Goal: Task Accomplishment & Management: Complete application form

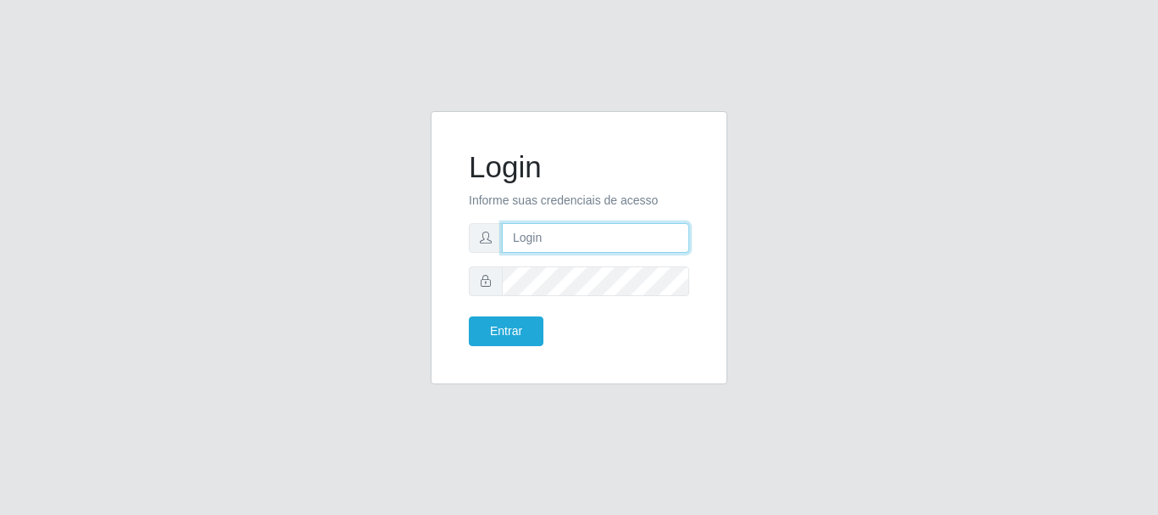
click at [574, 240] on input "text" at bounding box center [595, 238] width 187 height 30
type input "edherlandson.santos@nordestao.com.br"
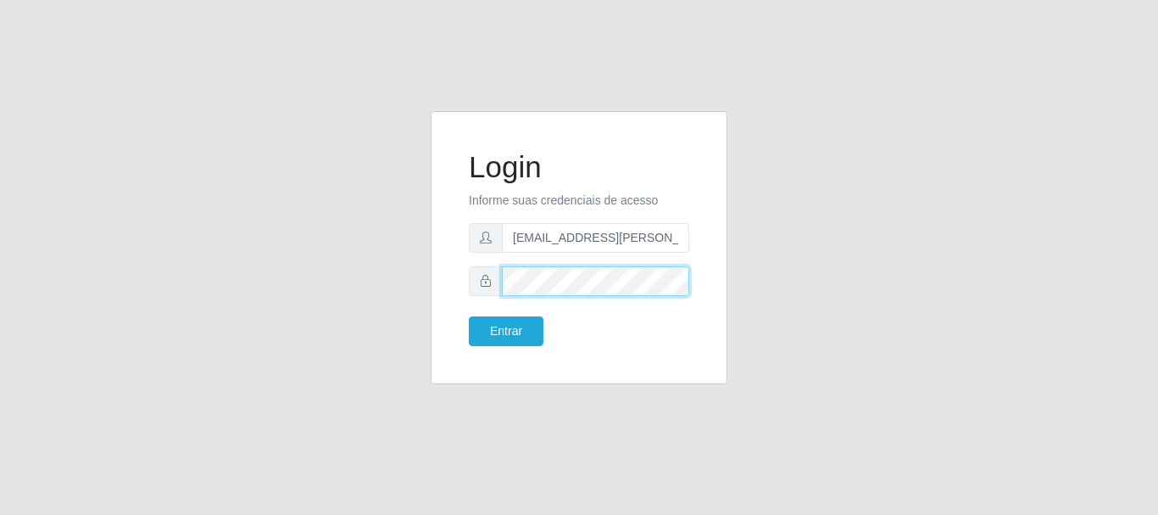
click at [469, 316] on button "Entrar" at bounding box center [506, 331] width 75 height 30
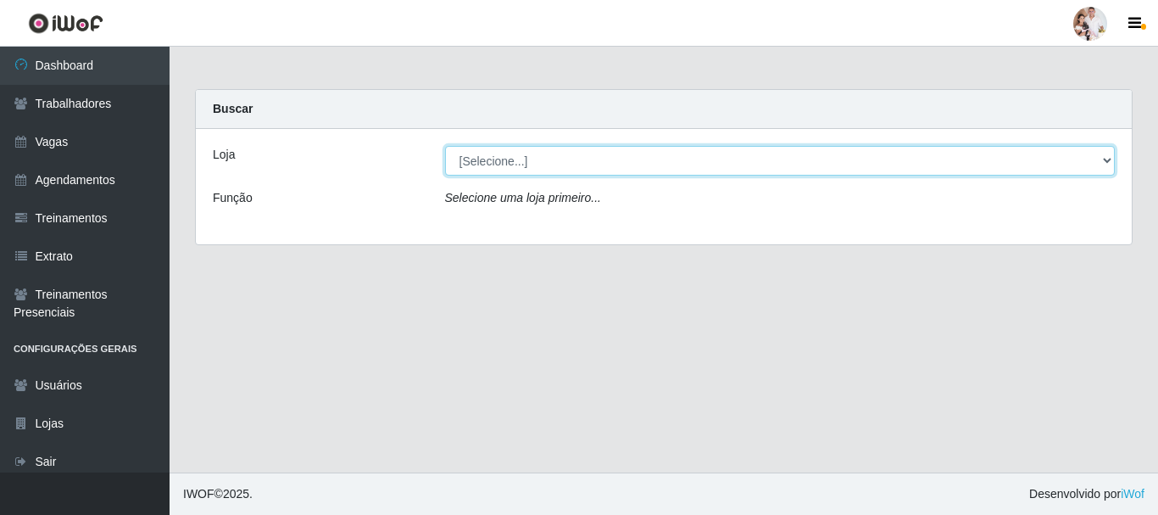
click at [1108, 161] on select "[Selecione...] SuperFácil Atacado - Rodoviária" at bounding box center [780, 161] width 671 height 30
select select "400"
click at [445, 146] on select "[Selecione...] SuperFácil Atacado - Rodoviária" at bounding box center [780, 161] width 671 height 30
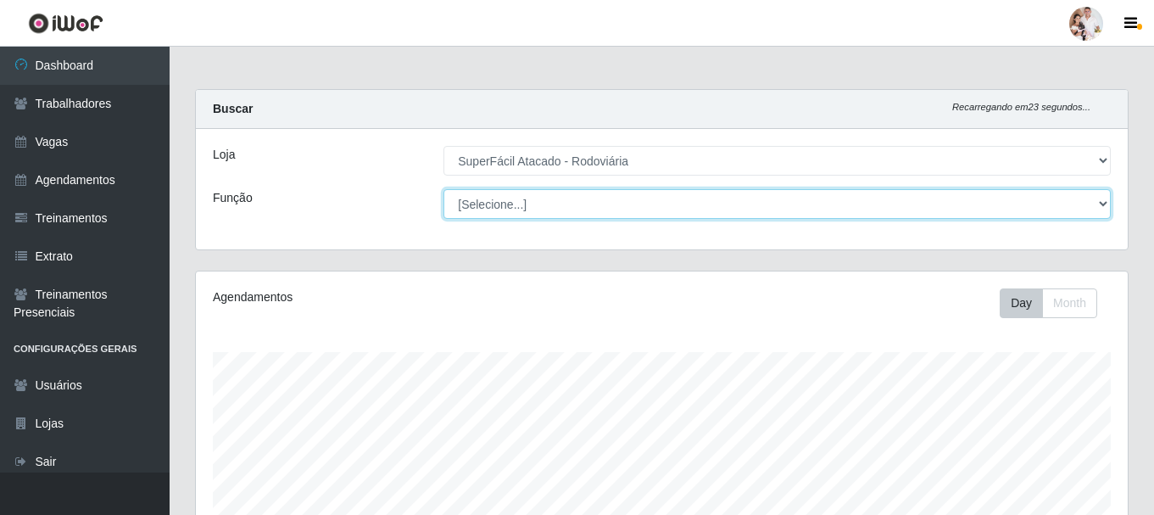
click at [1100, 205] on select "[Selecione...] Balconista de Padaria Balconista de Padaria + Balconista de Pada…" at bounding box center [777, 204] width 667 height 30
select select "82"
click at [444, 189] on select "[Selecione...] Balconista de Padaria Balconista de Padaria + Balconista de Pada…" at bounding box center [777, 204] width 667 height 30
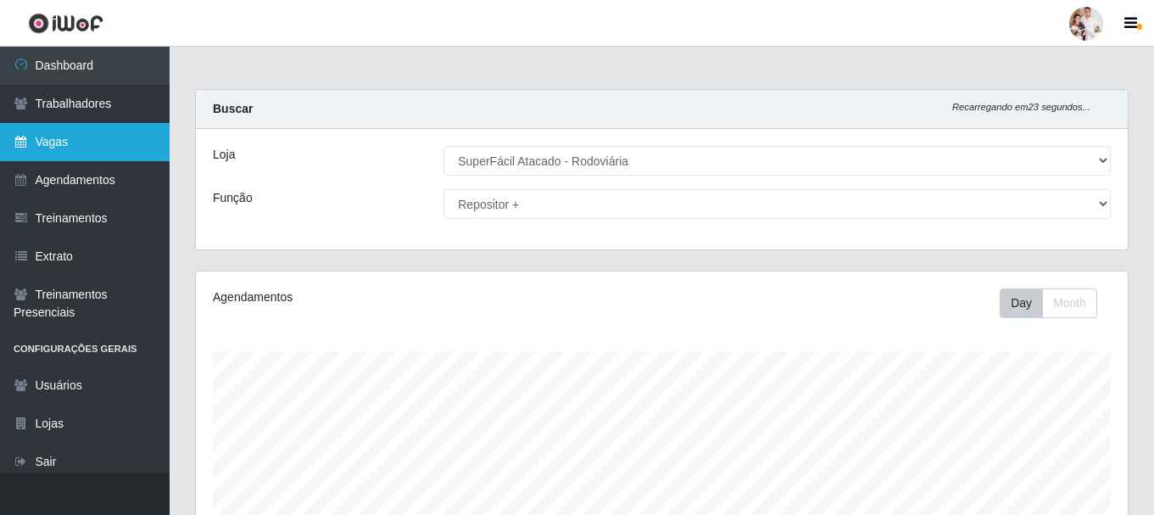
click at [59, 147] on link "Vagas" at bounding box center [85, 142] width 170 height 38
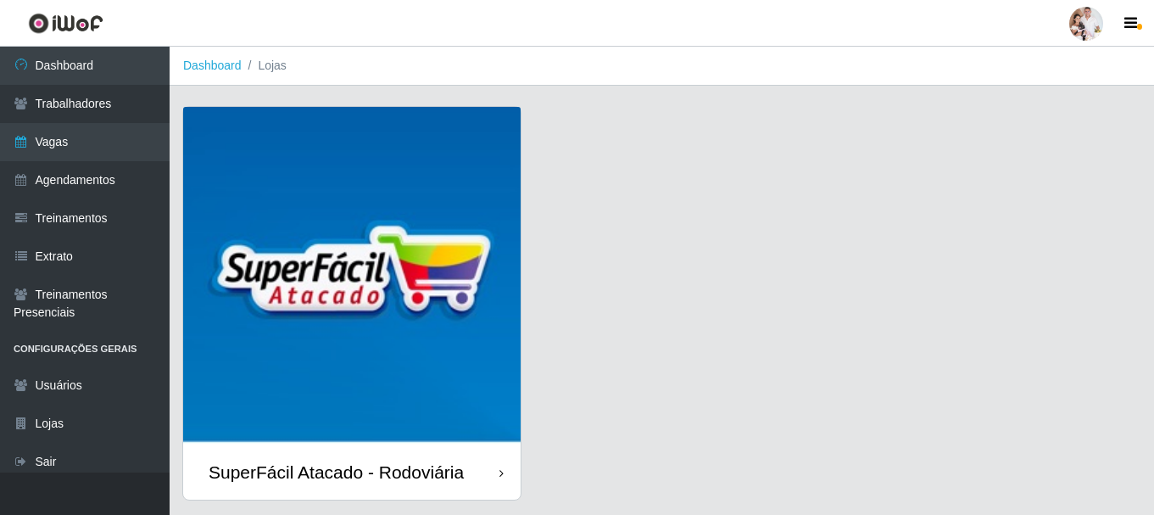
click at [416, 259] on img at bounding box center [352, 276] width 338 height 338
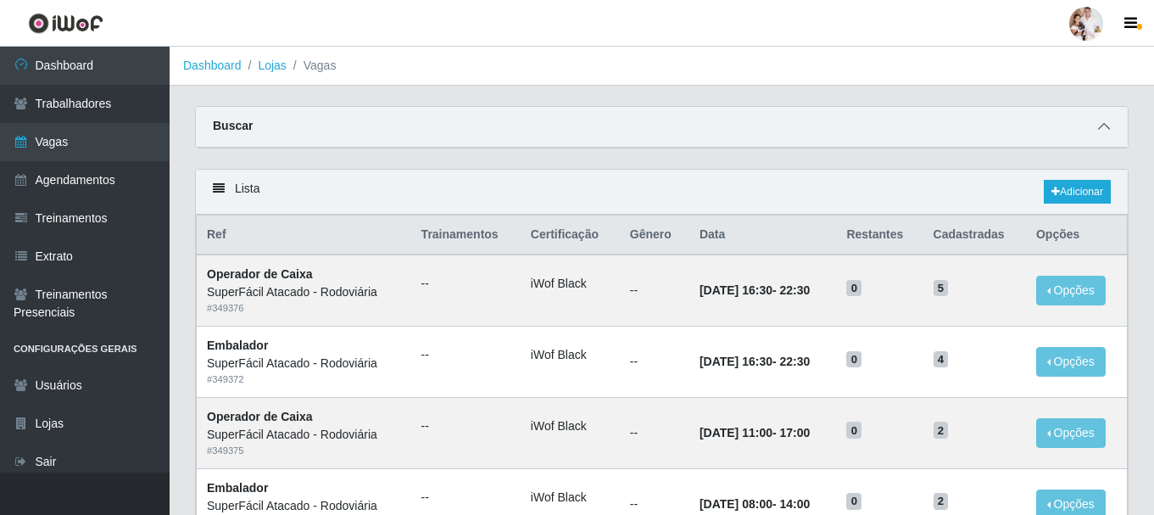
click at [1100, 131] on icon at bounding box center [1104, 126] width 12 height 12
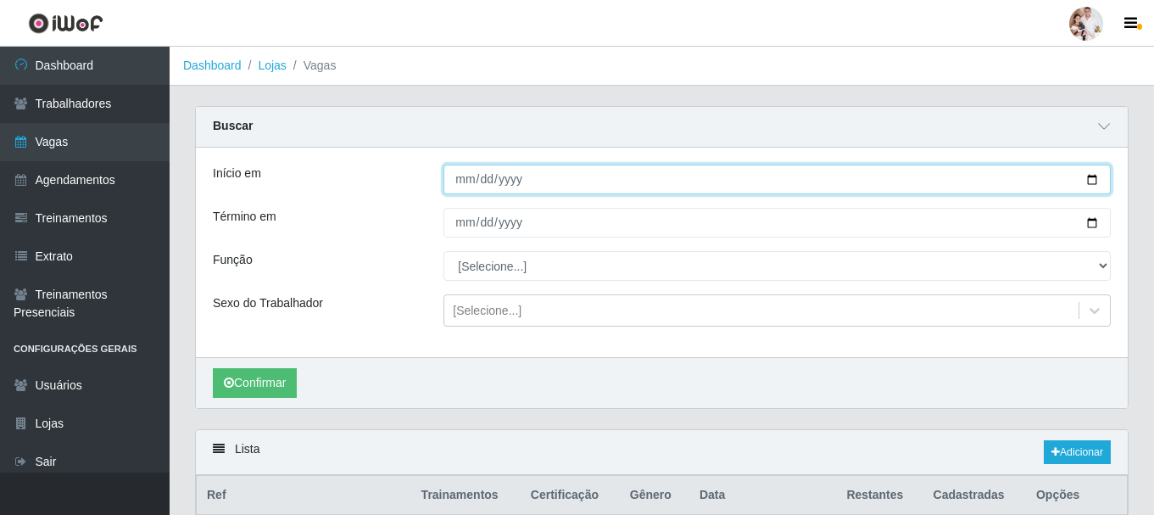
click at [1091, 187] on input "Início em" at bounding box center [777, 180] width 667 height 30
type input "2025-10-04"
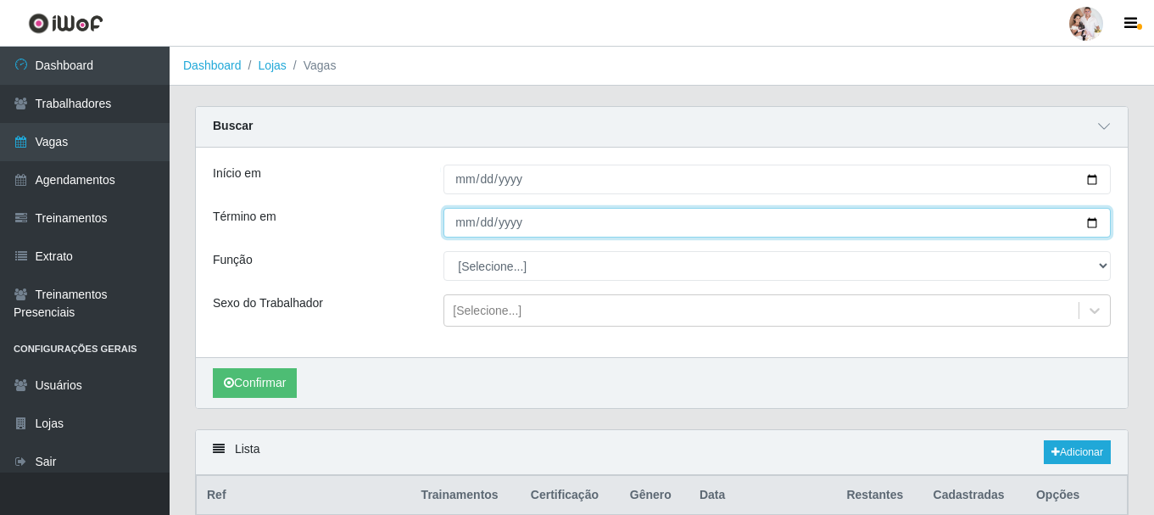
click at [1098, 225] on input "Término em" at bounding box center [777, 223] width 667 height 30
type input "2025-10-05"
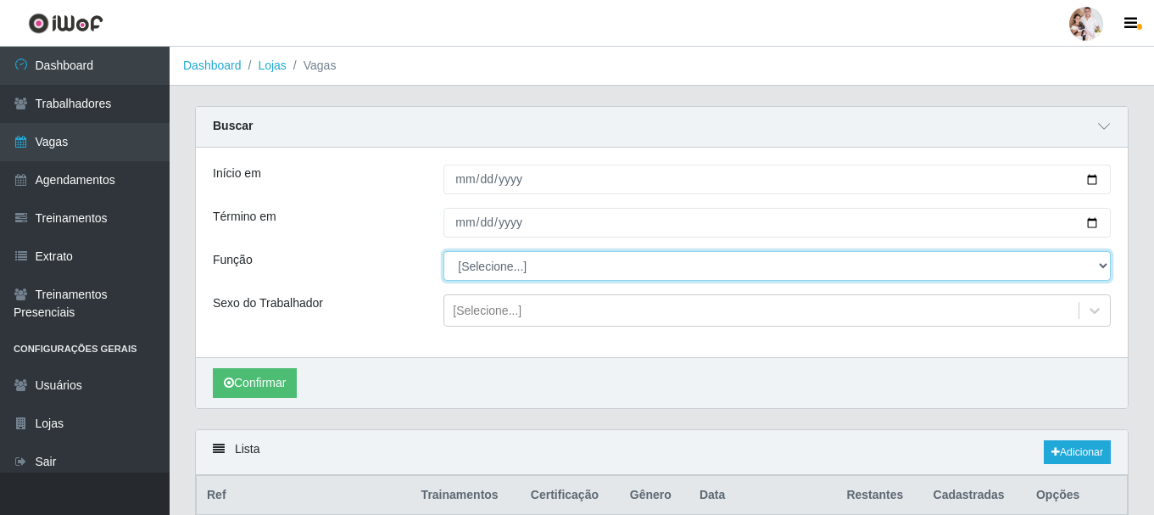
click at [1103, 270] on select "[Selecione...] Balconista de Padaria Balconista de Padaria + Balconista de Pada…" at bounding box center [777, 266] width 667 height 30
select select "82"
click at [444, 252] on select "[Selecione...] Balconista de Padaria Balconista de Padaria + Balconista de Pada…" at bounding box center [777, 266] width 667 height 30
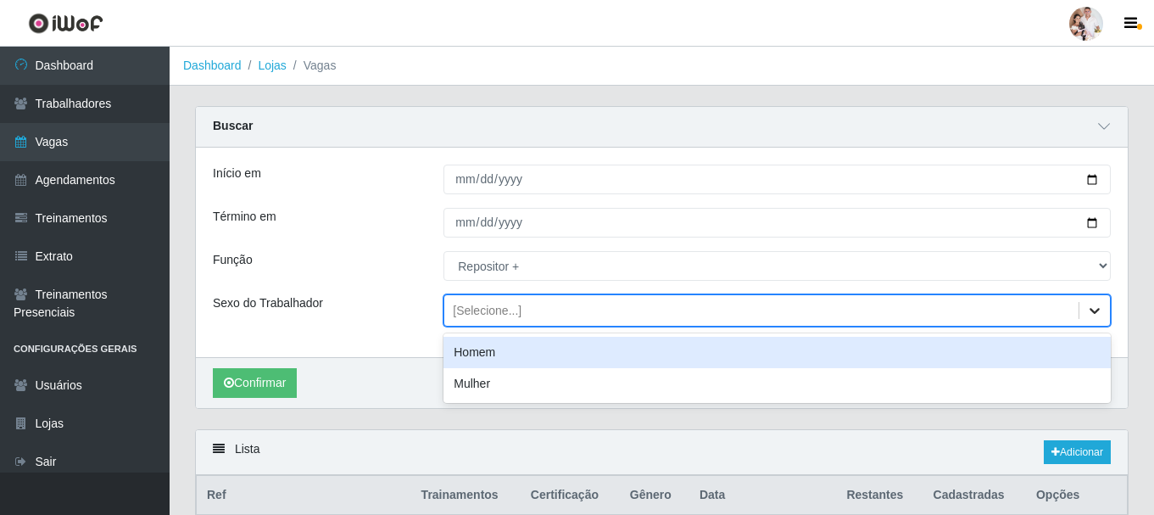
click at [1095, 314] on icon at bounding box center [1095, 311] width 10 height 6
click at [839, 360] on div "Homem" at bounding box center [777, 352] width 667 height 31
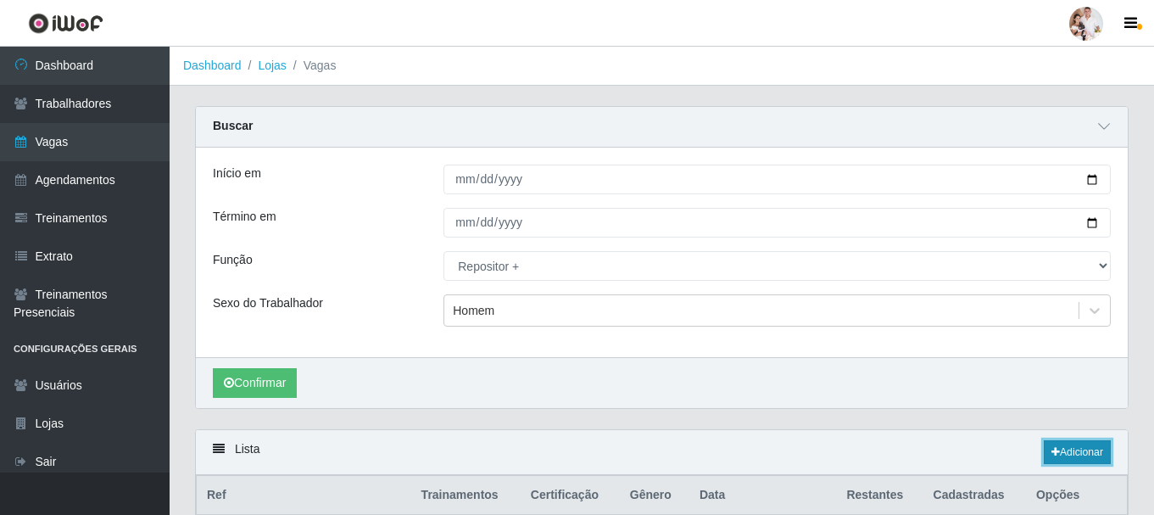
click at [1069, 450] on link "Adicionar" at bounding box center [1077, 452] width 67 height 24
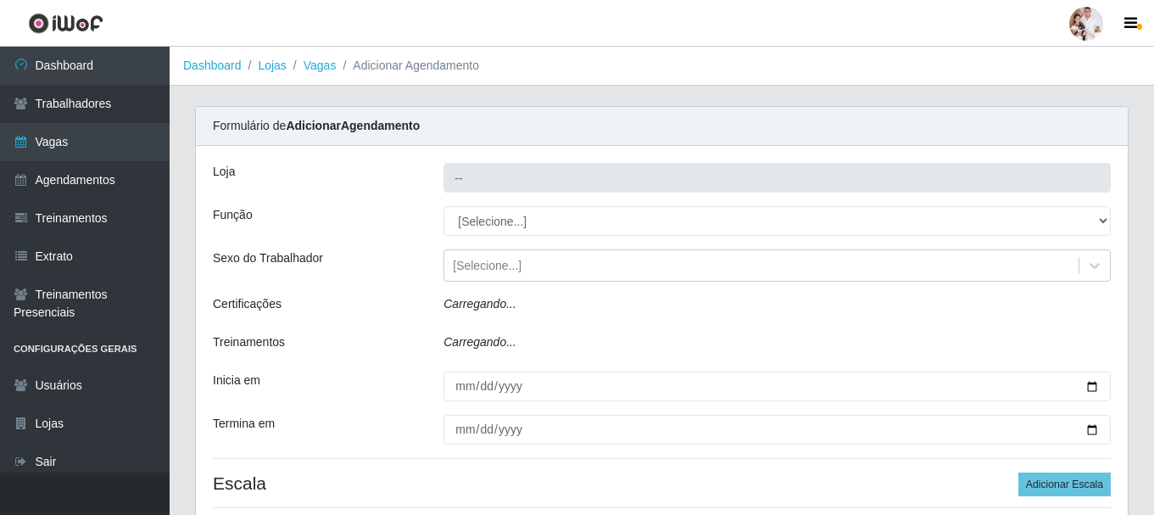
type input "SuperFácil Atacado - Rodoviária"
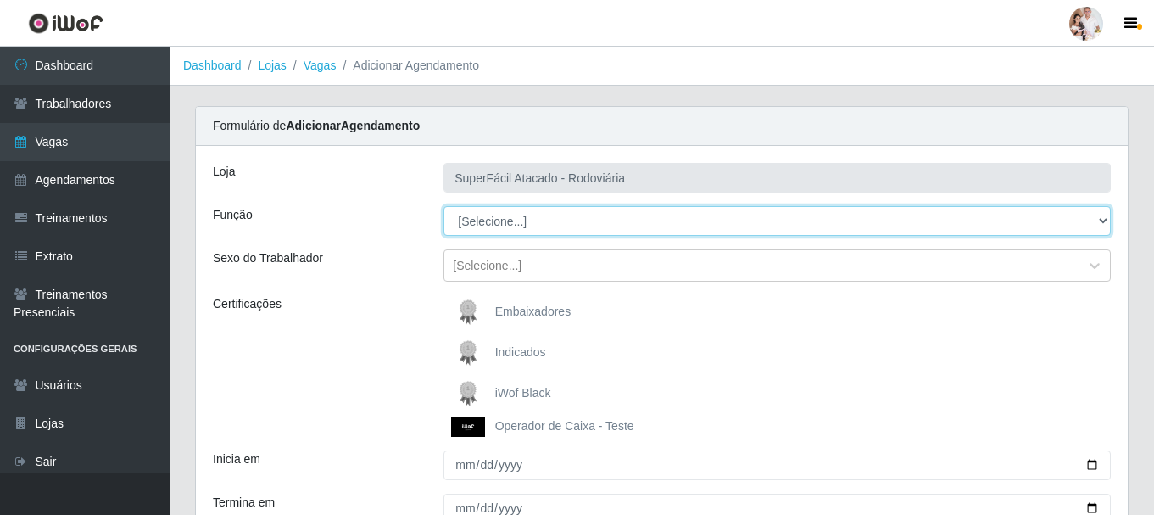
click at [1103, 225] on select "[Selecione...] Balconista de Padaria Balconista de Padaria + Balconista de Pada…" at bounding box center [777, 221] width 667 height 30
select select "82"
click at [444, 206] on select "[Selecione...] Balconista de Padaria Balconista de Padaria + Balconista de Pada…" at bounding box center [777, 221] width 667 height 30
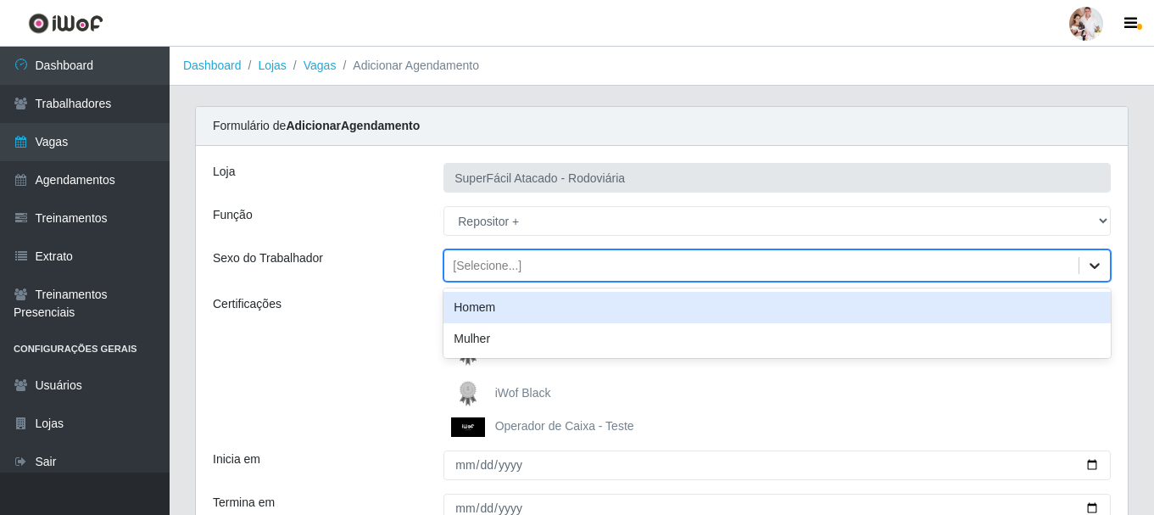
click at [1097, 269] on icon at bounding box center [1094, 265] width 17 height 17
click at [926, 308] on div "Homem" at bounding box center [777, 307] width 667 height 31
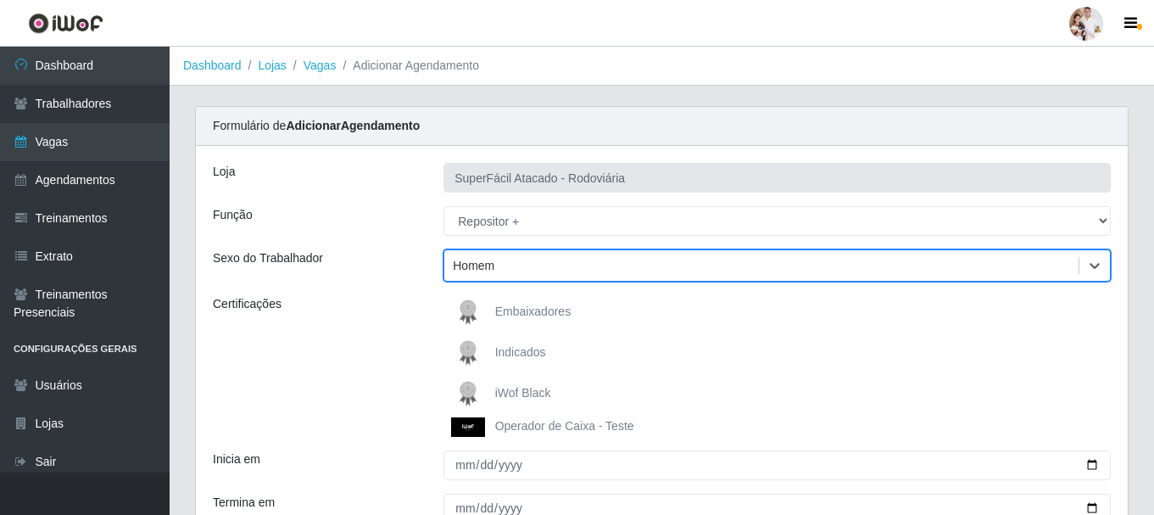
click at [471, 388] on img at bounding box center [471, 394] width 41 height 34
click at [0, 0] on input "iWof Black" at bounding box center [0, 0] width 0 height 0
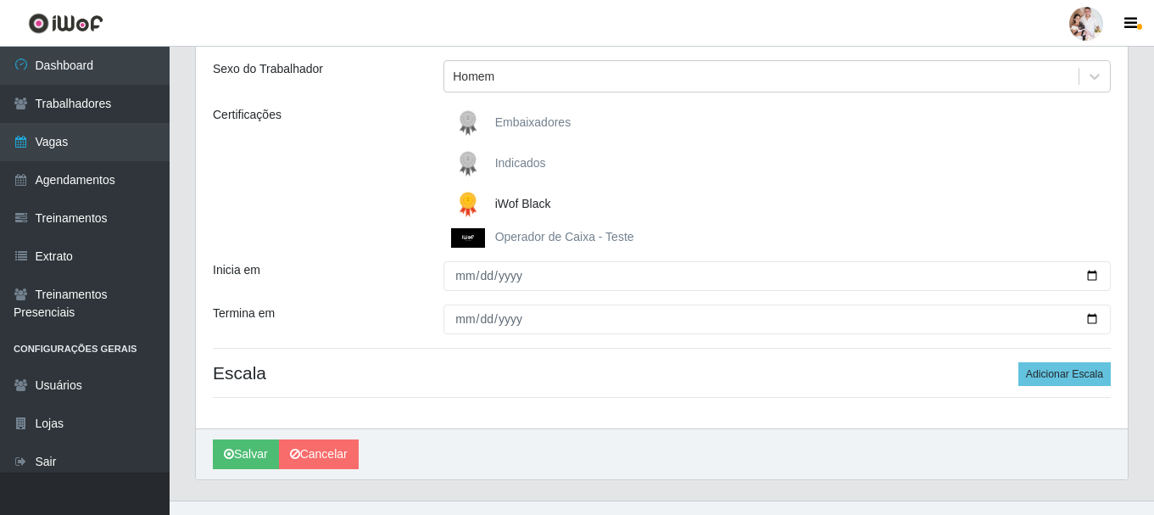
scroll to position [218, 0]
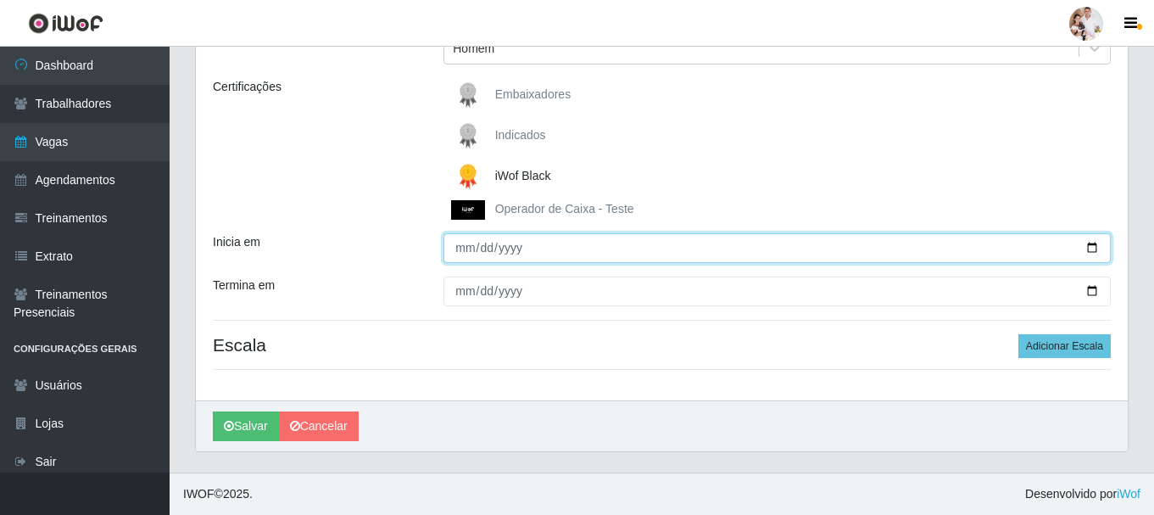
click at [1093, 248] on input "Inicia em" at bounding box center [777, 248] width 667 height 30
type input "2025-10-04"
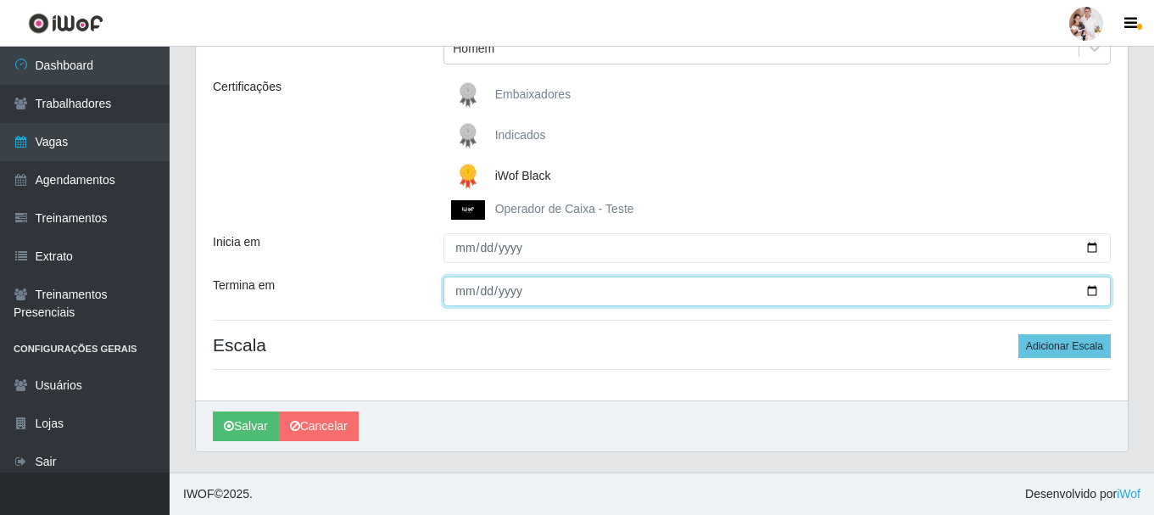
click at [1094, 292] on input "Termina em" at bounding box center [777, 291] width 667 height 30
type input "2025-10-05"
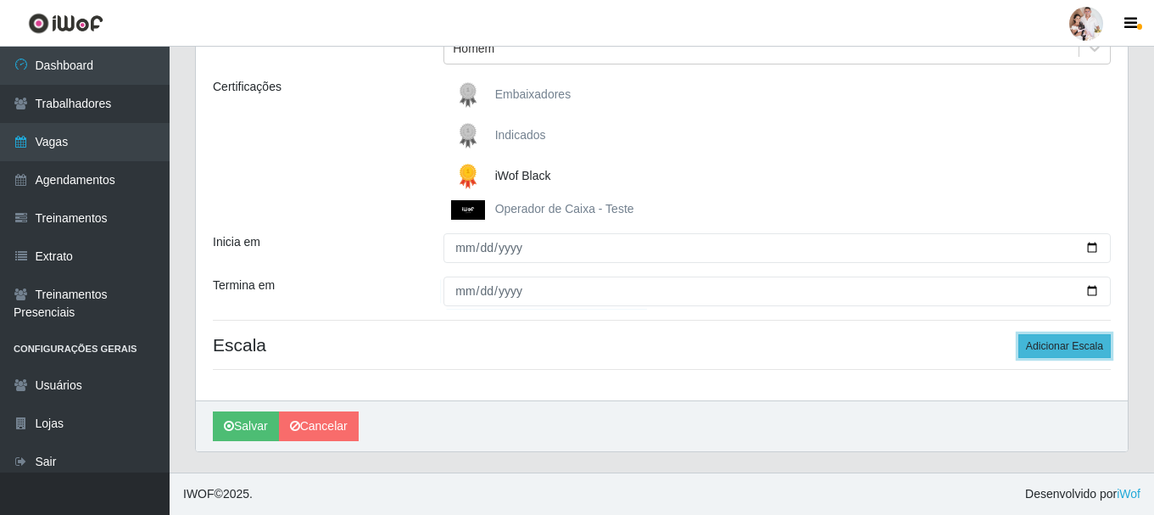
click at [1069, 347] on button "Adicionar Escala" at bounding box center [1064, 346] width 92 height 24
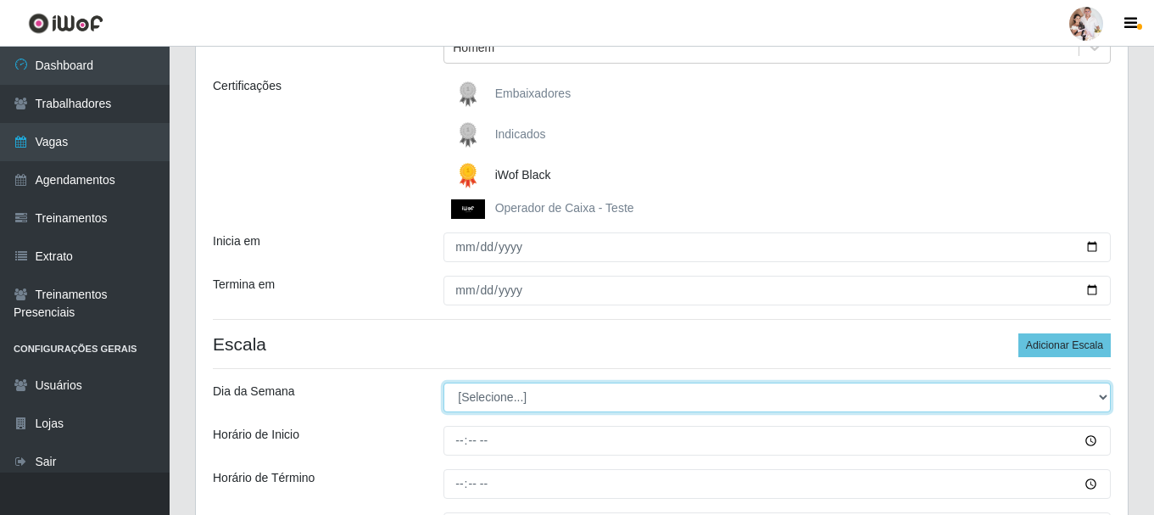
click at [1102, 399] on select "[Selecione...] Segunda Terça Quarta Quinta Sexta Sábado Domingo" at bounding box center [777, 397] width 667 height 30
select select "6"
click at [444, 382] on select "[Selecione...] Segunda Terça Quarta Quinta Sexta Sábado Domingo" at bounding box center [777, 397] width 667 height 30
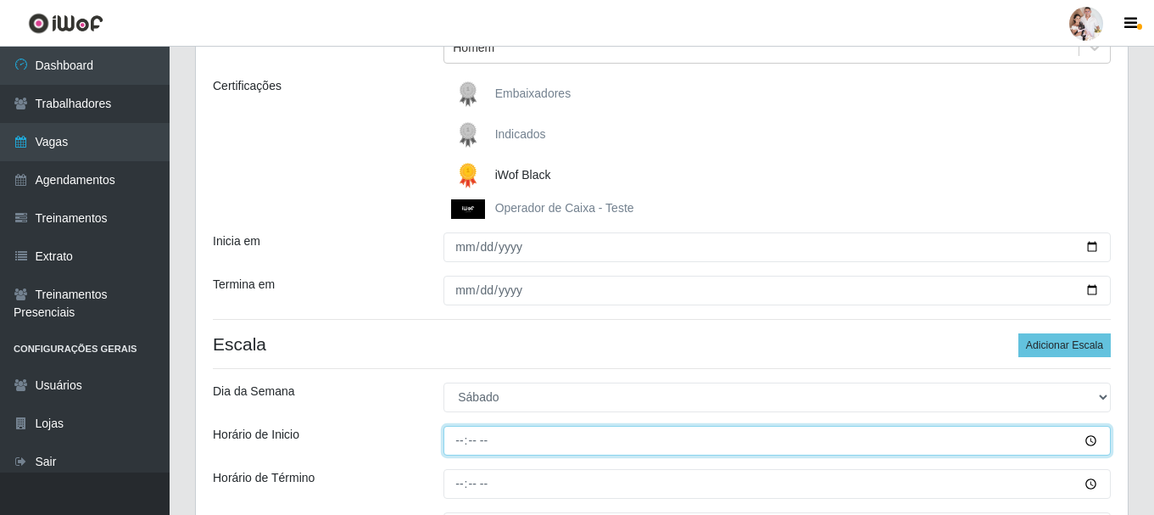
click at [457, 447] on input "Horário de Inicio" at bounding box center [777, 441] width 667 height 30
type input "16:00"
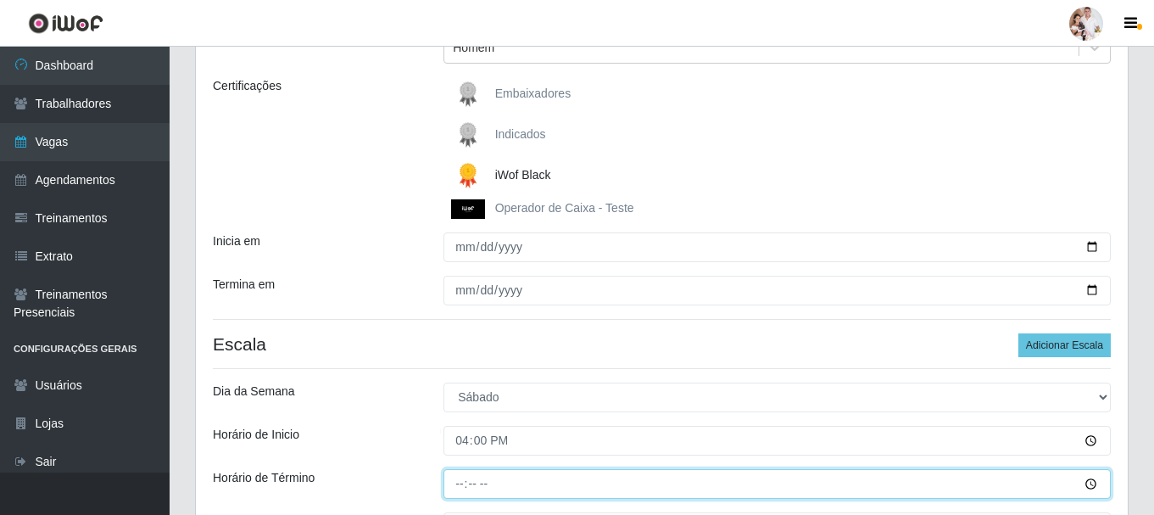
click at [454, 488] on input "Horário de Término" at bounding box center [777, 484] width 667 height 30
type input "22:00"
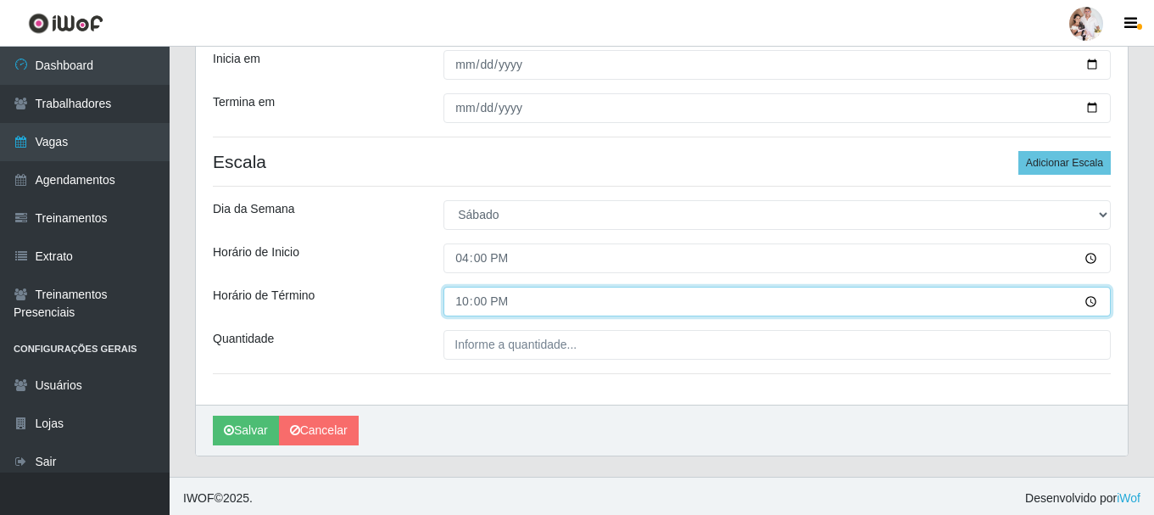
scroll to position [405, 0]
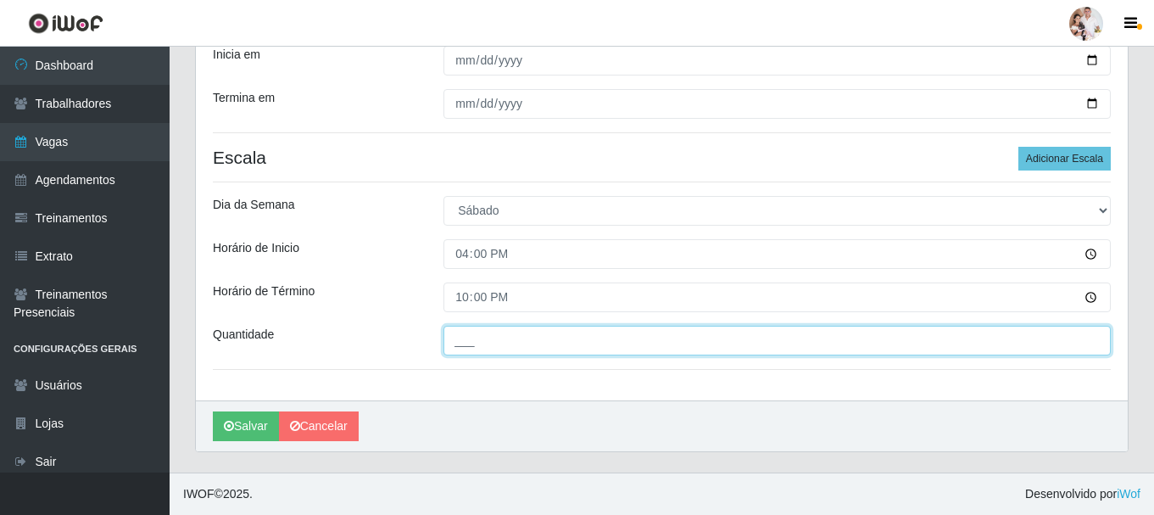
click at [446, 335] on input "___" at bounding box center [777, 341] width 667 height 30
type input "4__"
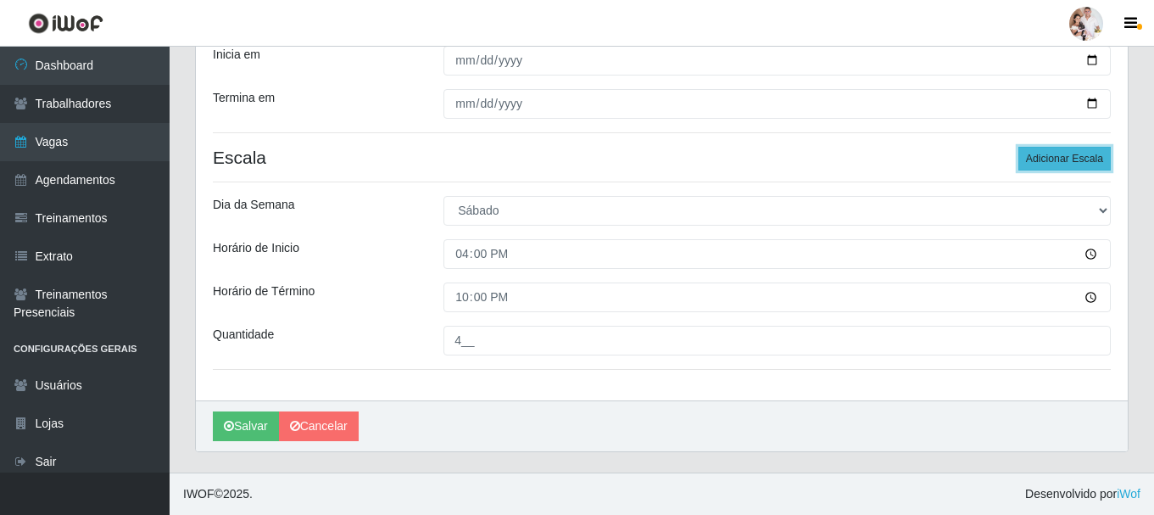
click at [1079, 159] on button "Adicionar Escala" at bounding box center [1064, 159] width 92 height 24
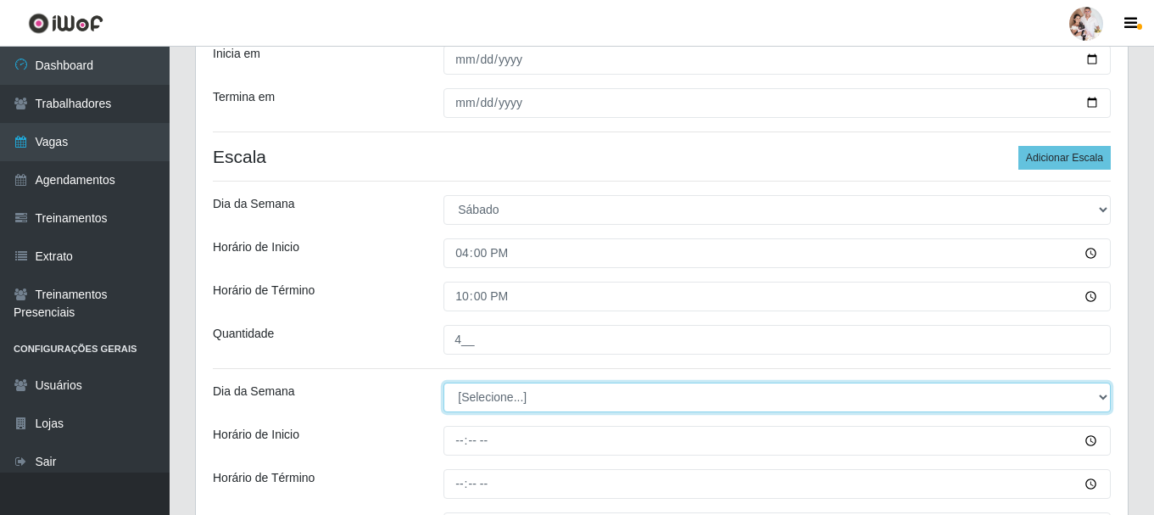
click at [1102, 399] on select "[Selecione...] Segunda Terça Quarta Quinta Sexta Sábado Domingo" at bounding box center [777, 397] width 667 height 30
select select "0"
click at [444, 382] on select "[Selecione...] Segunda Terça Quarta Quinta Sexta Sábado Domingo" at bounding box center [777, 397] width 667 height 30
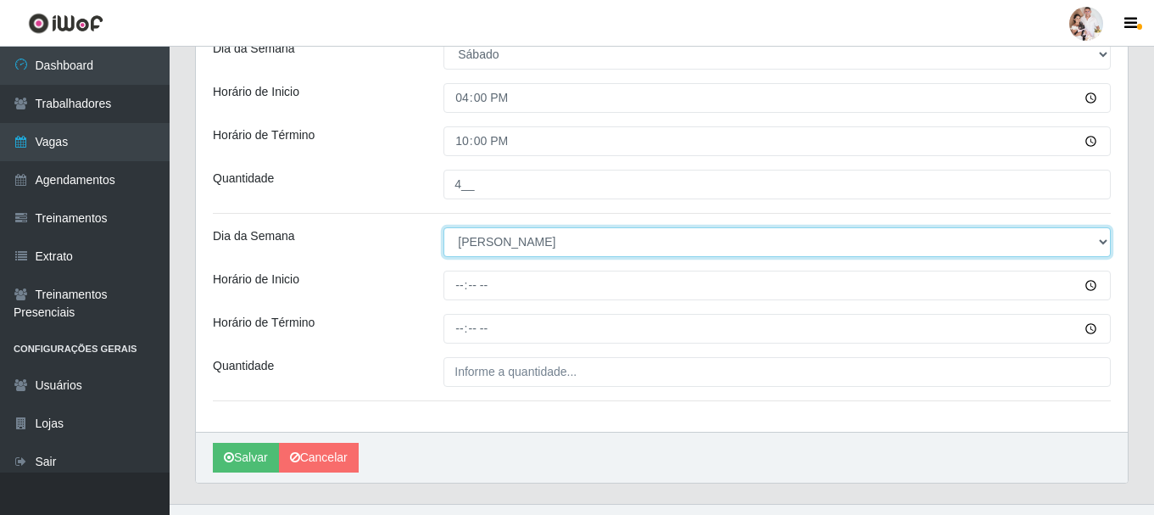
scroll to position [575, 0]
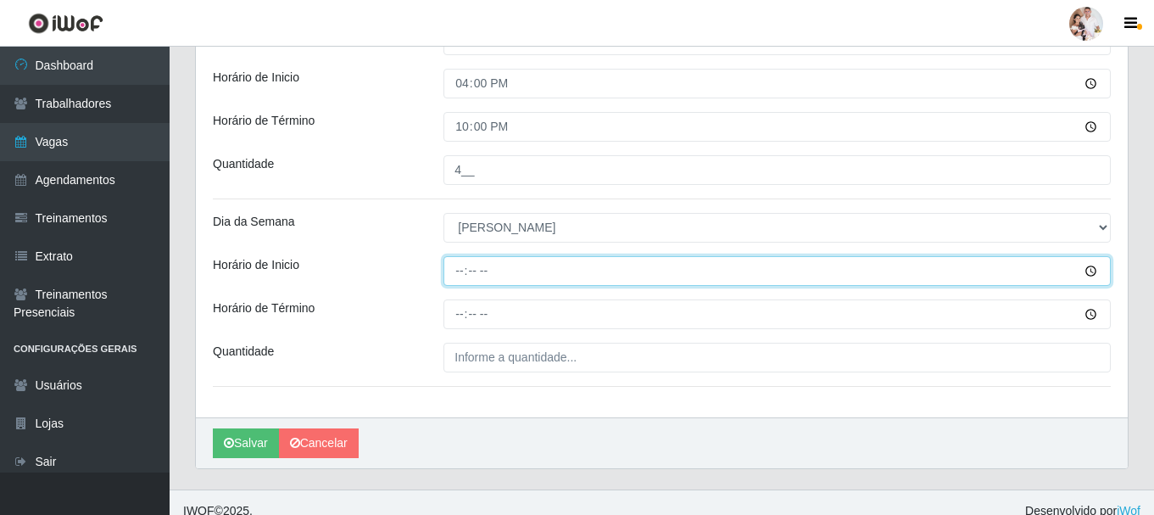
click at [459, 276] on input "Horário de Inicio" at bounding box center [777, 271] width 667 height 30
type input "08:00"
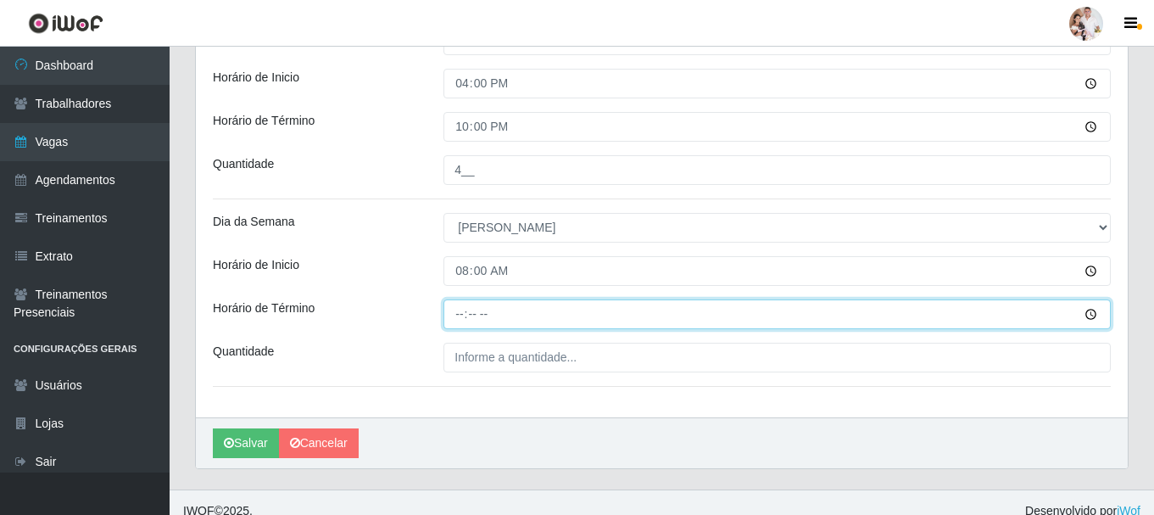
click at [461, 313] on input "Horário de Término" at bounding box center [777, 314] width 667 height 30
type input "14:00"
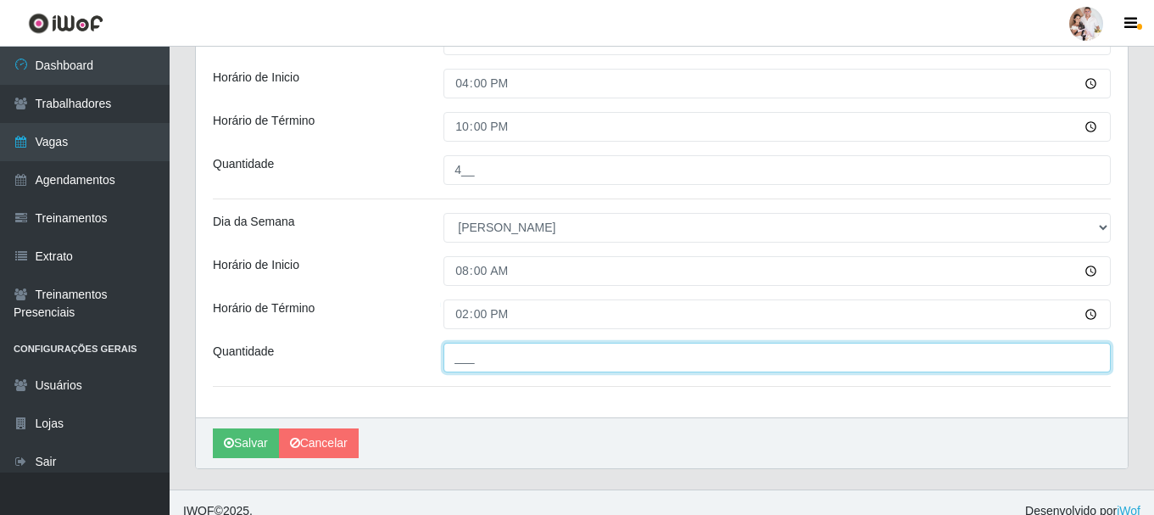
click at [466, 358] on input "___" at bounding box center [777, 358] width 667 height 30
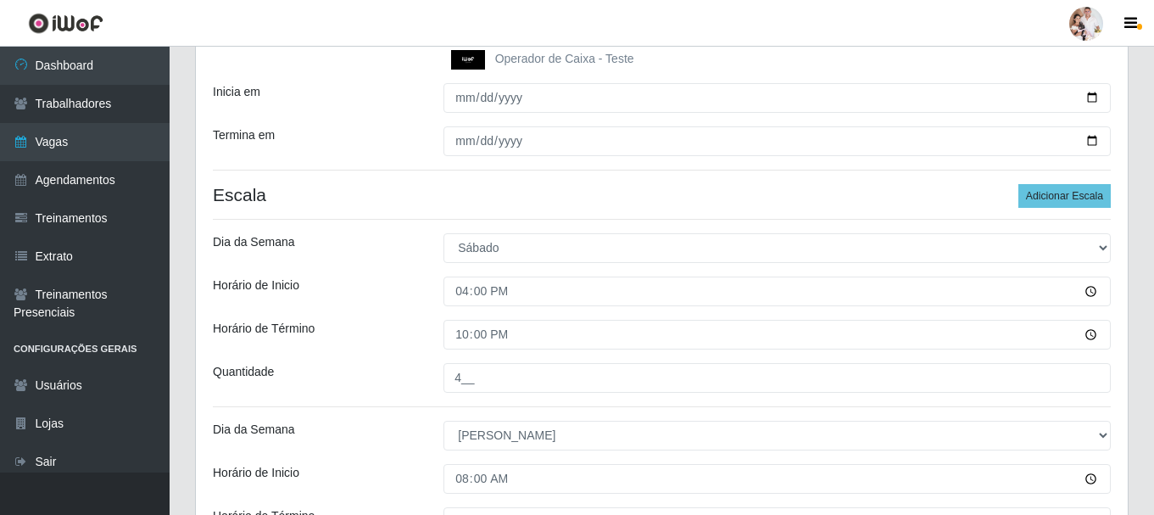
scroll to position [321, 0]
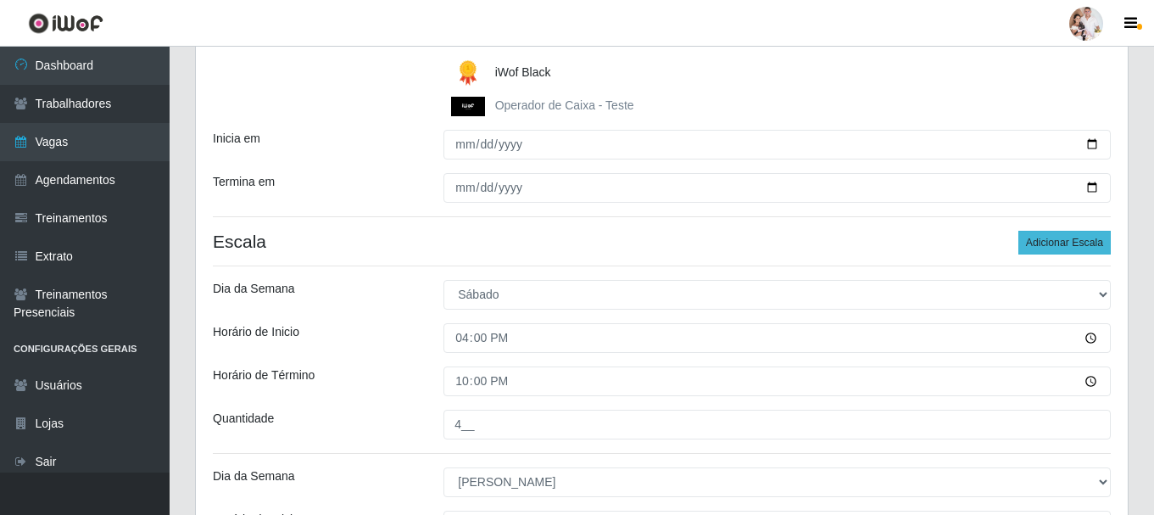
type input "2__"
click at [1062, 247] on button "Adicionar Escala" at bounding box center [1064, 243] width 92 height 24
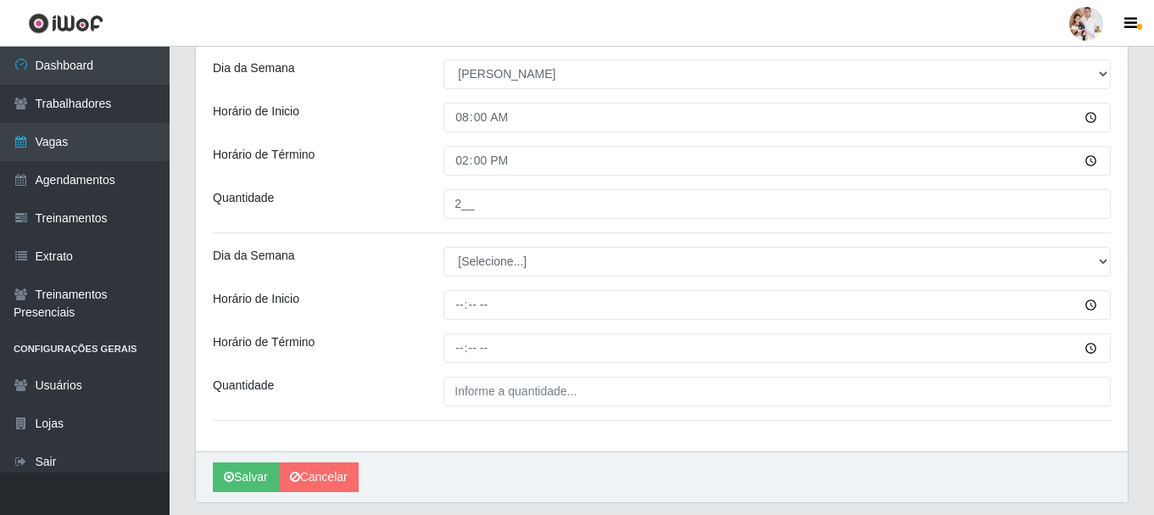
scroll to position [745, 0]
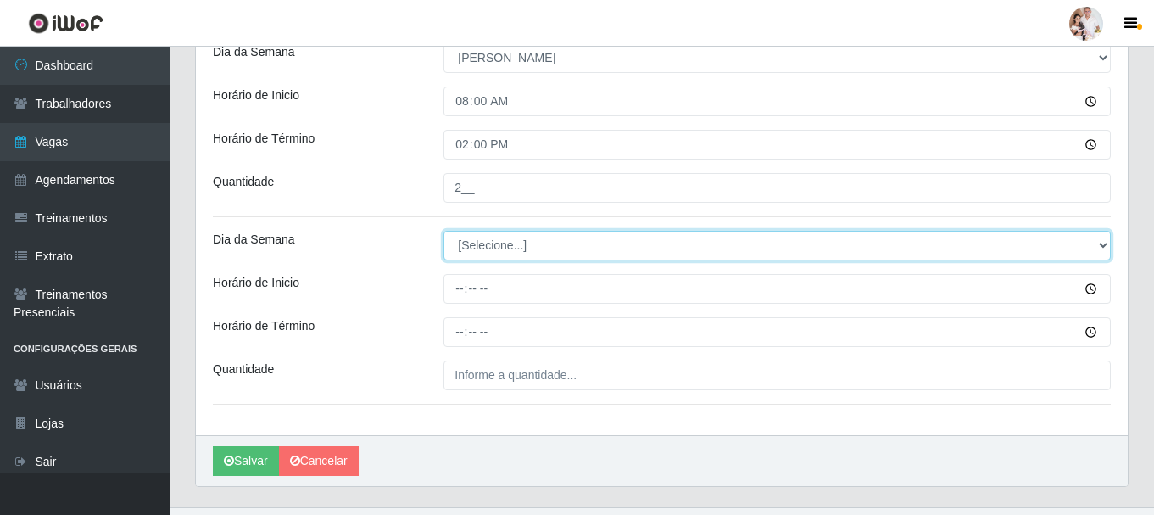
click at [1100, 247] on select "[Selecione...] Segunda Terça Quarta Quinta Sexta Sábado Domingo" at bounding box center [777, 246] width 667 height 30
select select "0"
click at [444, 231] on select "[Selecione...] Segunda Terça Quarta Quinta Sexta Sábado Domingo" at bounding box center [777, 246] width 667 height 30
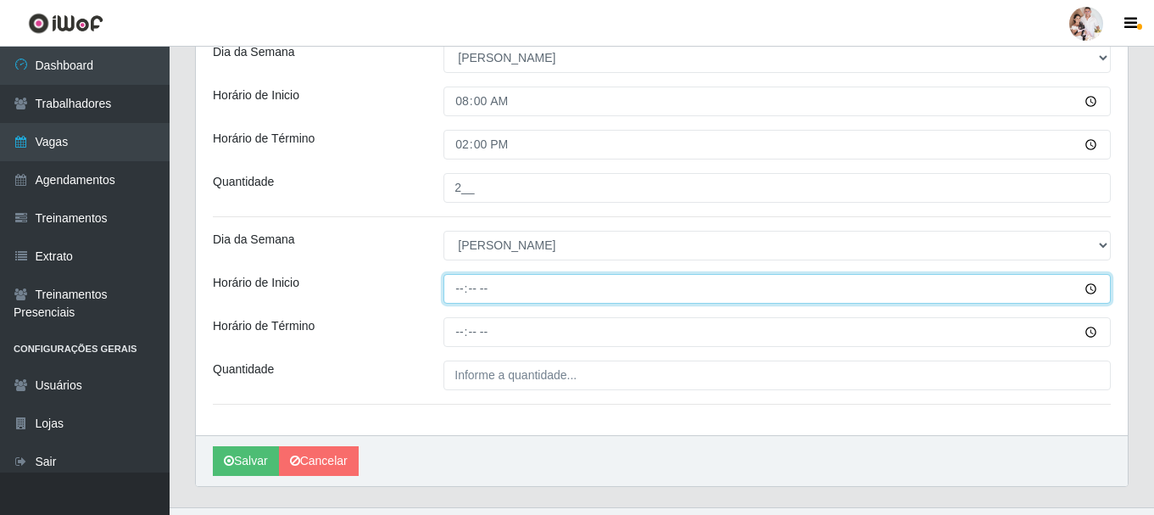
click at [459, 290] on input "Horário de Inicio" at bounding box center [777, 289] width 667 height 30
type input "14:00"
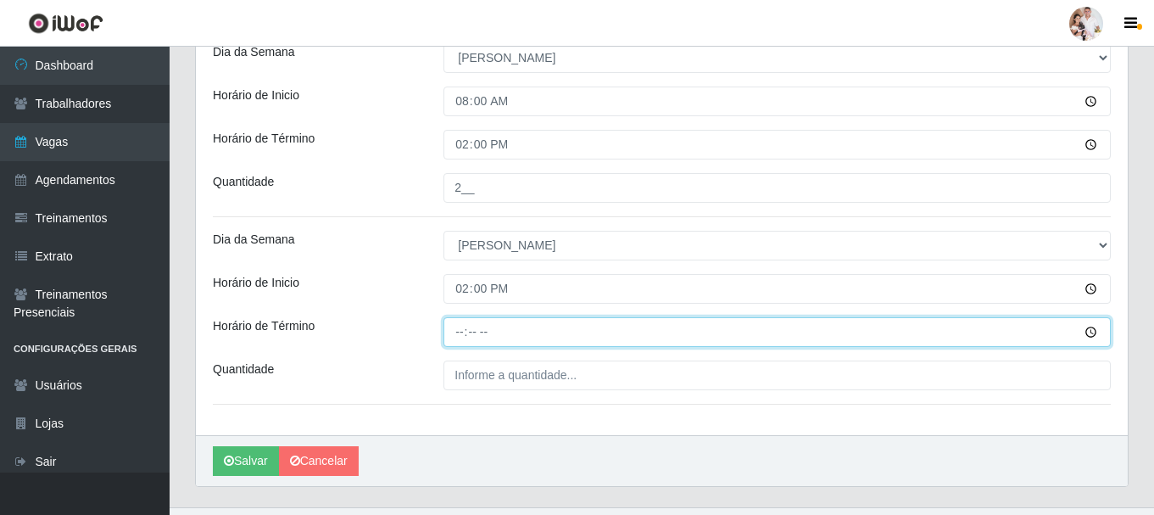
click at [458, 332] on input "Horário de Término" at bounding box center [777, 332] width 667 height 30
type input "20:00"
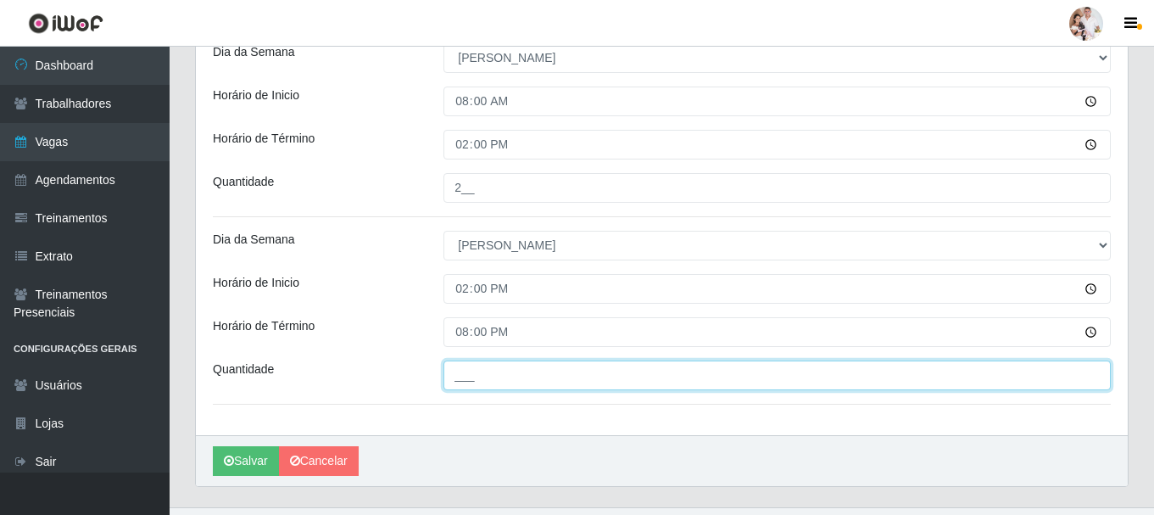
click at [460, 378] on input "___" at bounding box center [777, 375] width 667 height 30
type input "3__"
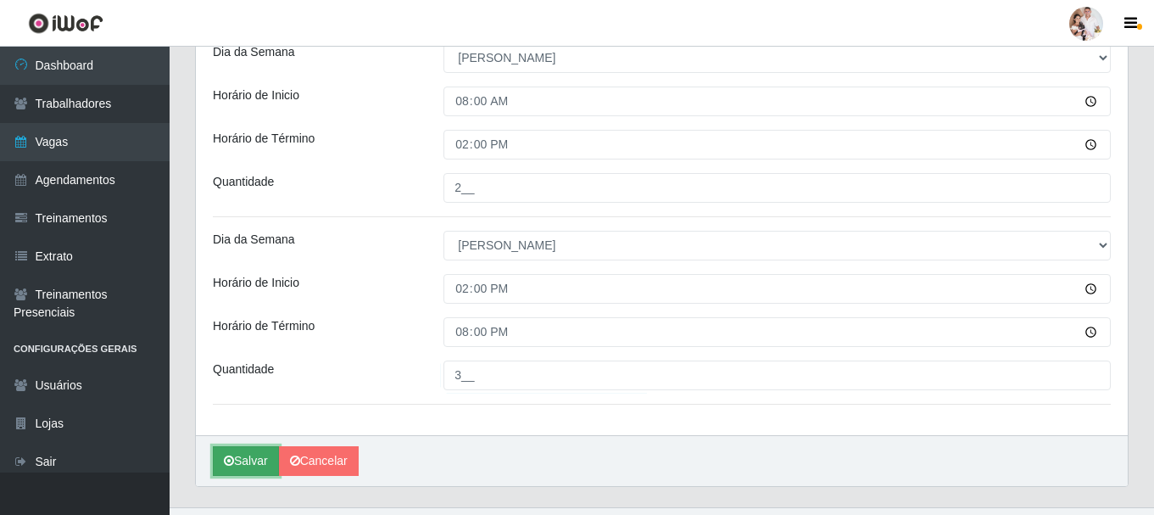
click at [254, 460] on button "Salvar" at bounding box center [246, 461] width 66 height 30
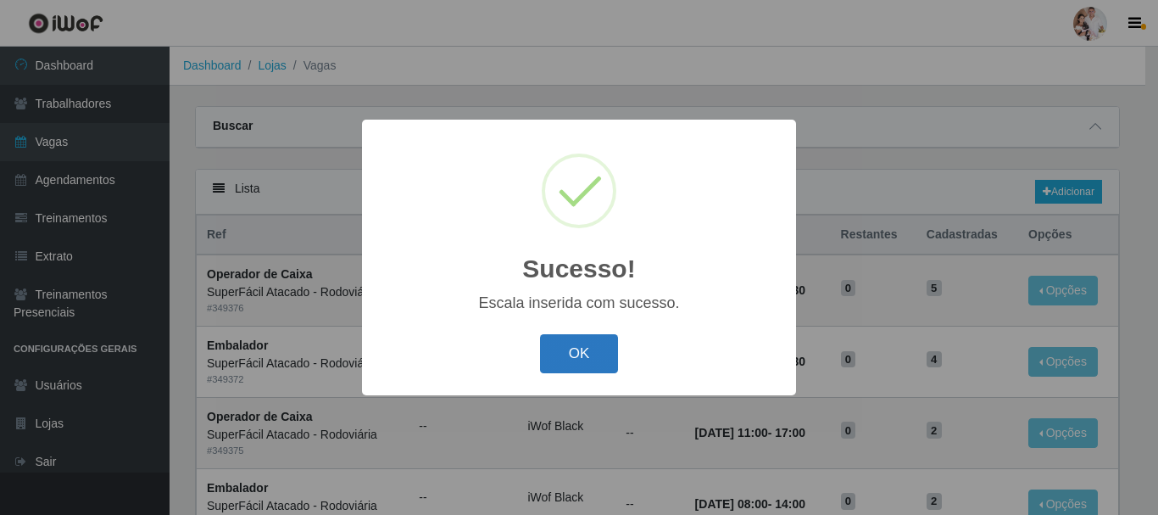
click at [593, 347] on button "OK" at bounding box center [579, 354] width 79 height 40
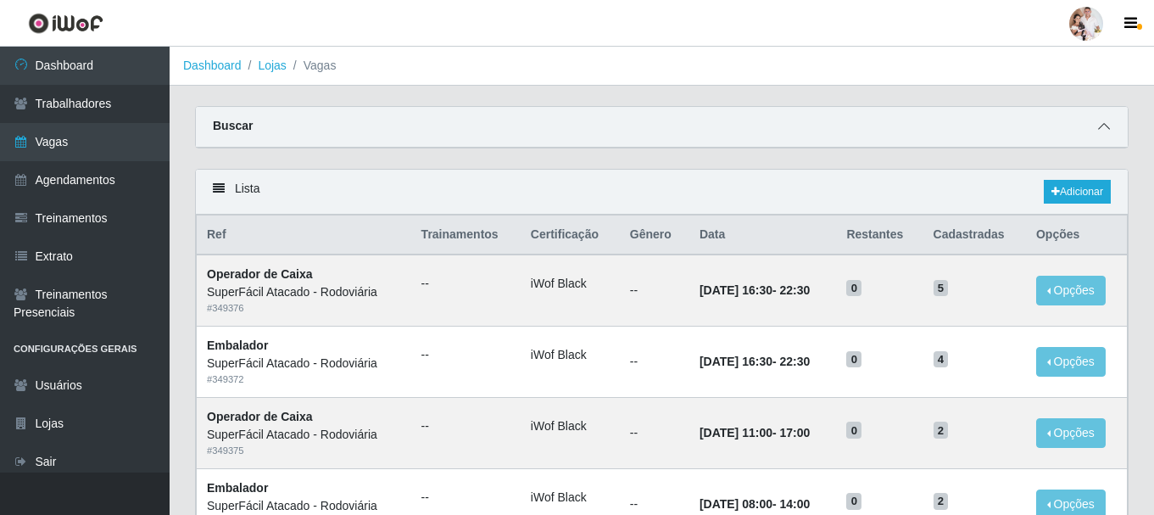
click at [1104, 127] on icon at bounding box center [1104, 126] width 12 height 12
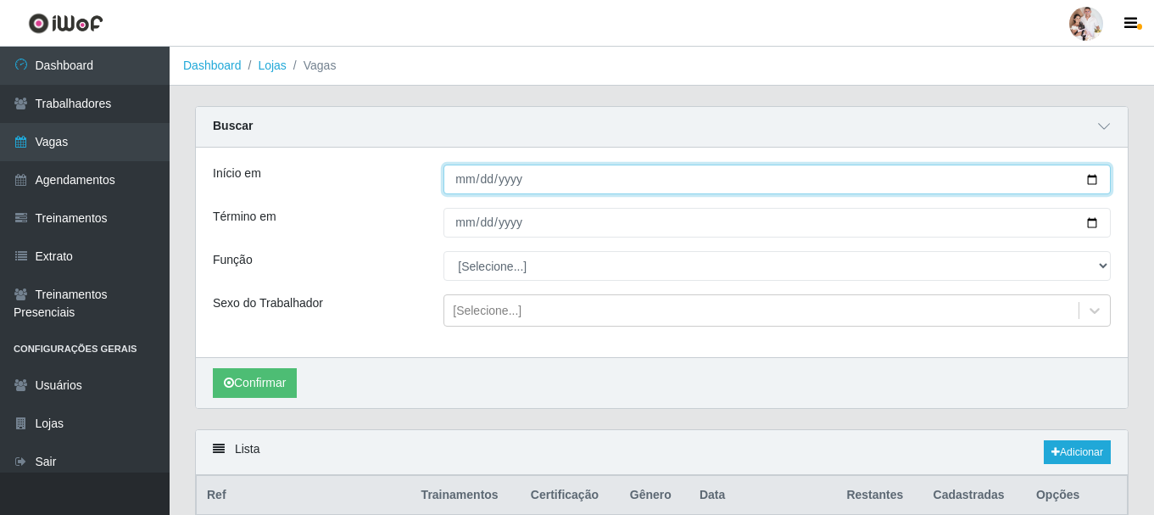
click at [1090, 184] on input "Início em" at bounding box center [777, 180] width 667 height 30
type input "2025-10-06"
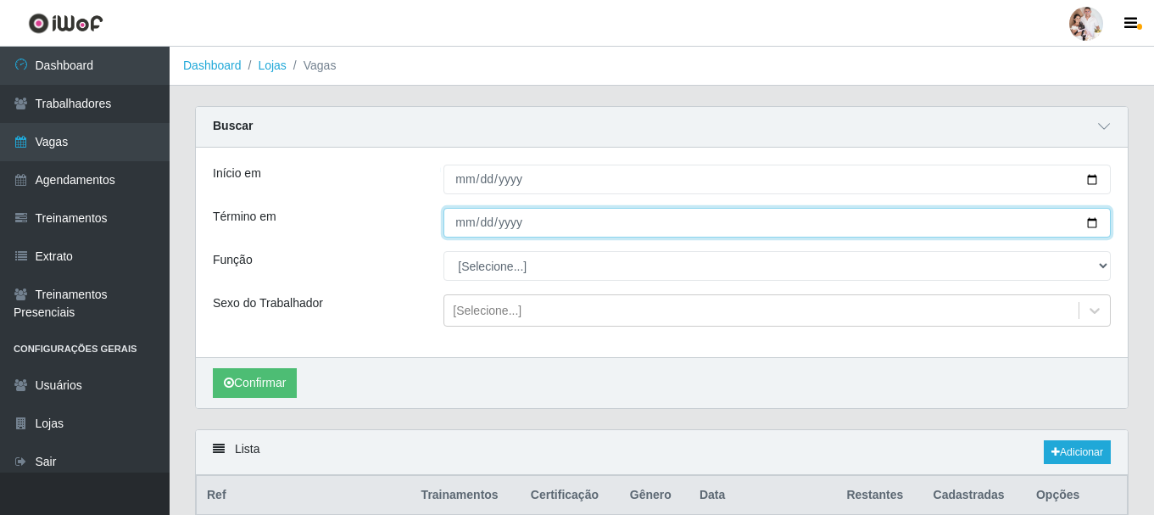
click at [1091, 222] on input "Término em" at bounding box center [777, 223] width 667 height 30
type input "2025-10-10"
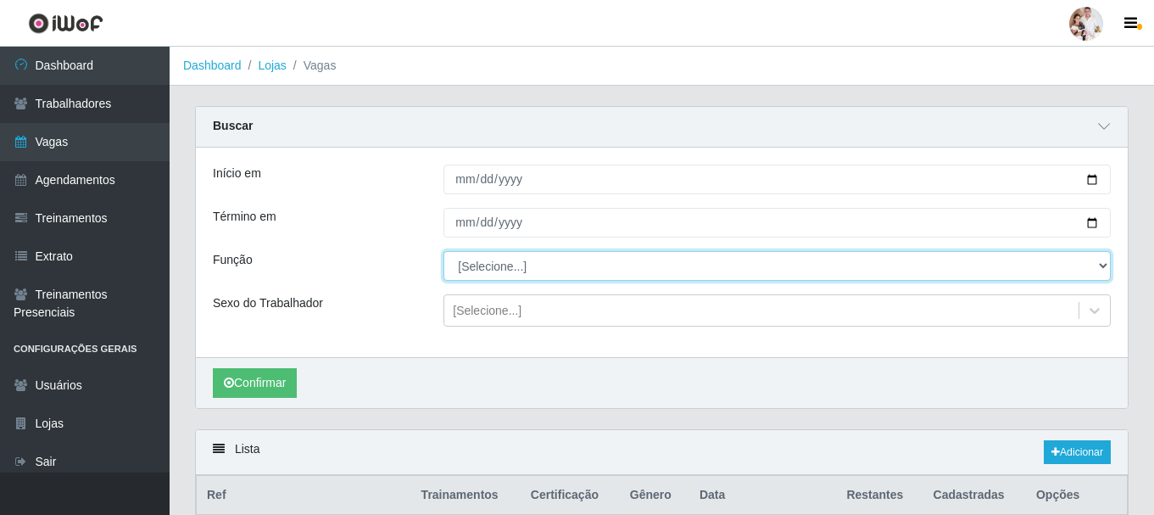
click at [1103, 271] on select "[Selecione...] Balconista de Padaria Balconista de Padaria + Balconista de Pada…" at bounding box center [777, 266] width 667 height 30
select select "24"
click at [444, 252] on select "[Selecione...] Balconista de Padaria Balconista de Padaria + Balconista de Pada…" at bounding box center [777, 266] width 667 height 30
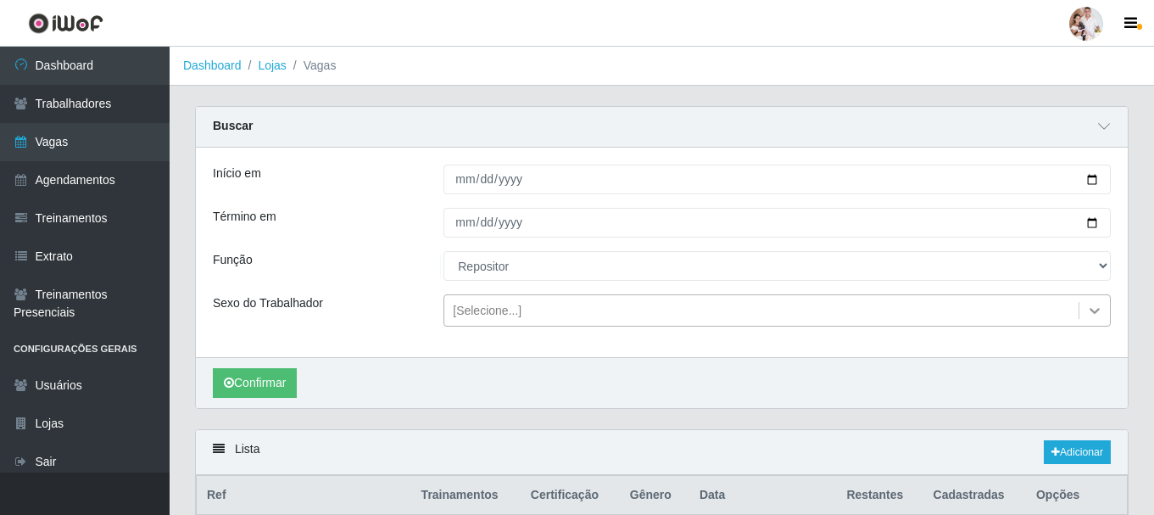
click at [1094, 315] on icon at bounding box center [1094, 310] width 17 height 17
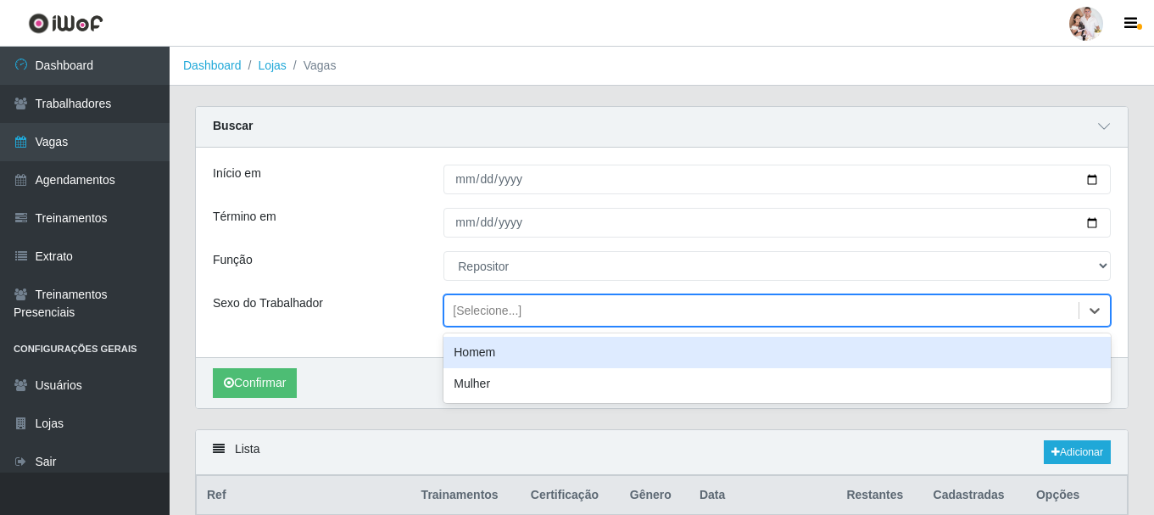
click at [743, 357] on div "Homem" at bounding box center [777, 352] width 667 height 31
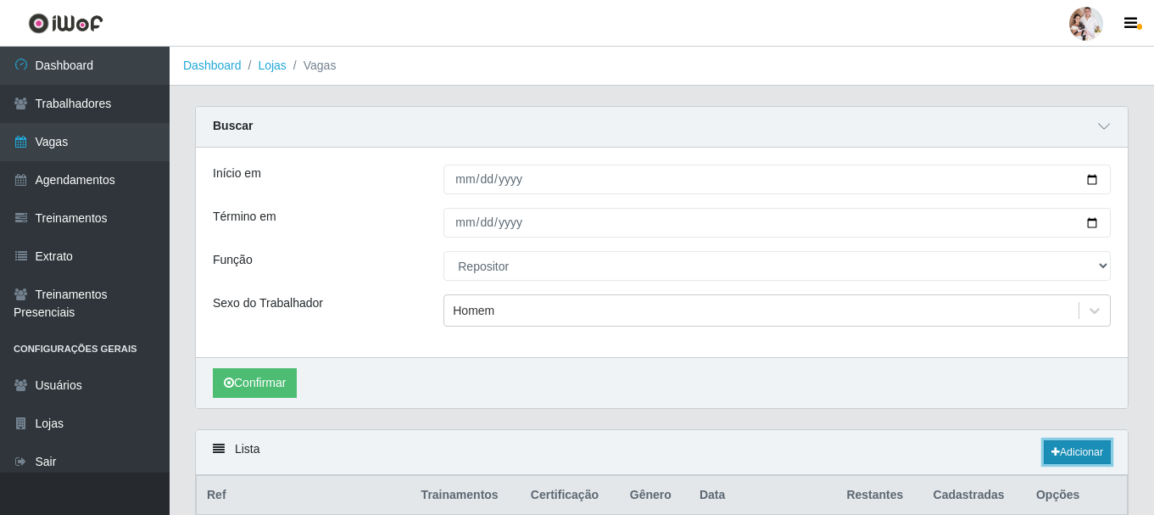
click at [1064, 455] on link "Adicionar" at bounding box center [1077, 452] width 67 height 24
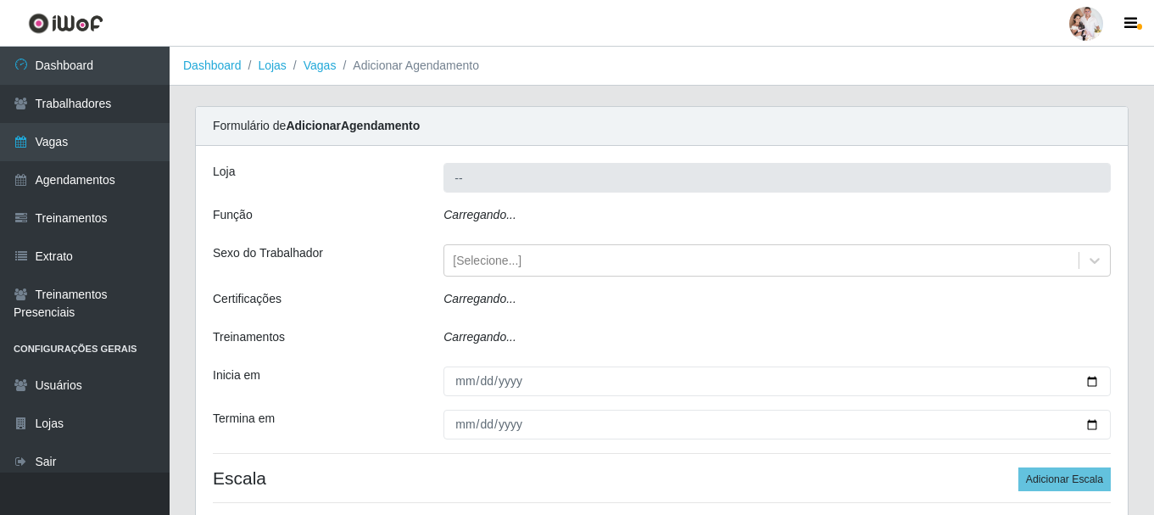
type input "SuperFácil Atacado - Rodoviária"
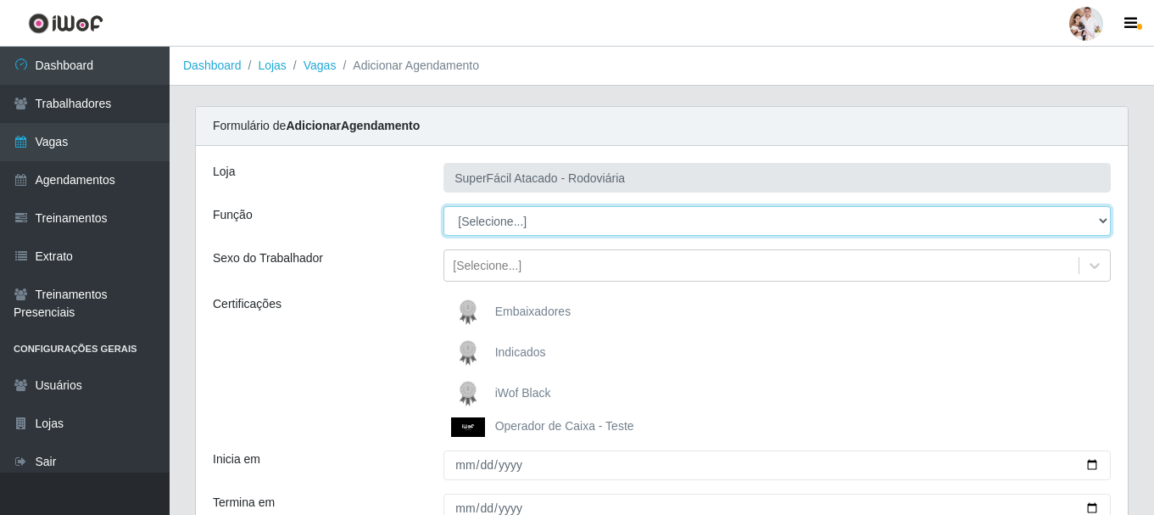
click at [1098, 221] on select "[Selecione...] Balconista de Padaria Balconista de Padaria + Balconista de Pada…" at bounding box center [777, 221] width 667 height 30
select select "24"
click at [444, 206] on select "[Selecione...] Balconista de Padaria Balconista de Padaria + Balconista de Pada…" at bounding box center [777, 221] width 667 height 30
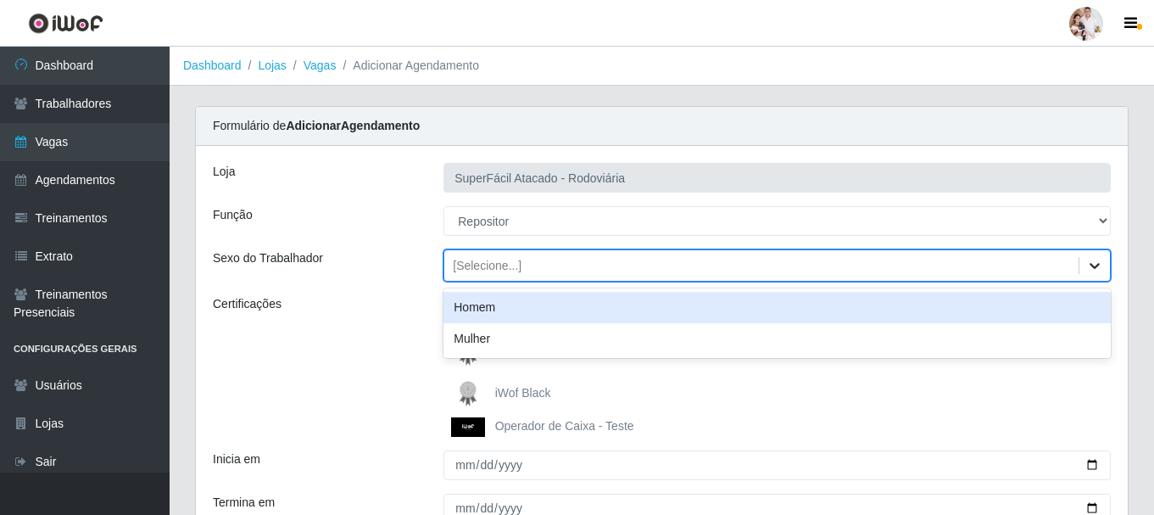
click at [1094, 265] on icon at bounding box center [1094, 265] width 17 height 17
click at [995, 305] on div "Homem" at bounding box center [777, 307] width 667 height 31
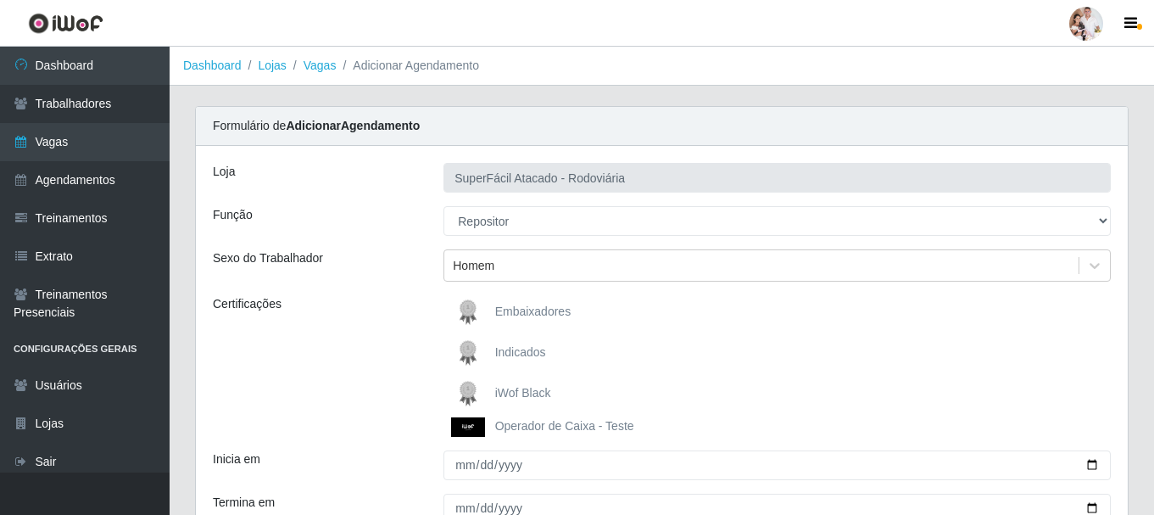
click at [471, 382] on img at bounding box center [471, 394] width 41 height 34
click at [0, 0] on input "iWof Black" at bounding box center [0, 0] width 0 height 0
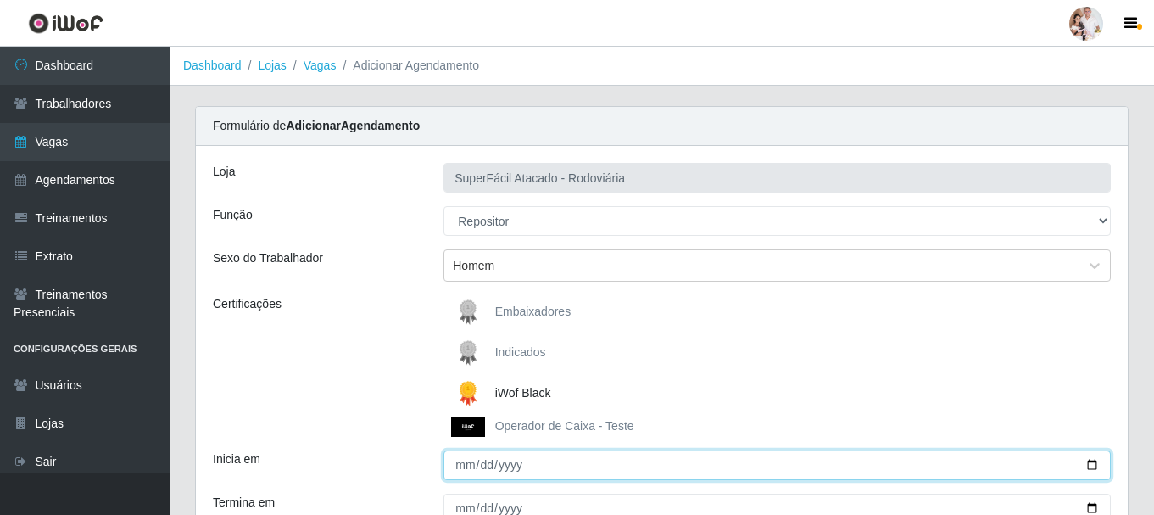
click at [1094, 469] on input "Inicia em" at bounding box center [777, 465] width 667 height 30
type input "2025-10-05"
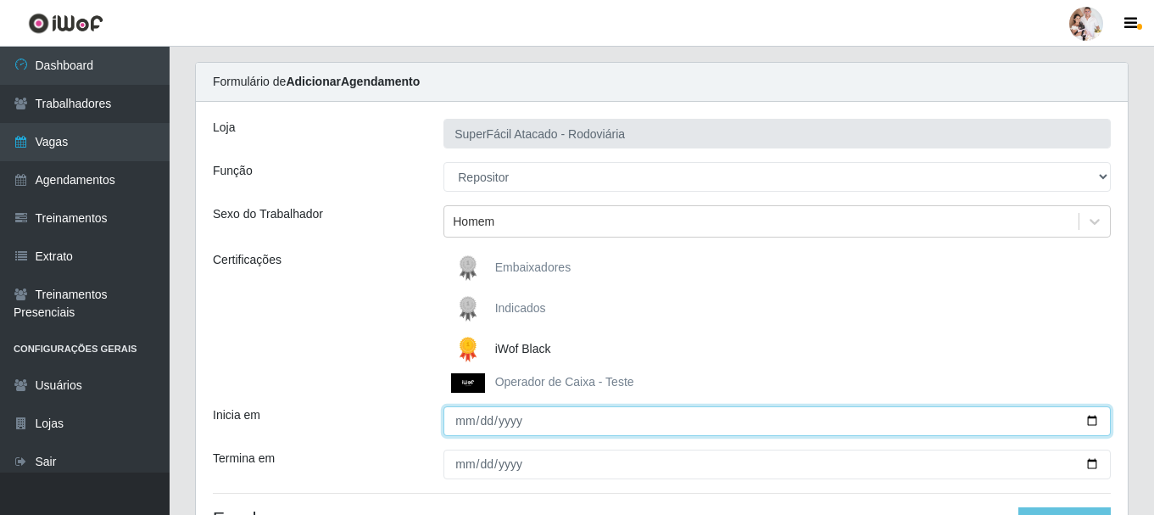
scroll to position [85, 0]
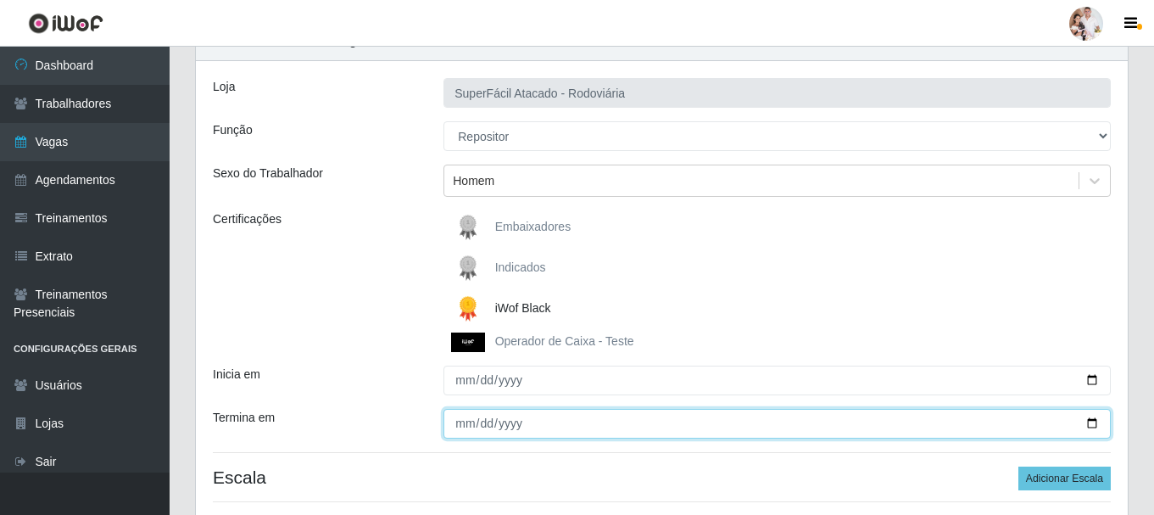
click at [1093, 428] on input "Termina em" at bounding box center [777, 424] width 667 height 30
type input "2025-10-10"
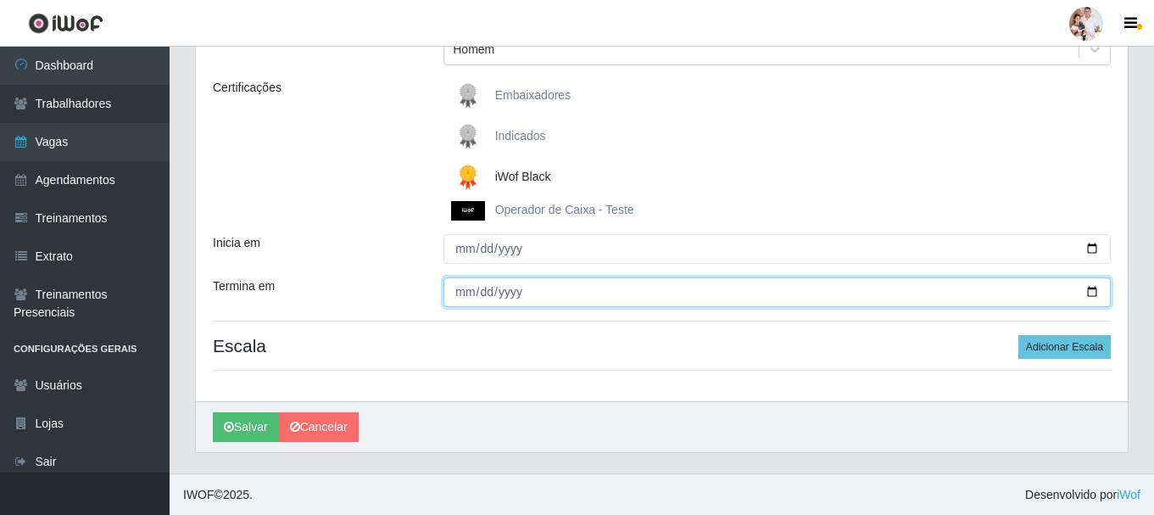
scroll to position [218, 0]
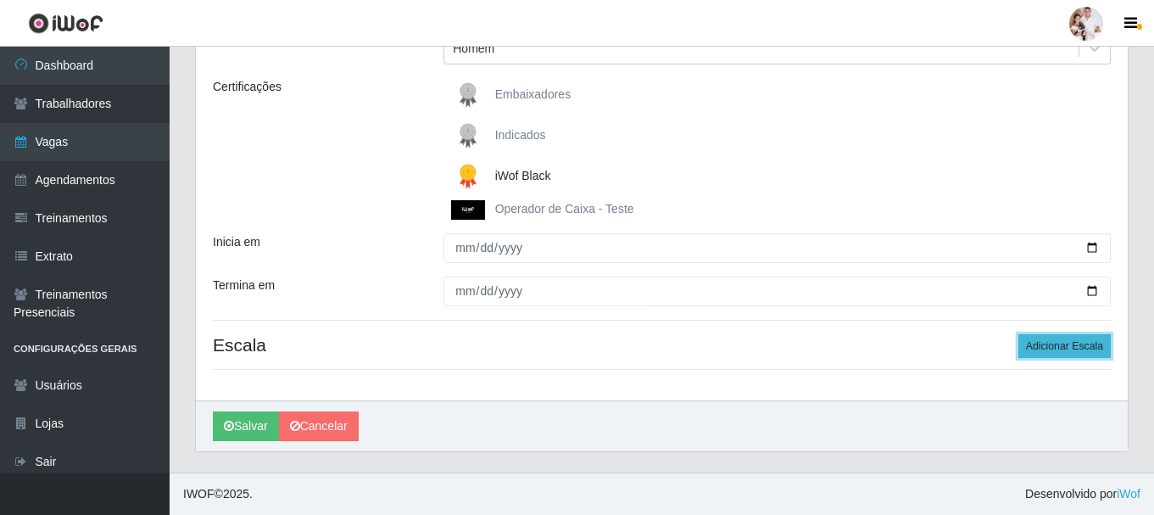
click at [1039, 344] on button "Adicionar Escala" at bounding box center [1064, 346] width 92 height 24
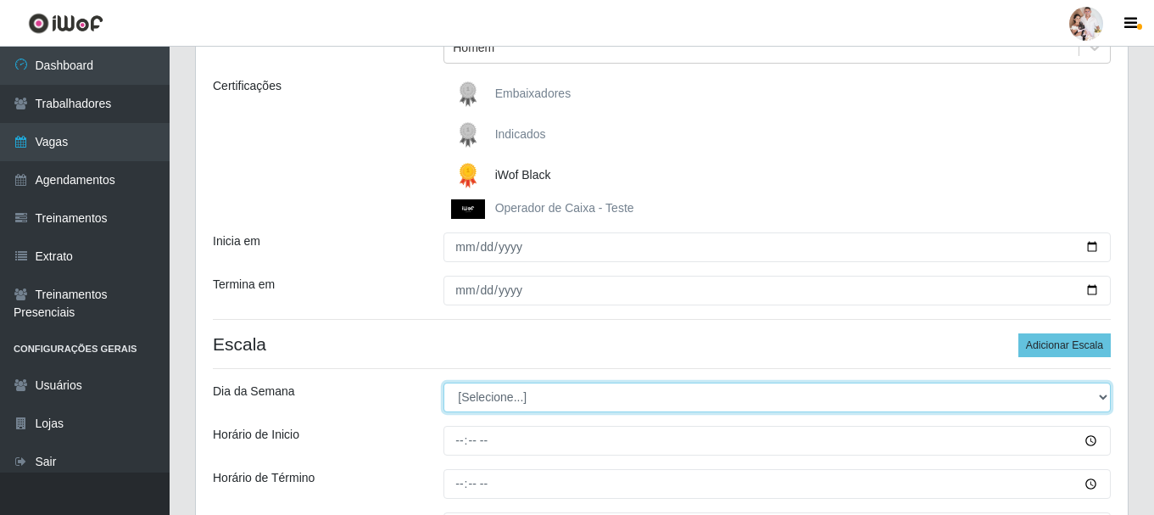
click at [1102, 400] on select "[Selecione...] Segunda Terça Quarta Quinta Sexta Sábado Domingo" at bounding box center [777, 397] width 667 height 30
select select "1"
click at [444, 382] on select "[Selecione...] Segunda Terça Quarta Quinta Sexta Sábado Domingo" at bounding box center [777, 397] width 667 height 30
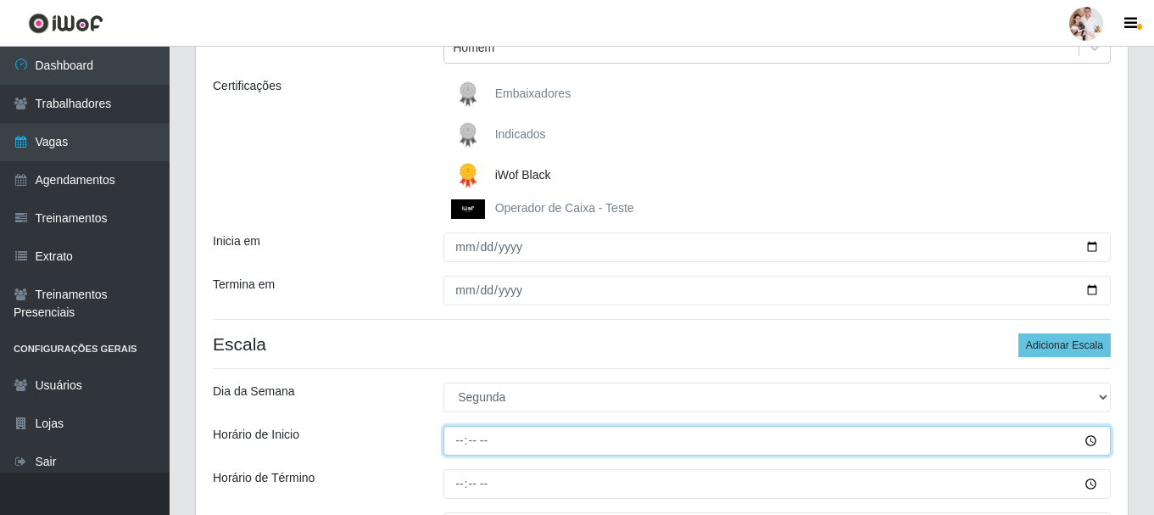
click at [459, 441] on input "Horário de Inicio" at bounding box center [777, 441] width 667 height 30
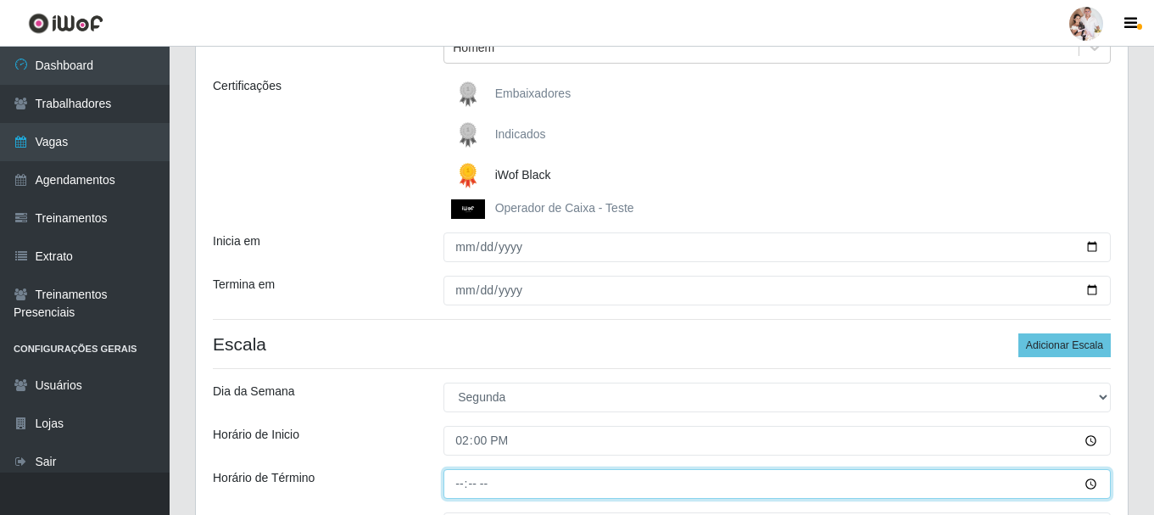
click at [460, 487] on input "Horário de Término" at bounding box center [777, 484] width 667 height 30
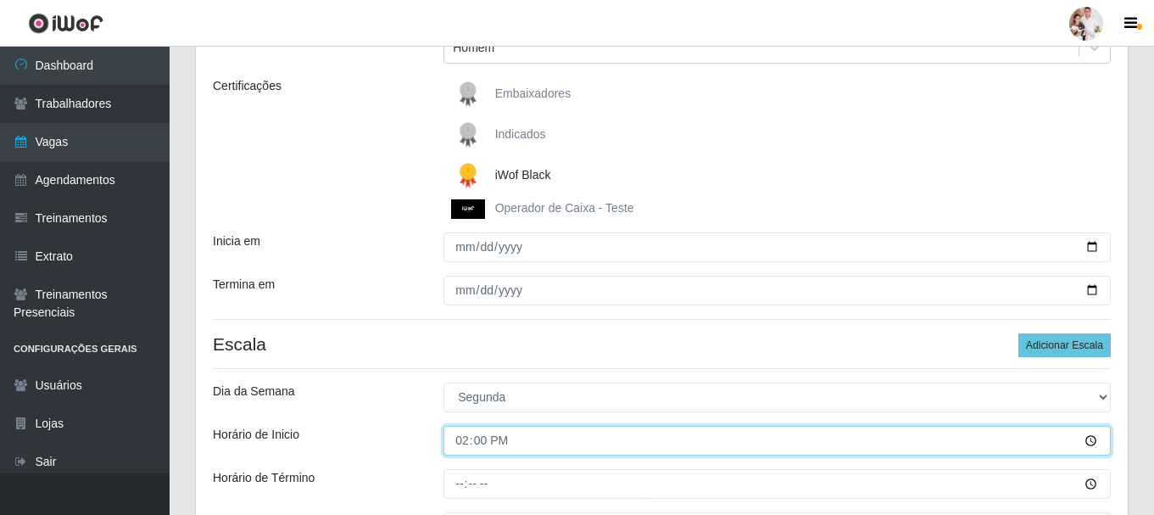
click at [455, 446] on input "14:00" at bounding box center [777, 441] width 667 height 30
type input "16:00"
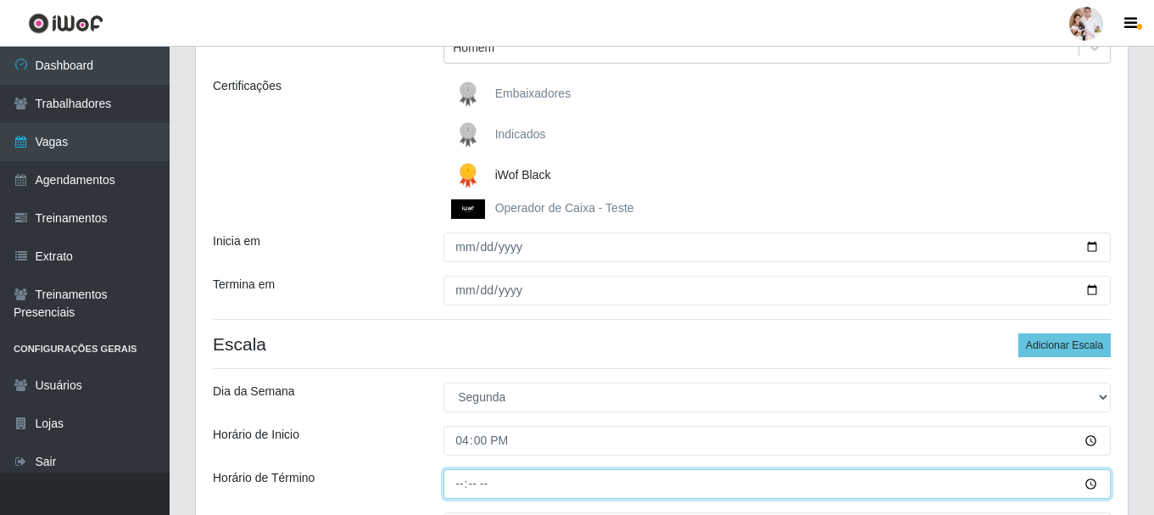
click at [456, 489] on input "Horário de Término" at bounding box center [777, 484] width 667 height 30
type input "22:00"
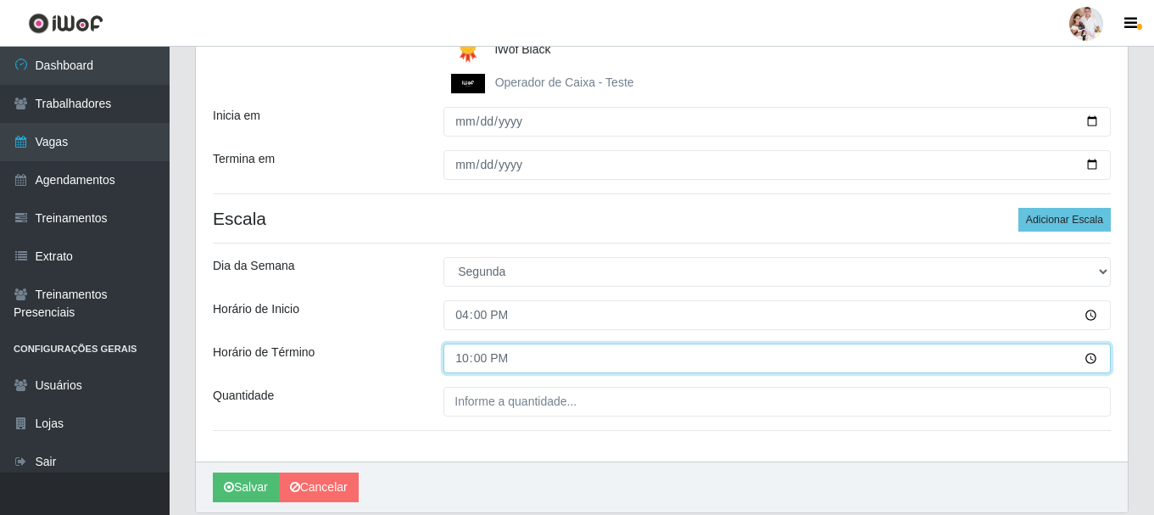
scroll to position [388, 0]
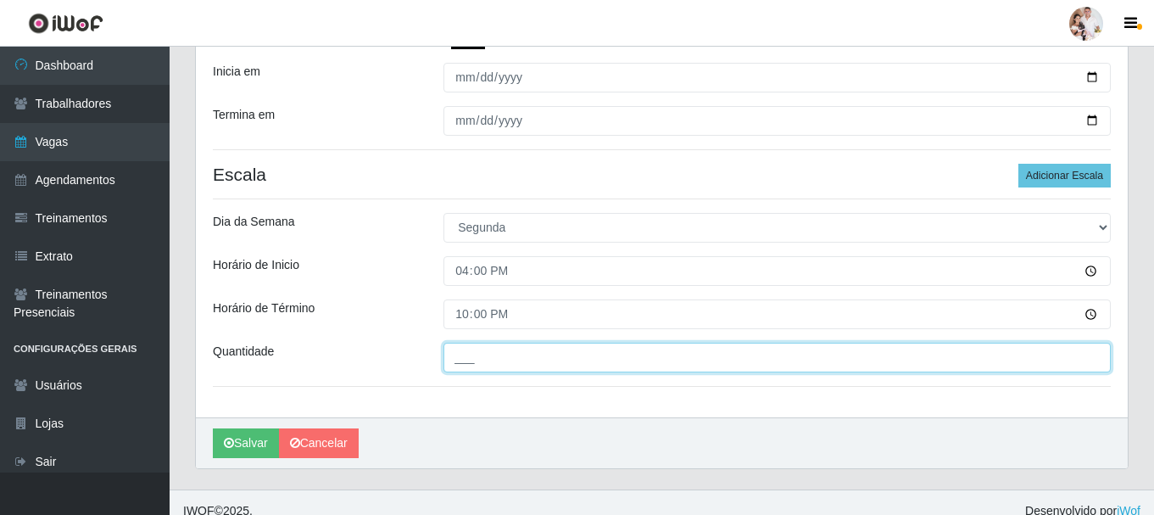
click at [569, 366] on input "___" at bounding box center [777, 358] width 667 height 30
type input "3__"
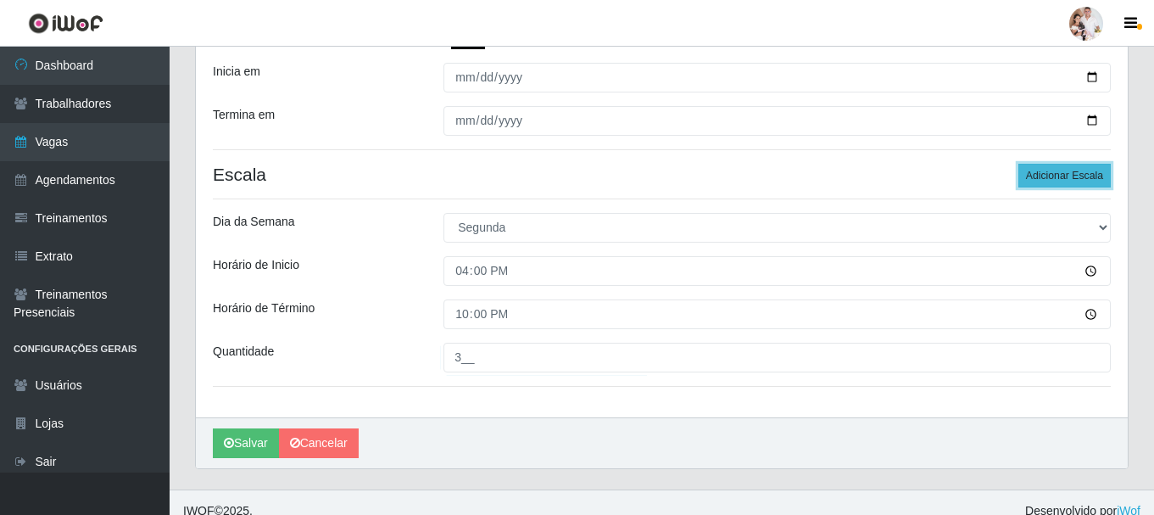
click at [1068, 171] on button "Adicionar Escala" at bounding box center [1064, 176] width 92 height 24
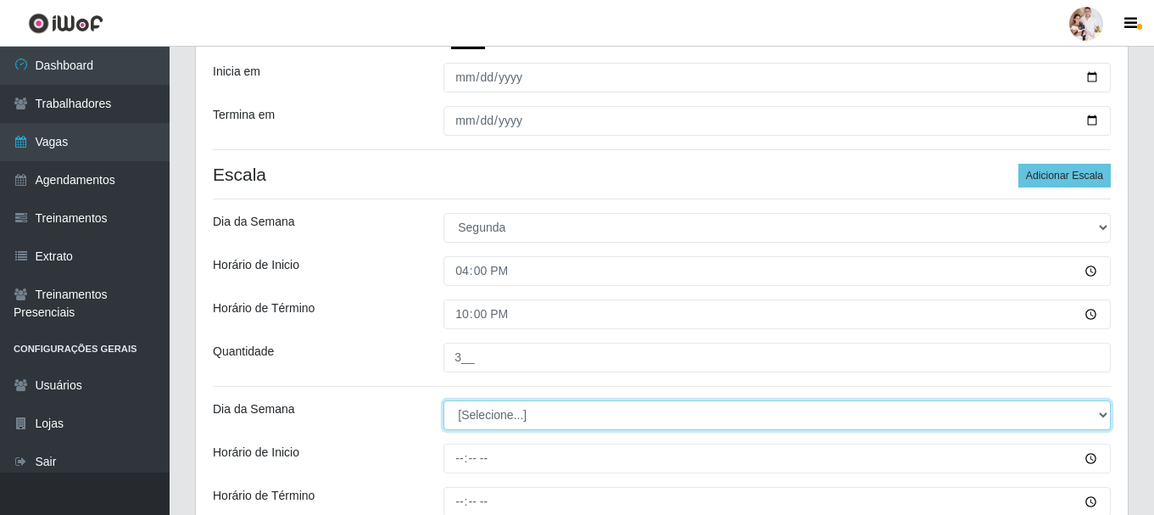
click at [1103, 414] on select "[Selecione...] Segunda Terça Quarta Quinta Sexta Sábado Domingo" at bounding box center [777, 415] width 667 height 30
select select "5"
click at [444, 400] on select "[Selecione...] Segunda Terça Quarta Quinta Sexta Sábado Domingo" at bounding box center [777, 415] width 667 height 30
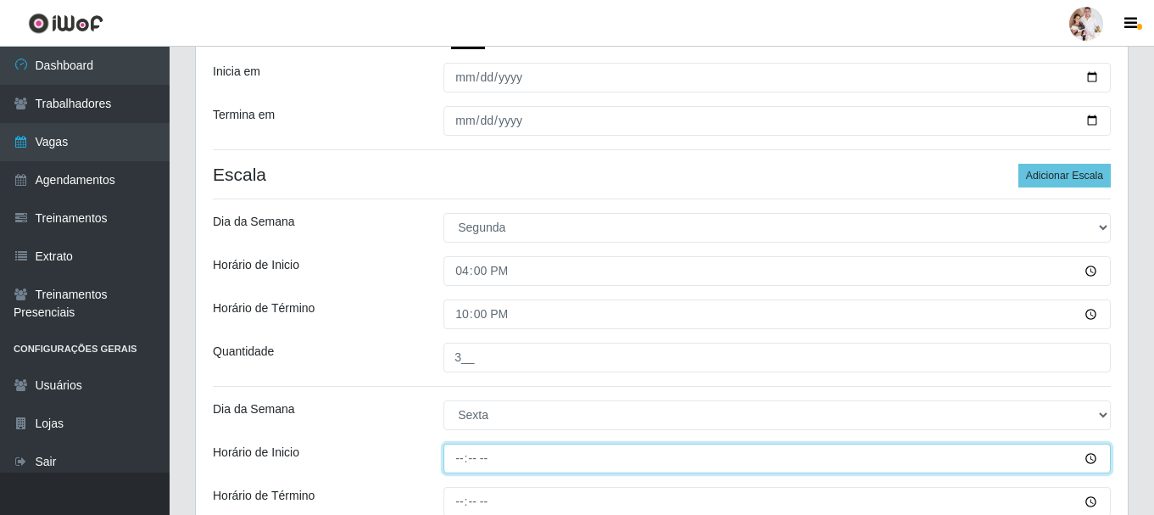
click at [460, 460] on input "Horário de Inicio" at bounding box center [777, 459] width 667 height 30
click at [458, 460] on input "06:00" at bounding box center [777, 459] width 667 height 30
type input "16:00"
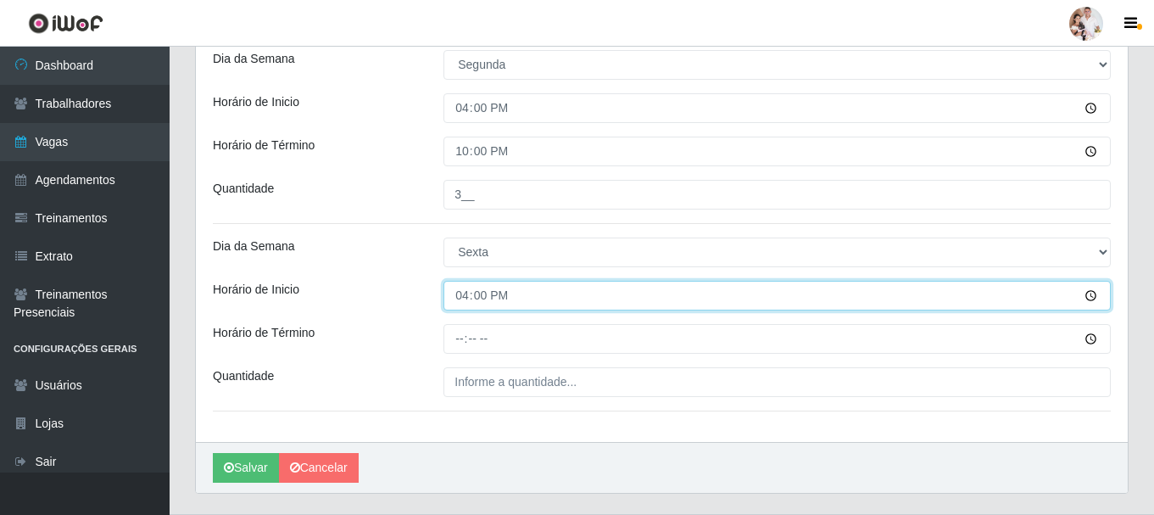
scroll to position [557, 0]
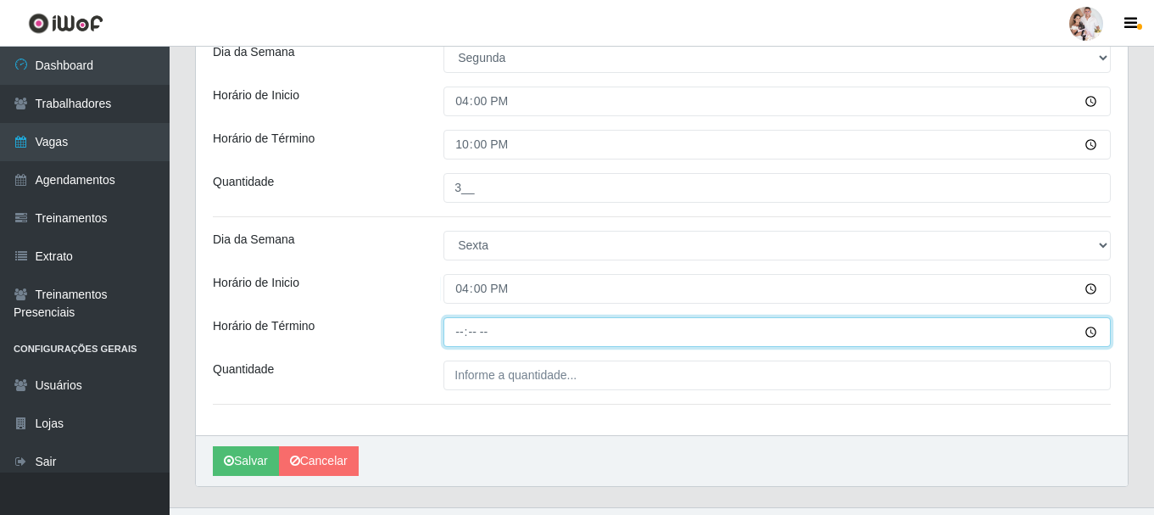
click at [462, 332] on input "Horário de Término" at bounding box center [777, 332] width 667 height 30
type input "22:00"
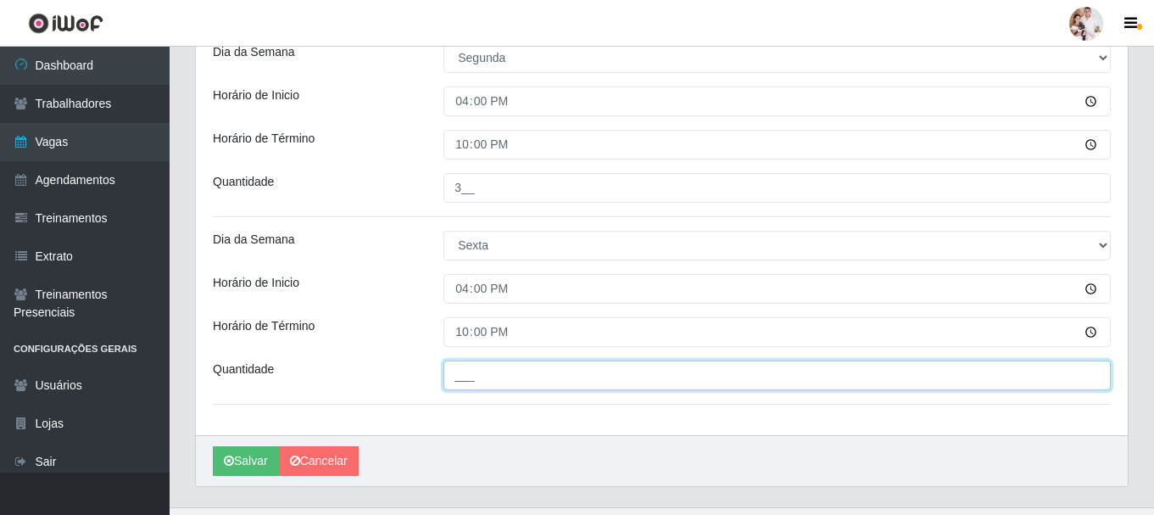
click at [459, 383] on input "___" at bounding box center [777, 375] width 667 height 30
type input "2__"
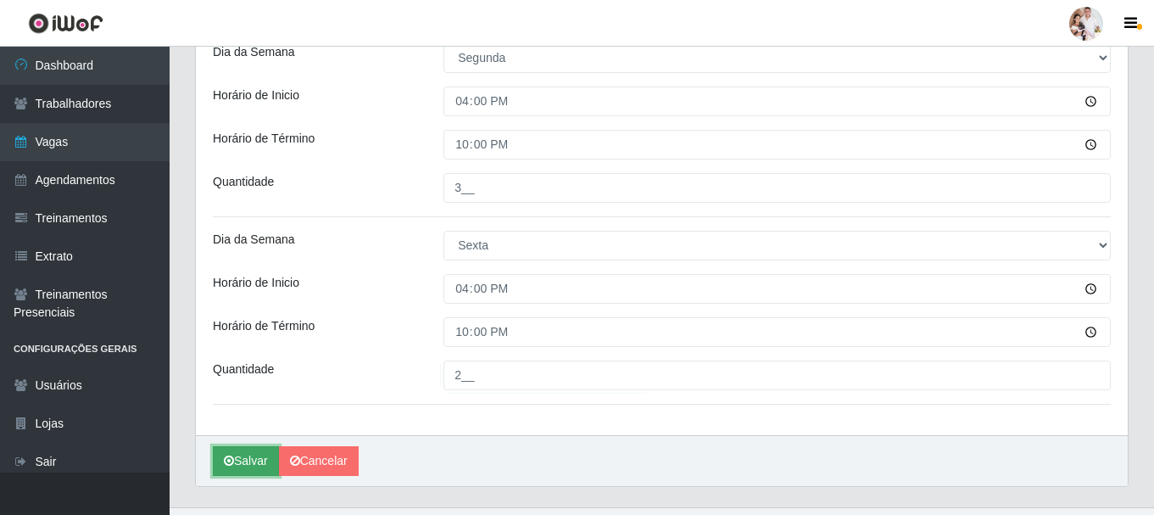
click at [256, 465] on button "Salvar" at bounding box center [246, 461] width 66 height 30
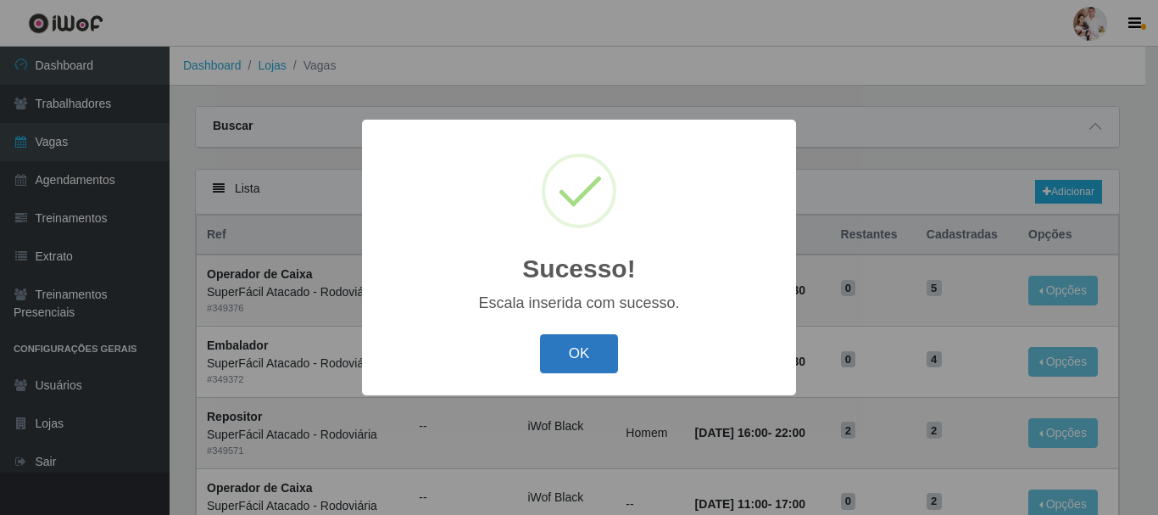
click at [579, 354] on button "OK" at bounding box center [579, 354] width 79 height 40
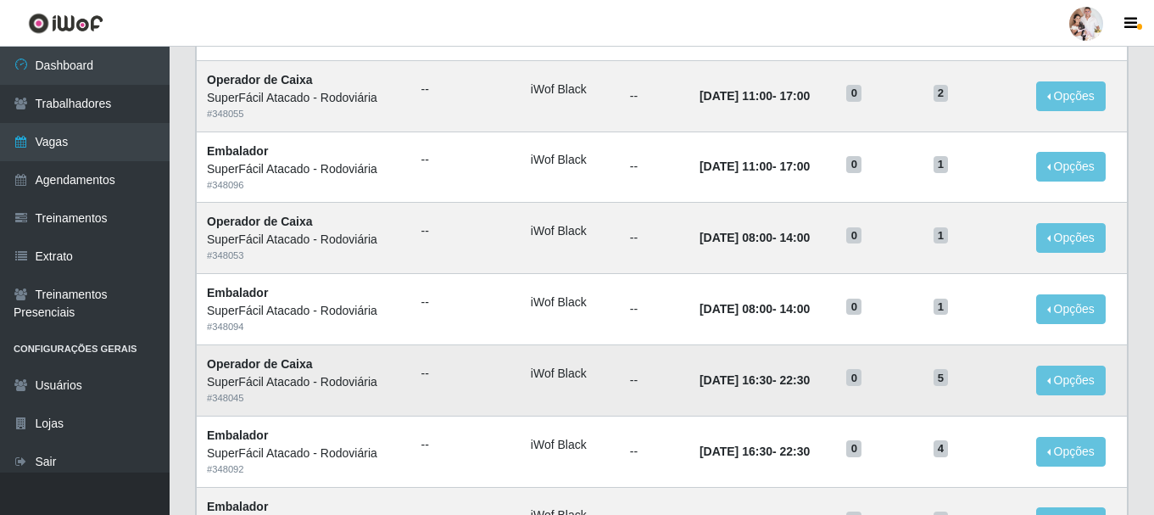
scroll to position [923, 0]
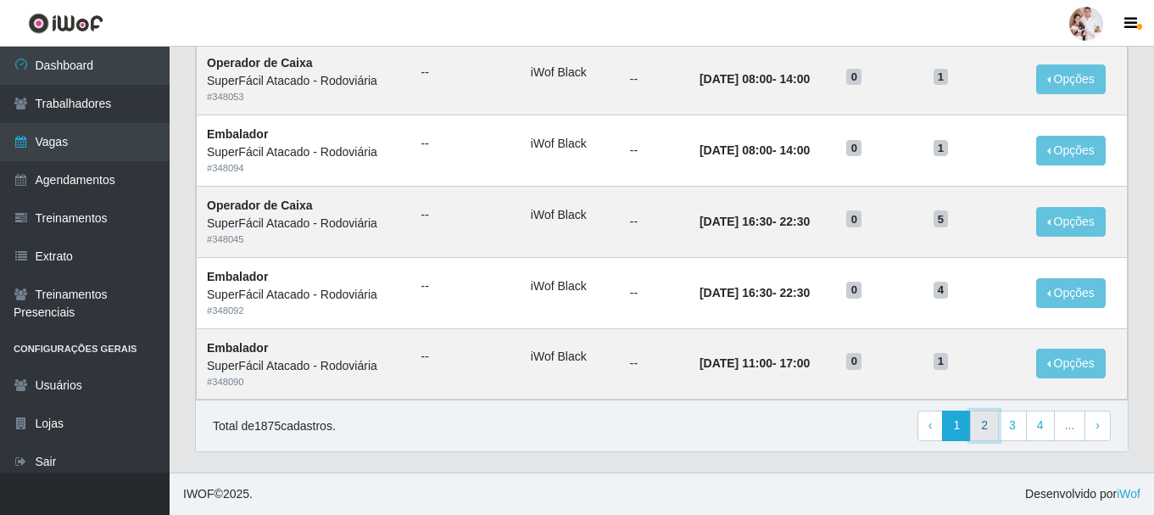
click at [992, 432] on link "2" at bounding box center [984, 425] width 29 height 31
click at [1010, 429] on link "3" at bounding box center [1012, 425] width 29 height 31
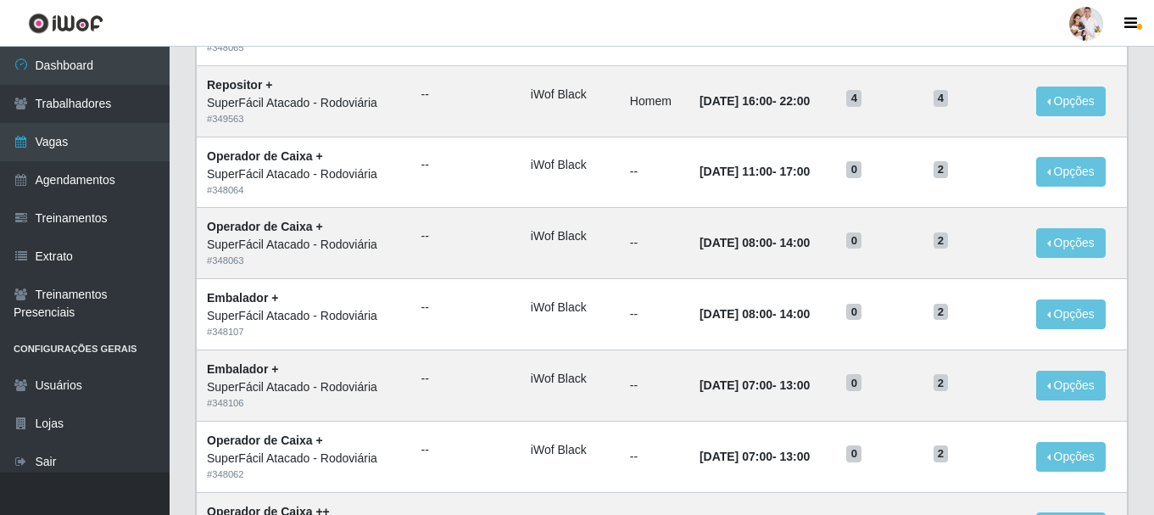
scroll to position [923, 0]
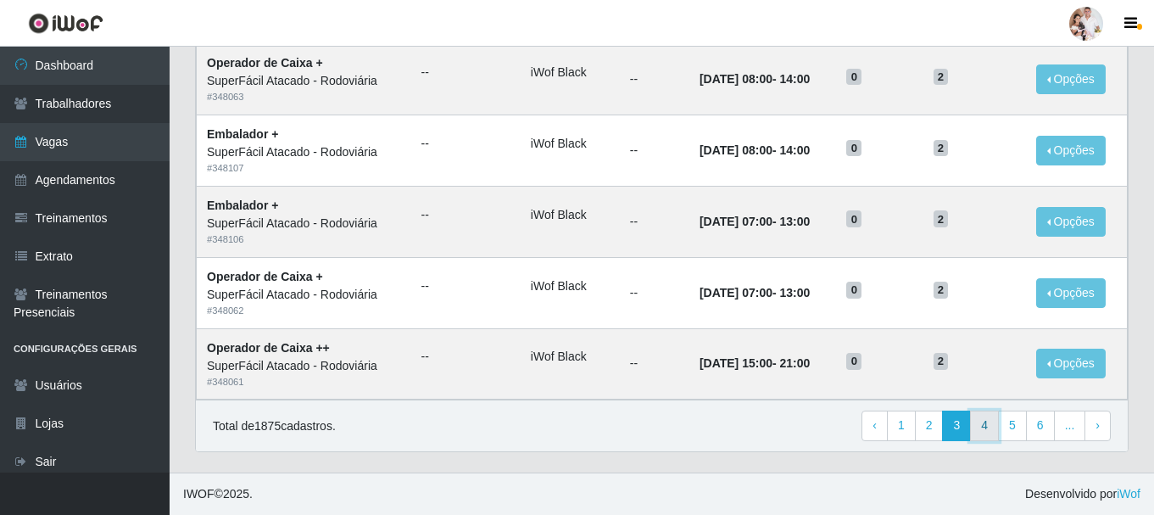
click at [996, 422] on link "4" at bounding box center [984, 425] width 29 height 31
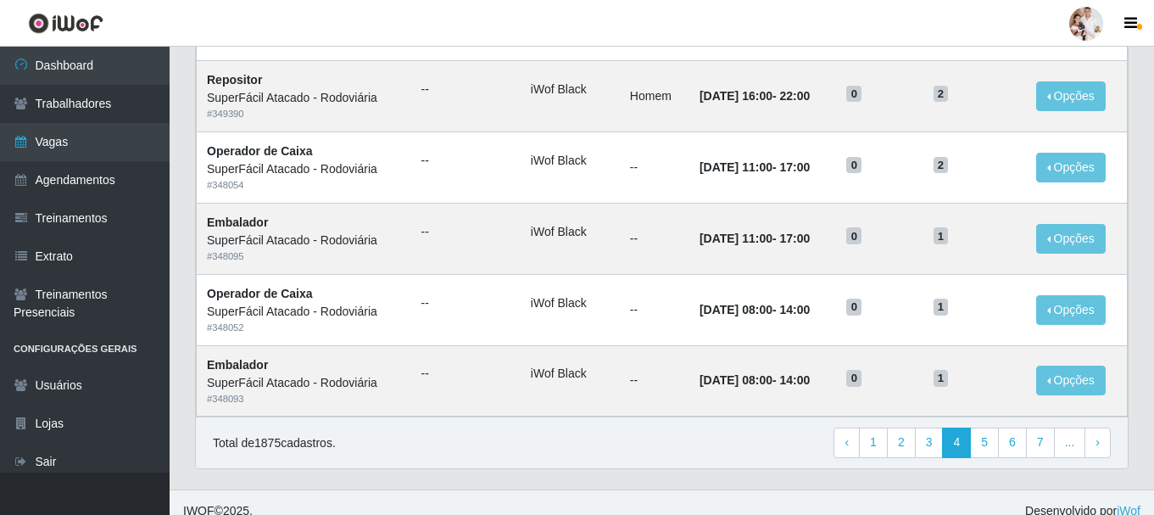
scroll to position [923, 0]
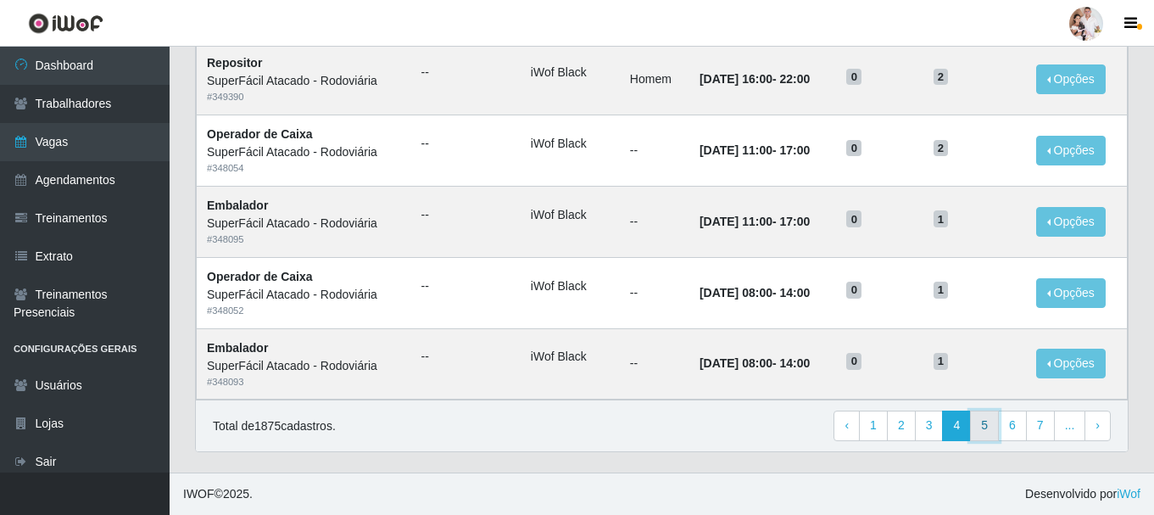
click at [987, 432] on link "5" at bounding box center [984, 425] width 29 height 31
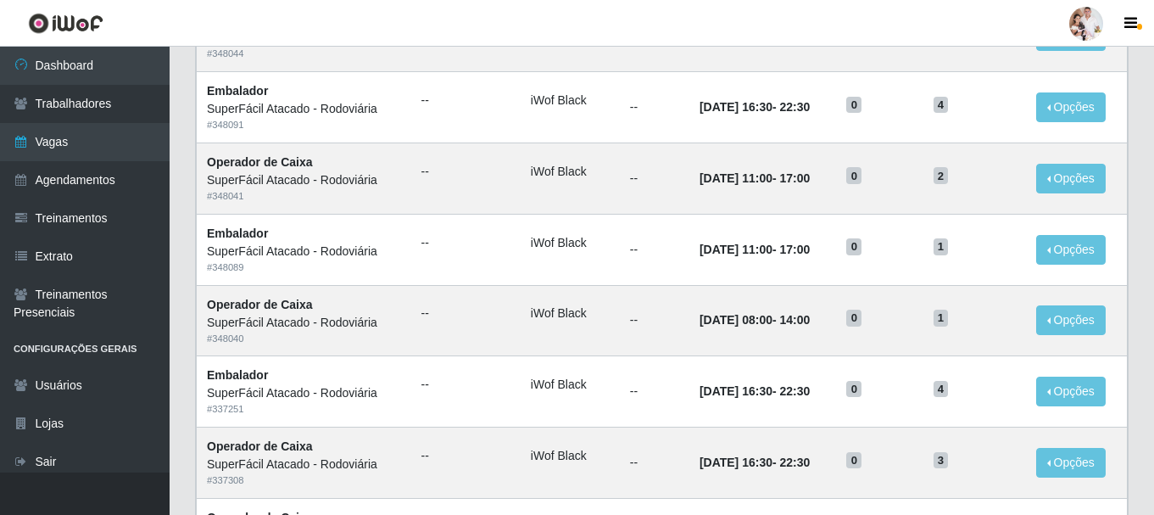
scroll to position [170, 0]
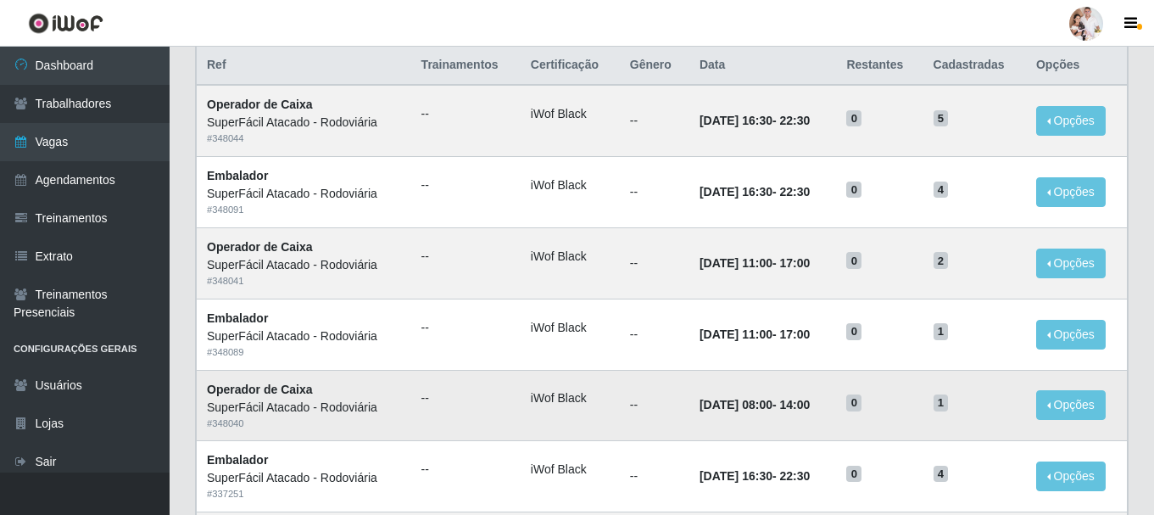
click at [862, 405] on span "0" at bounding box center [853, 402] width 15 height 17
click at [757, 411] on time "01/10/2025, 08:00" at bounding box center [736, 405] width 73 height 14
click at [797, 399] on time "14:00" at bounding box center [795, 405] width 31 height 14
click at [837, 406] on td "01/10/2025, 08:00 - 14:00" at bounding box center [763, 405] width 148 height 71
click at [564, 406] on li "iWof Black" at bounding box center [570, 398] width 79 height 18
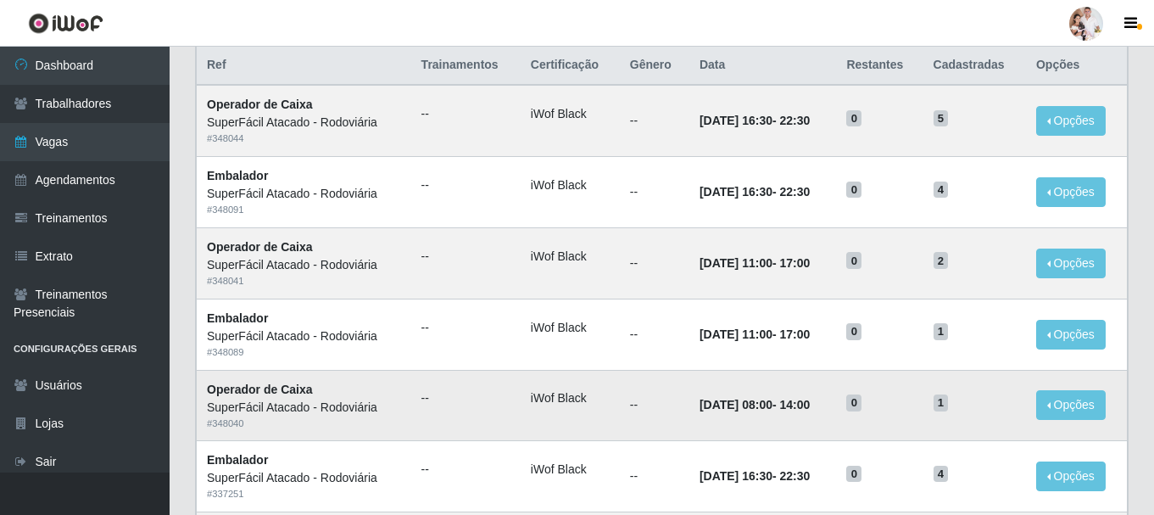
click at [639, 404] on td "--" at bounding box center [655, 405] width 70 height 71
click at [689, 427] on td "01/10/2025, 08:00 - 14:00" at bounding box center [763, 405] width 148 height 71
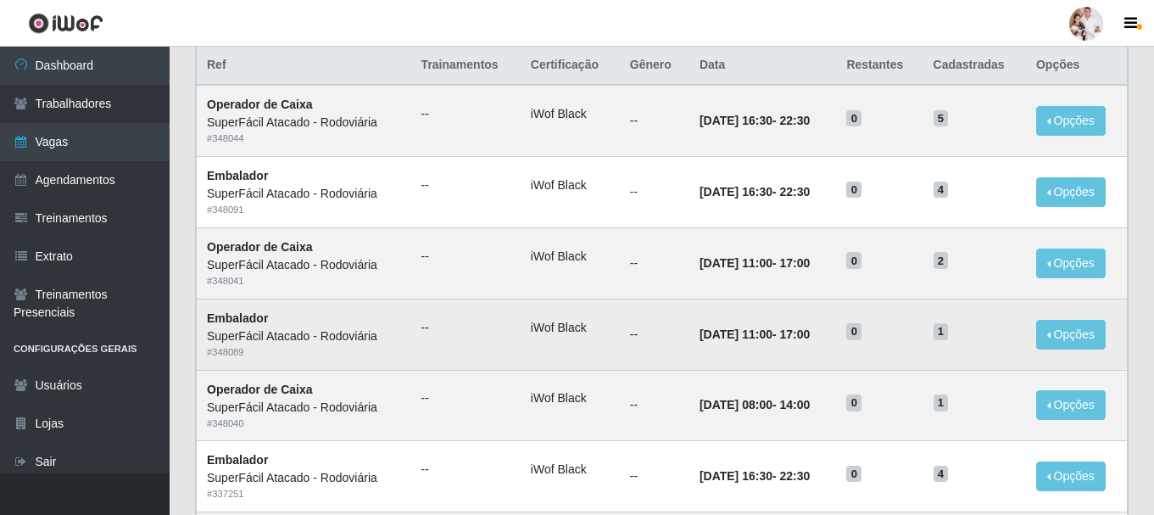
click at [689, 338] on td "01/10/2025, 11:00 - 17:00" at bounding box center [763, 334] width 148 height 71
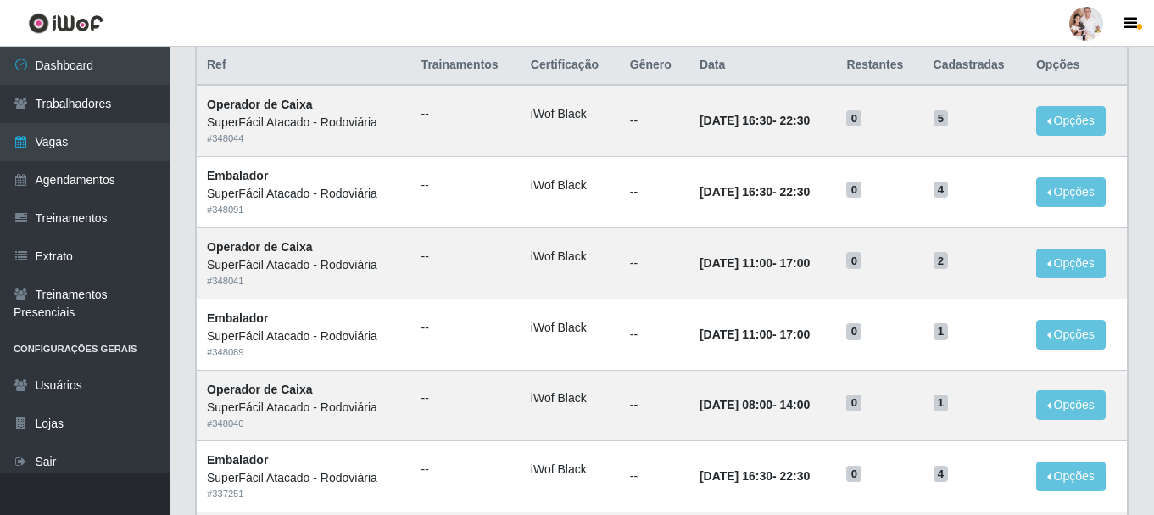
scroll to position [0, 0]
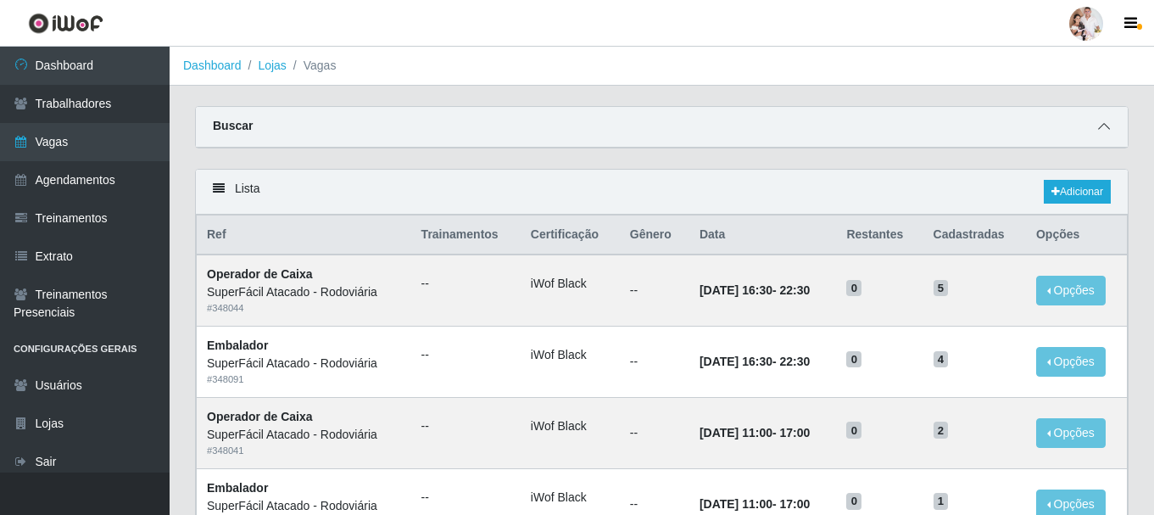
click at [1107, 128] on icon at bounding box center [1104, 126] width 12 height 12
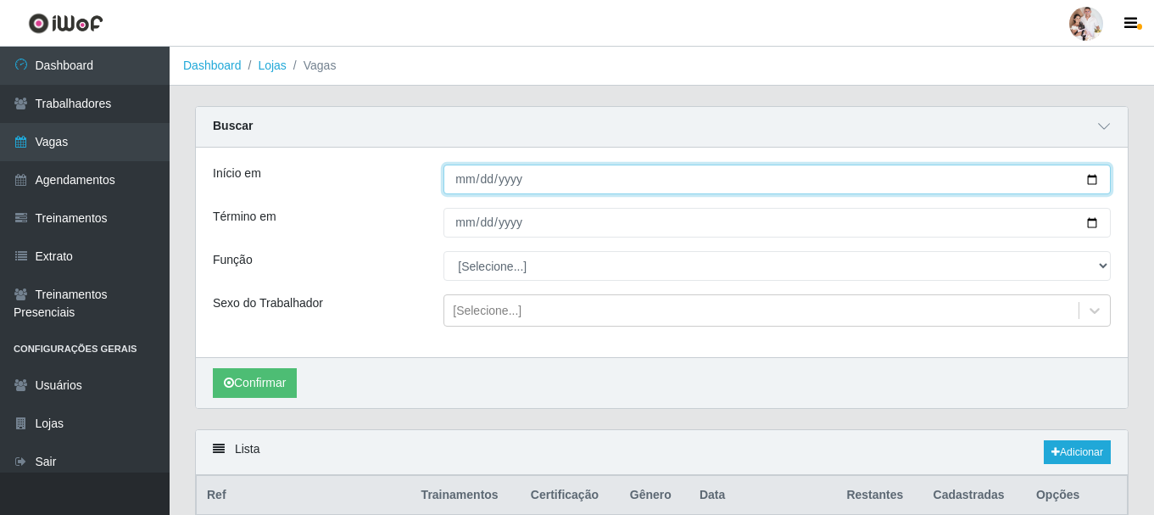
click at [1091, 184] on input "Início em" at bounding box center [777, 180] width 667 height 30
type input "2025-10-01"
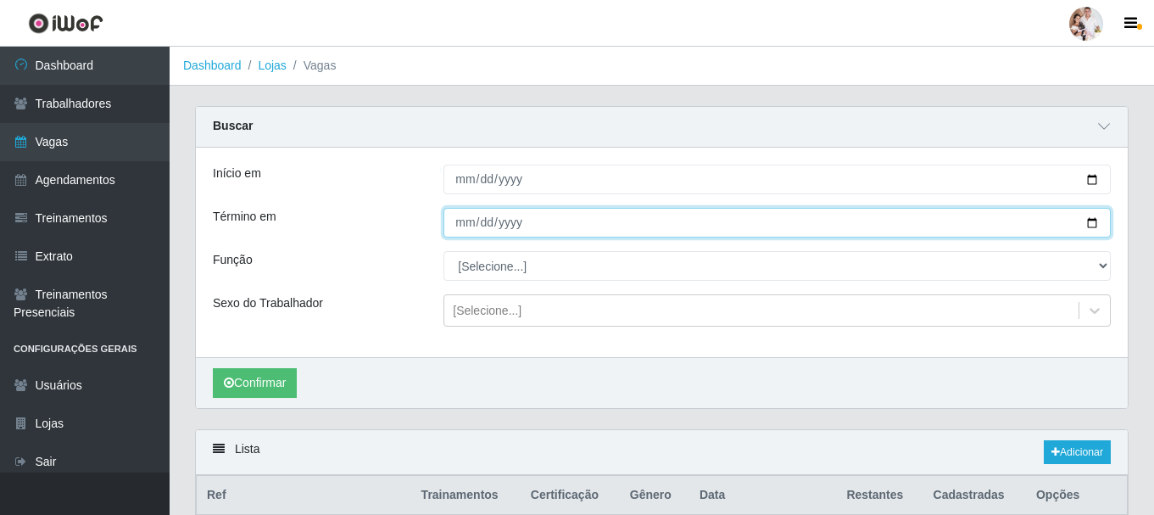
click at [1097, 221] on input "Término em" at bounding box center [777, 223] width 667 height 30
type input "2025-10-01"
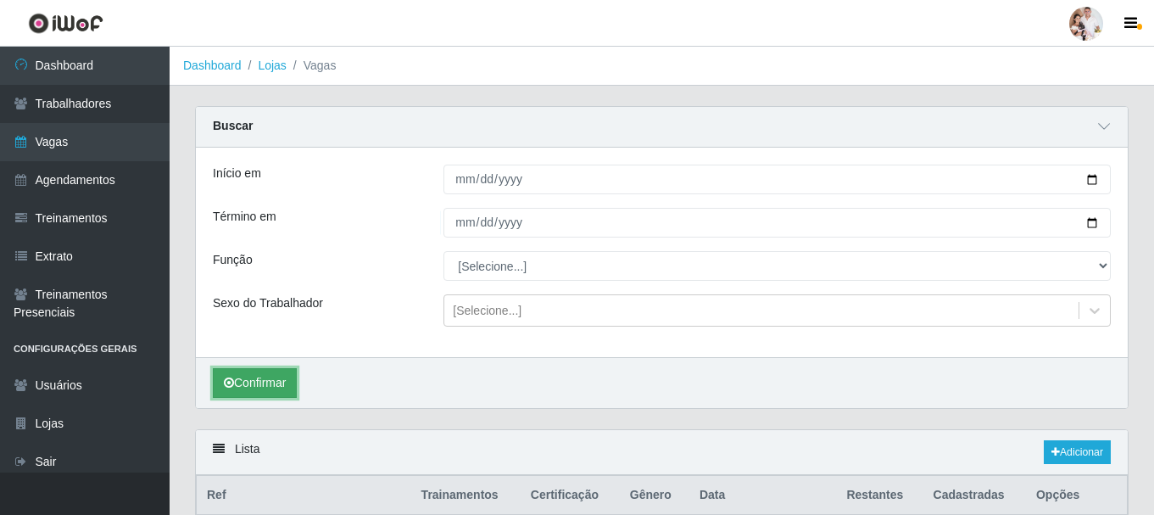
click at [273, 392] on button "Confirmar" at bounding box center [255, 383] width 84 height 30
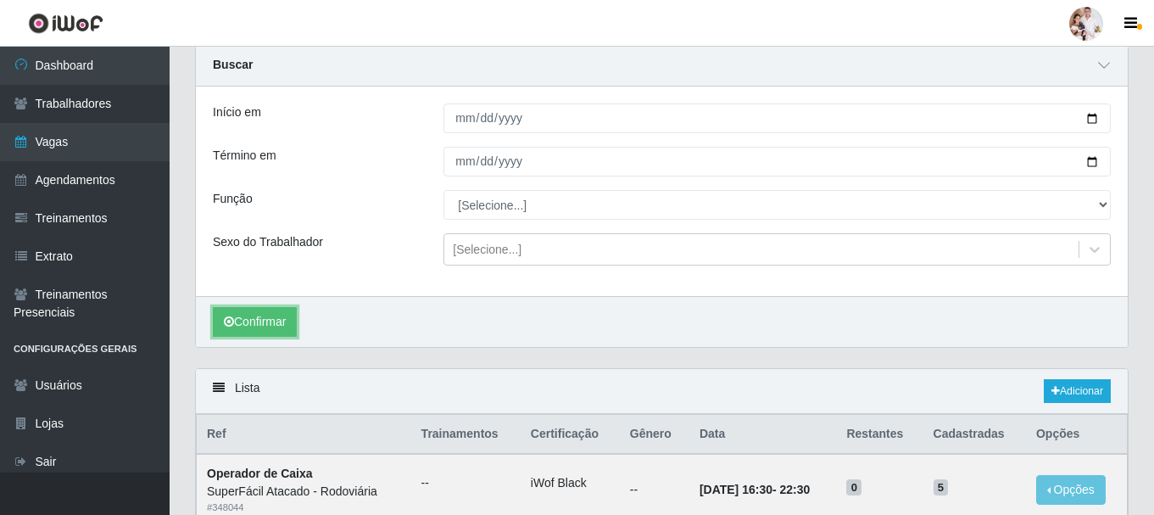
scroll to position [48, 0]
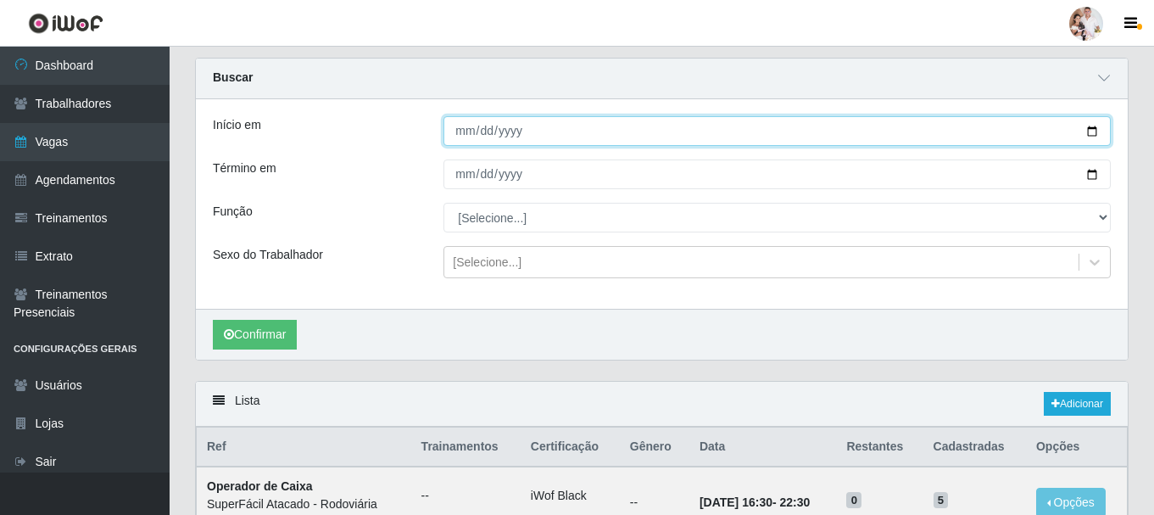
click at [1097, 134] on input "2025-10-01" at bounding box center [777, 131] width 667 height 30
type input "2025-10-02"
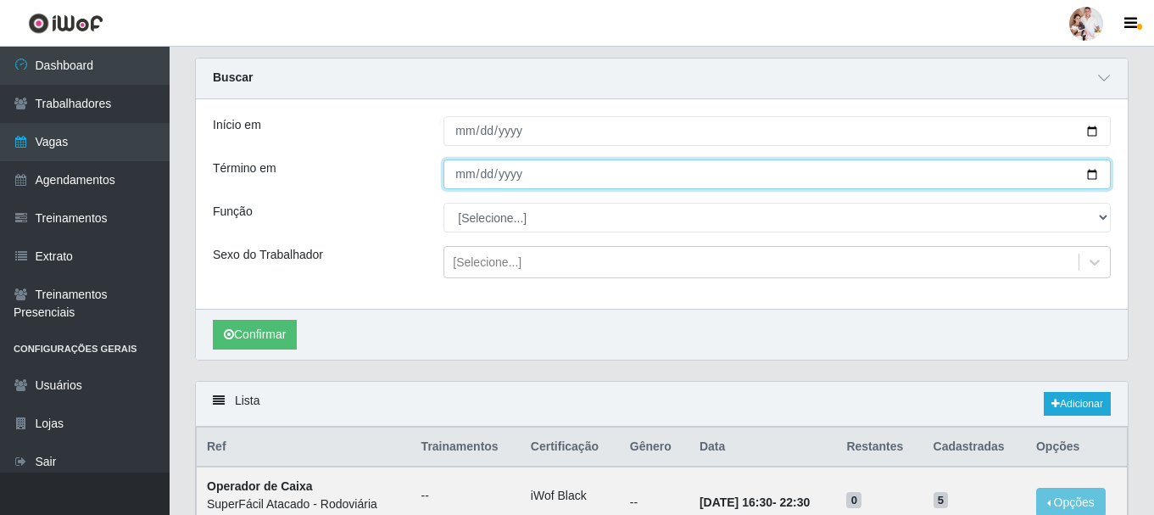
click at [1095, 170] on input "2025-10-01" at bounding box center [777, 174] width 667 height 30
type input "2025-10-02"
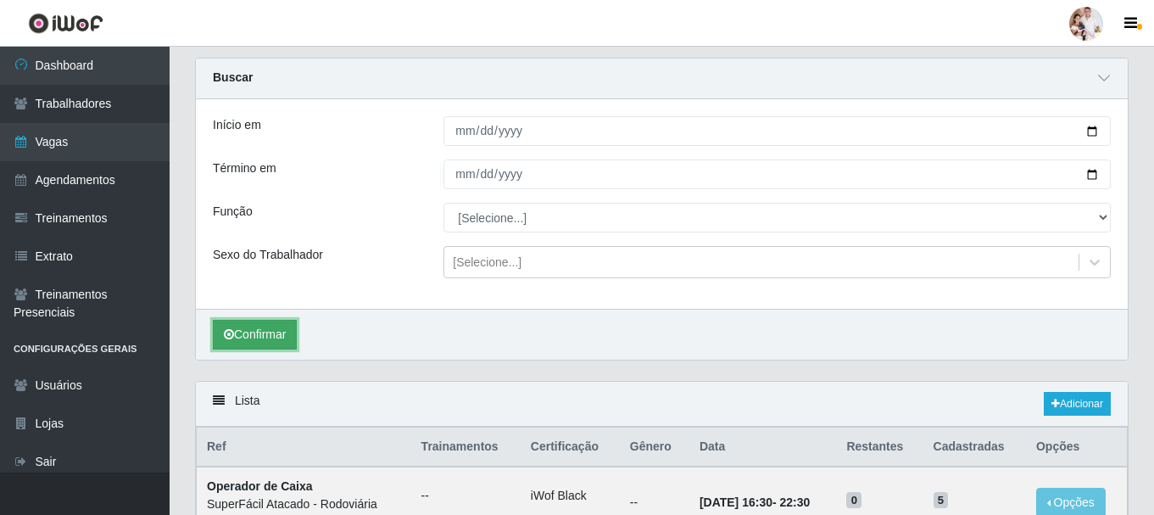
click at [264, 338] on button "Confirmar" at bounding box center [255, 335] width 84 height 30
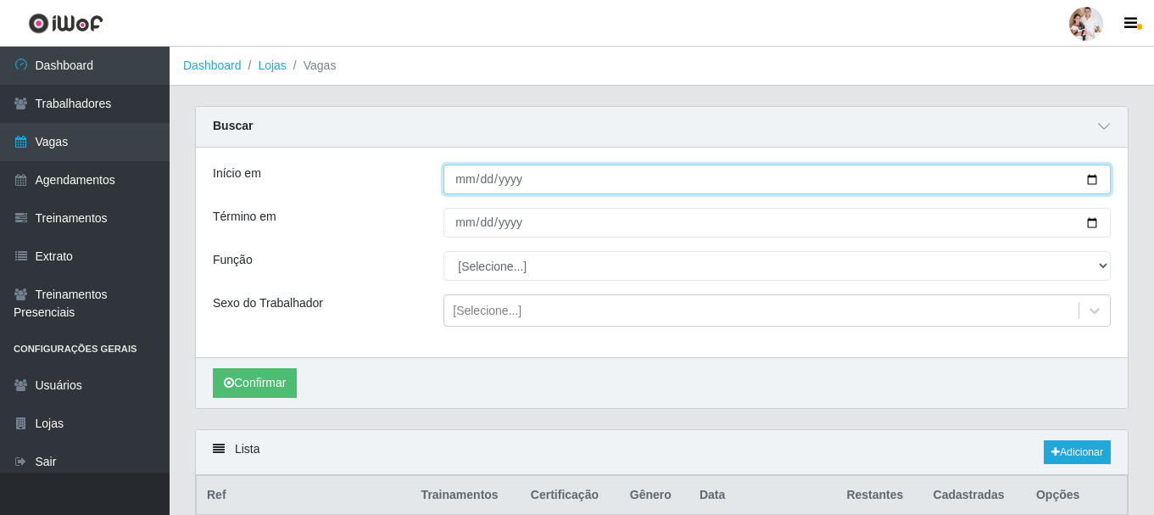
click at [1088, 178] on input "2025-10-02" at bounding box center [777, 180] width 667 height 30
type input "2025-10-03"
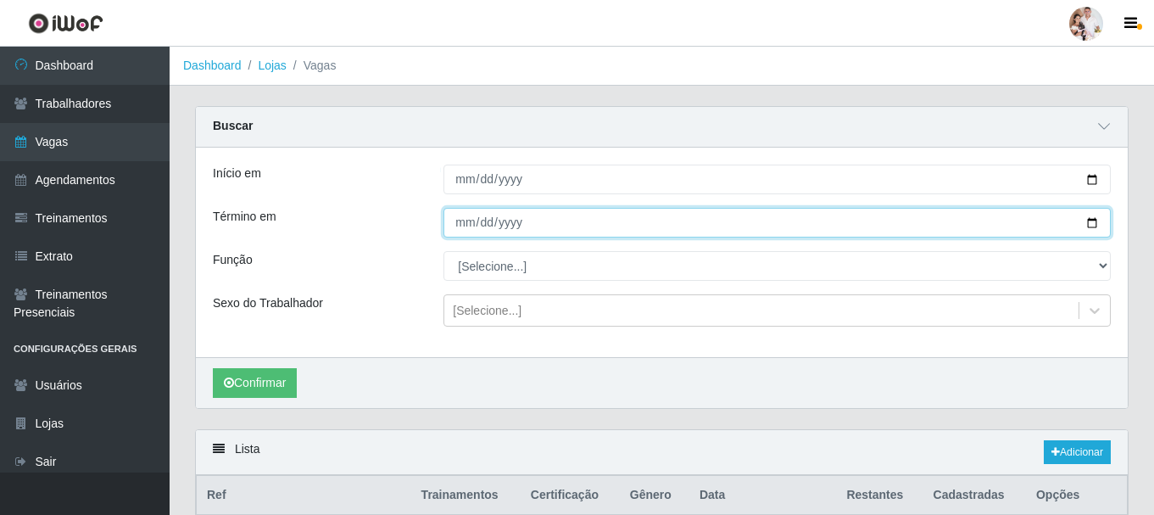
click at [1092, 226] on input "2025-10-02" at bounding box center [777, 223] width 667 height 30
type input "2025-10-03"
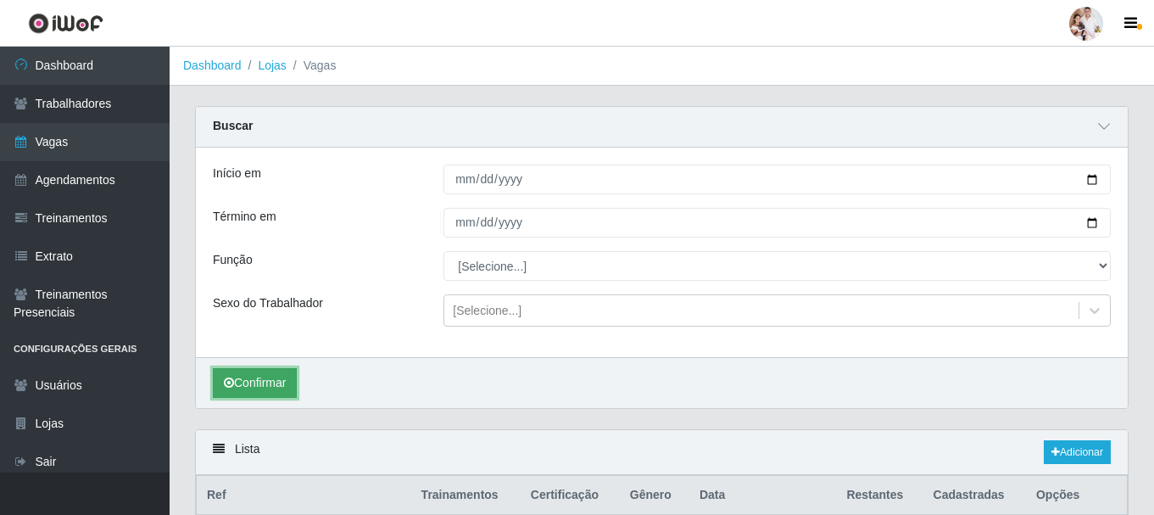
click at [291, 388] on button "Confirmar" at bounding box center [255, 383] width 84 height 30
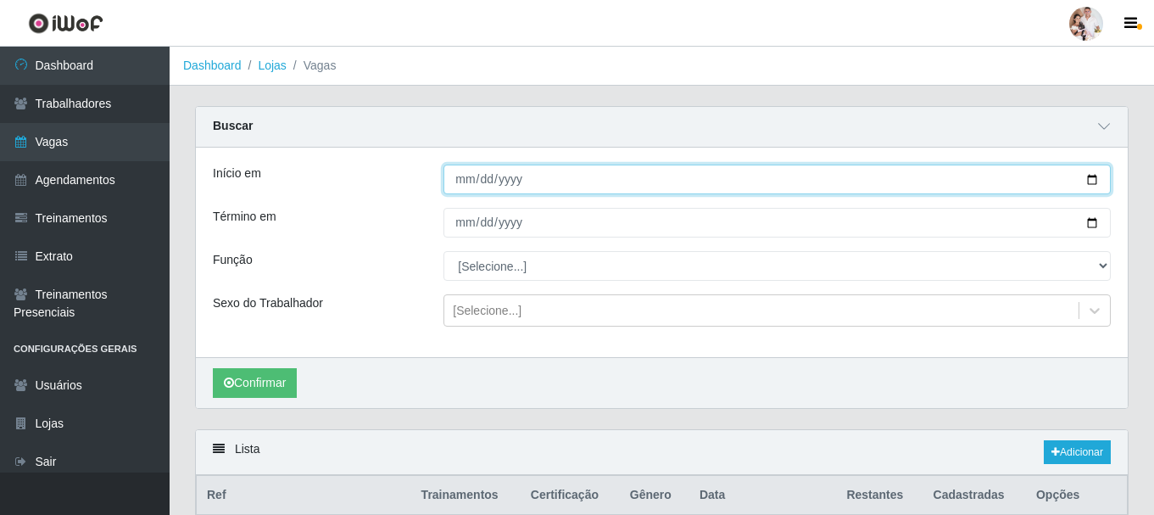
click at [1092, 182] on input "2025-10-03" at bounding box center [777, 180] width 667 height 30
type input "2025-10-04"
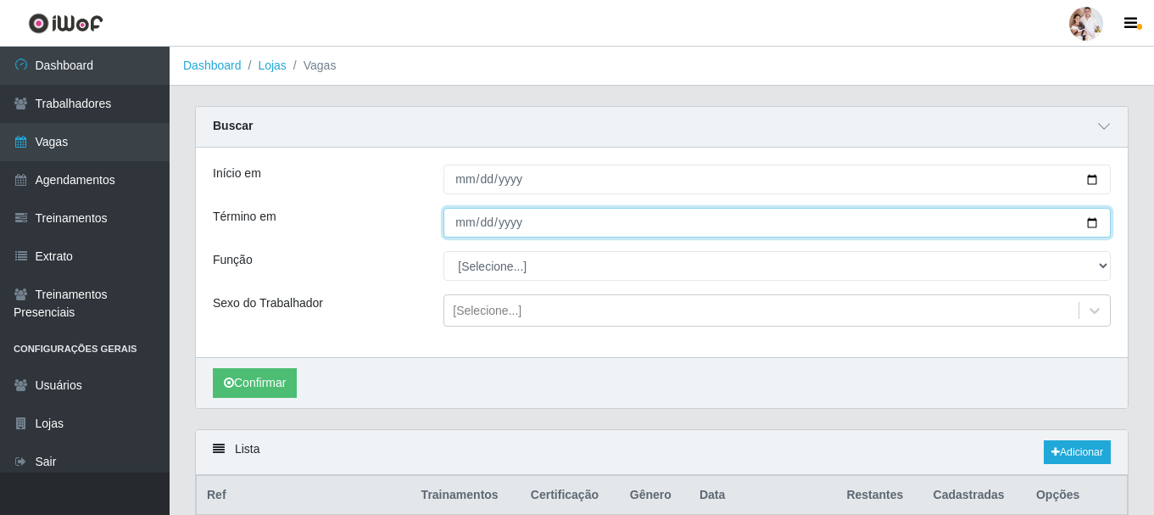
click at [1088, 221] on input "2025-10-03" at bounding box center [777, 223] width 667 height 30
type input "2025-10-04"
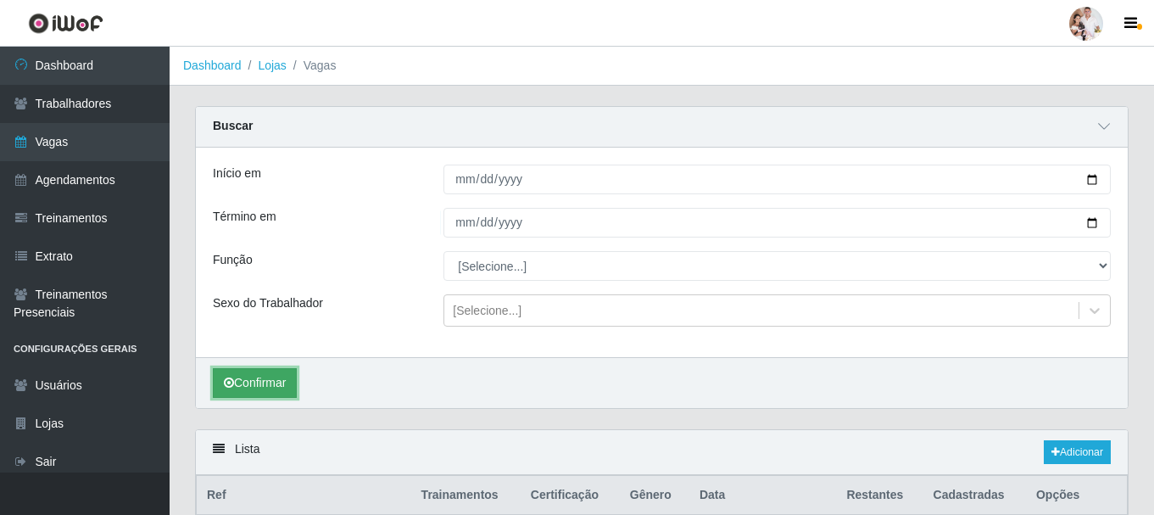
click at [287, 377] on button "Confirmar" at bounding box center [255, 383] width 84 height 30
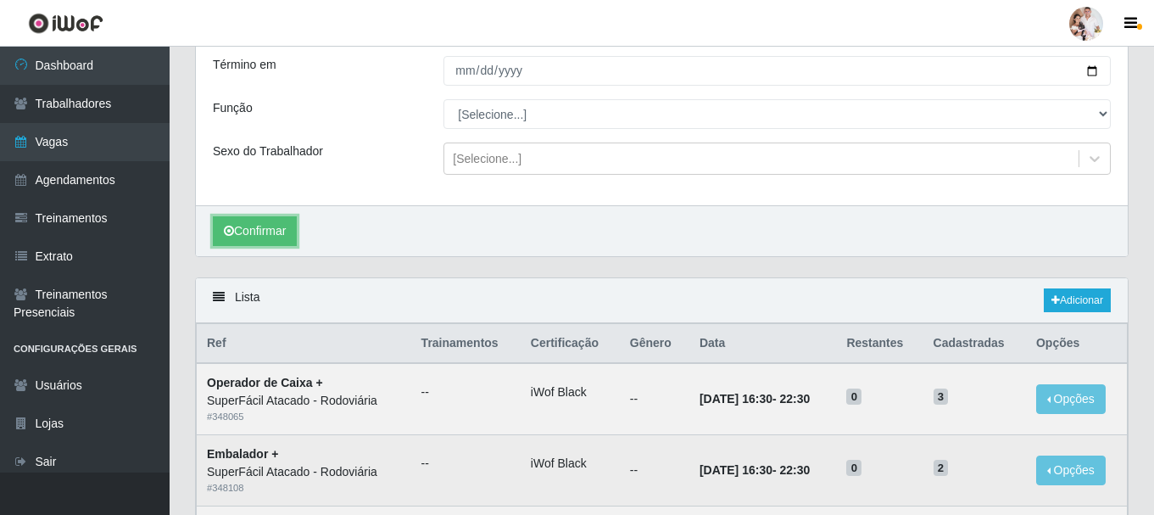
scroll to position [254, 0]
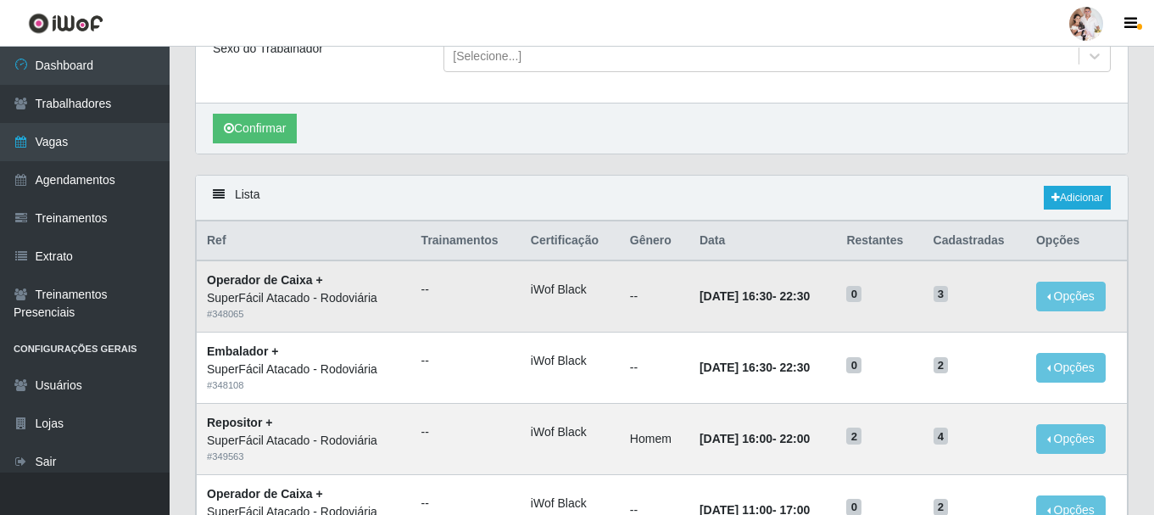
click at [875, 315] on td "0" at bounding box center [879, 295] width 86 height 71
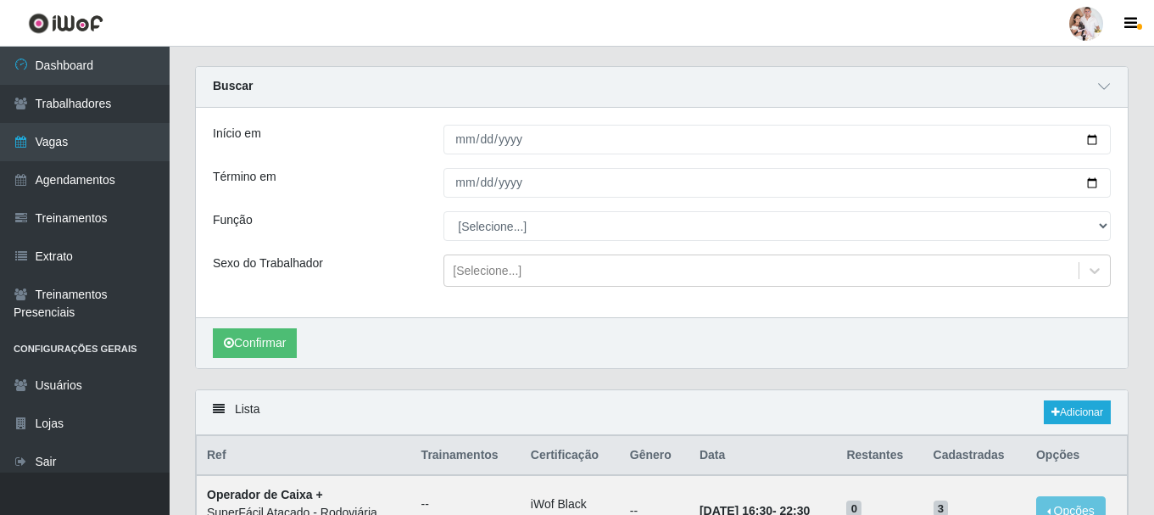
scroll to position [0, 0]
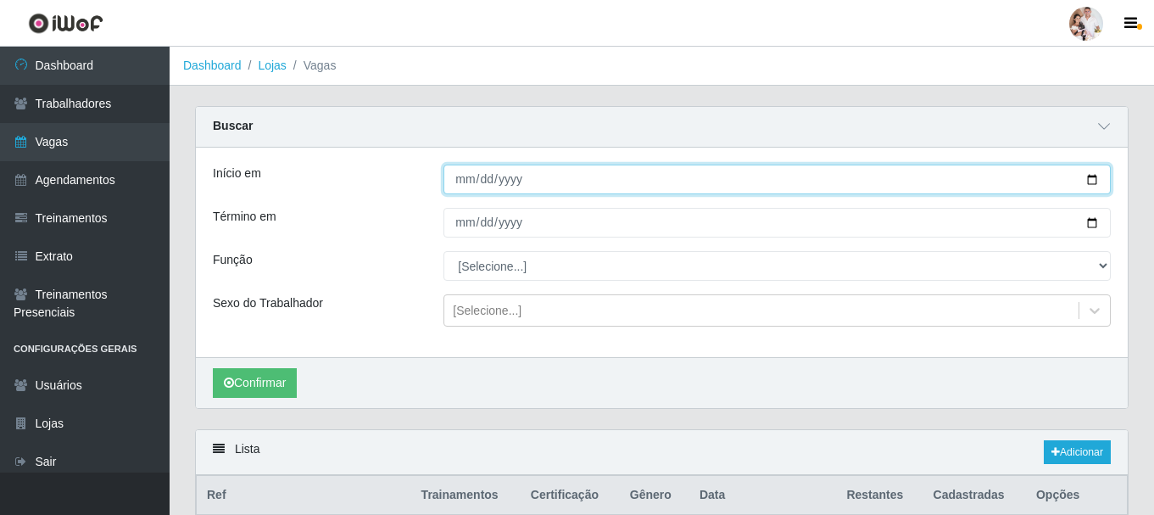
click at [1090, 179] on input "2025-10-04" at bounding box center [777, 180] width 667 height 30
type input "2025-10-05"
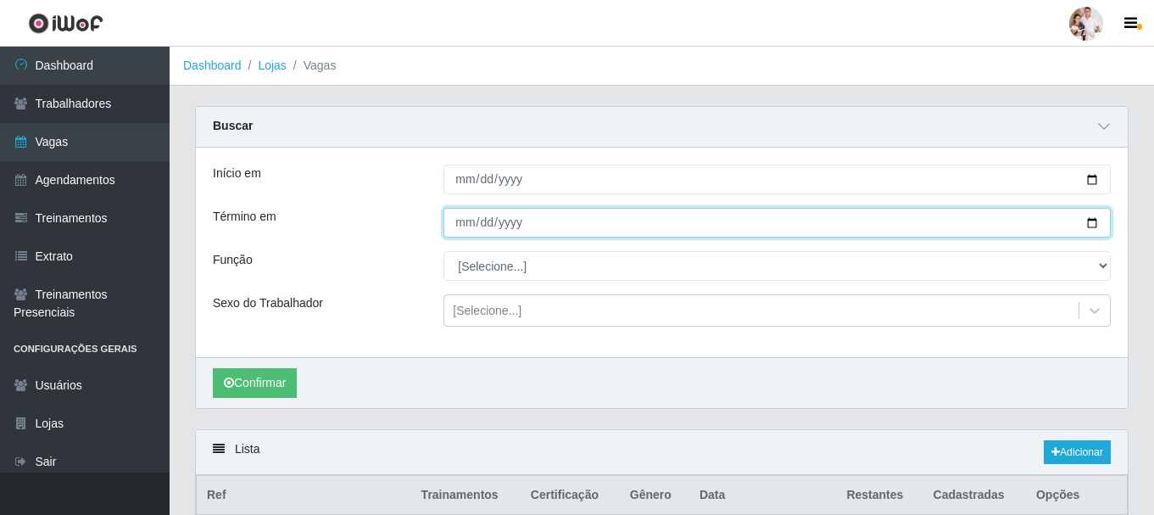
click at [1088, 223] on input "2025-10-04" at bounding box center [777, 223] width 667 height 30
type input "2025-10-05"
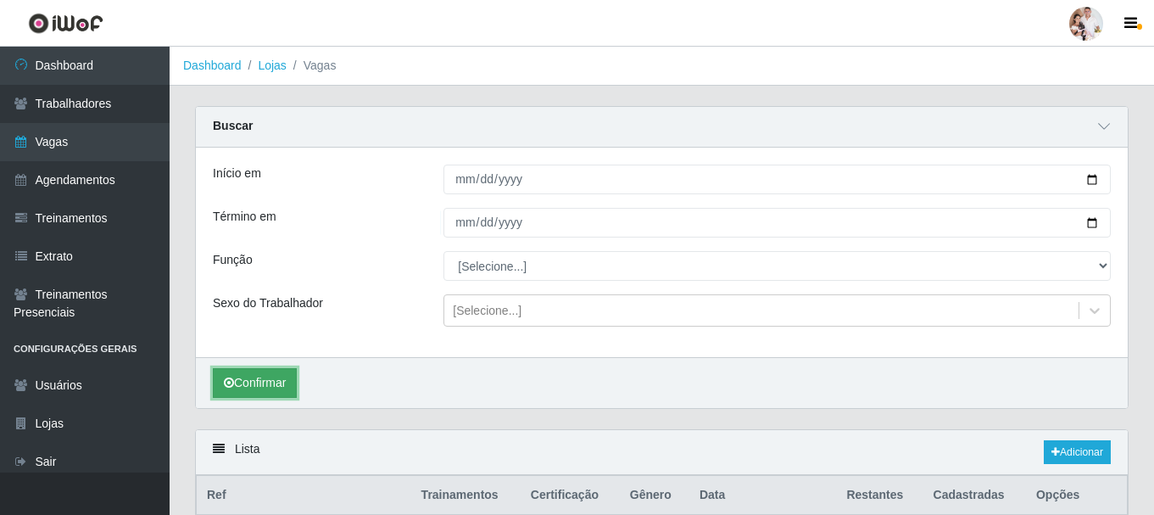
click at [260, 383] on button "Confirmar" at bounding box center [255, 383] width 84 height 30
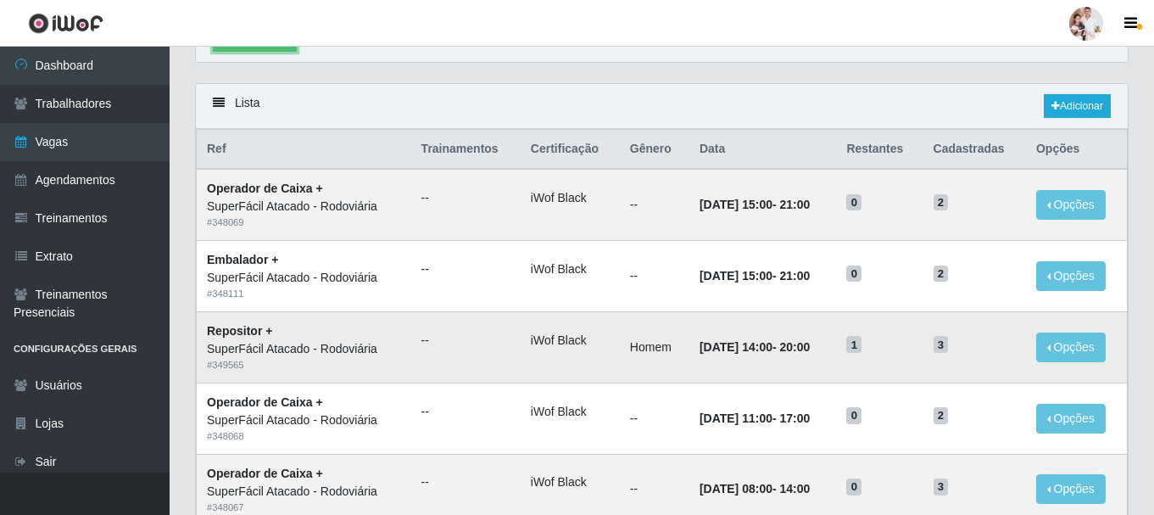
scroll to position [339, 0]
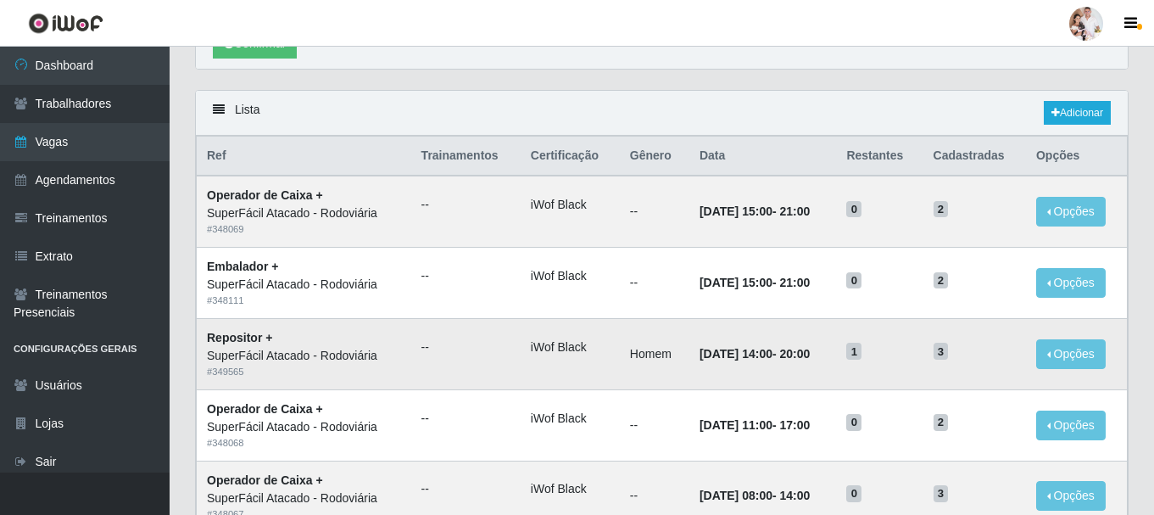
click at [823, 332] on td "05/10/2025, 14:00 - 20:00" at bounding box center [763, 353] width 148 height 71
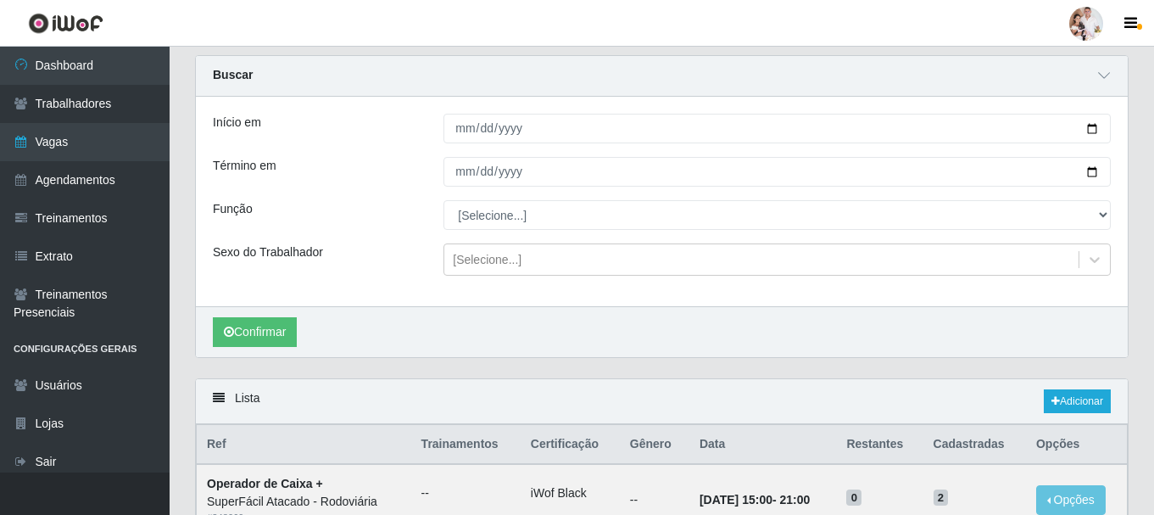
scroll to position [0, 0]
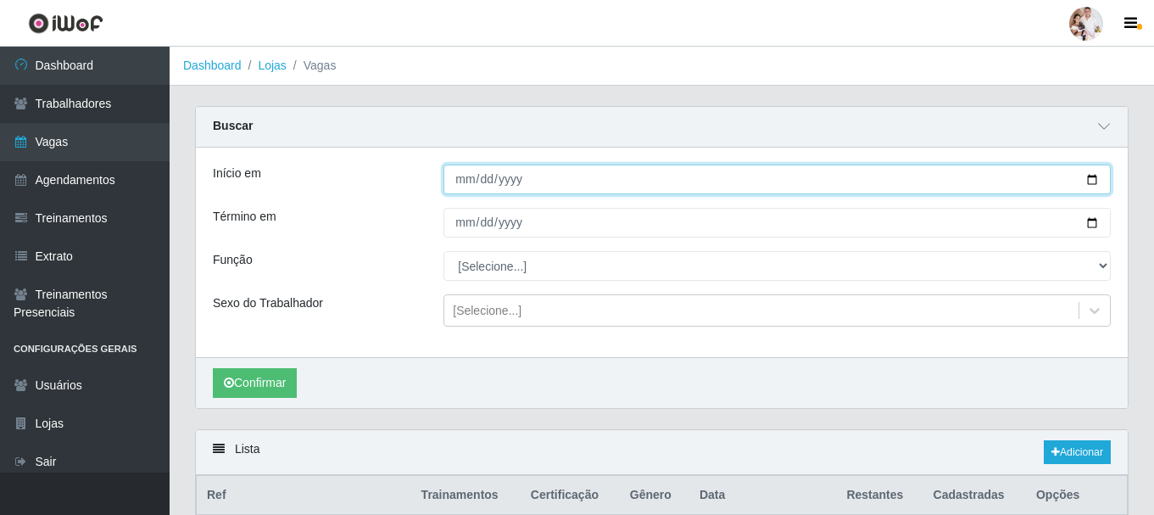
click at [1088, 182] on input "2025-10-05" at bounding box center [777, 180] width 667 height 30
type input "2025-10-06"
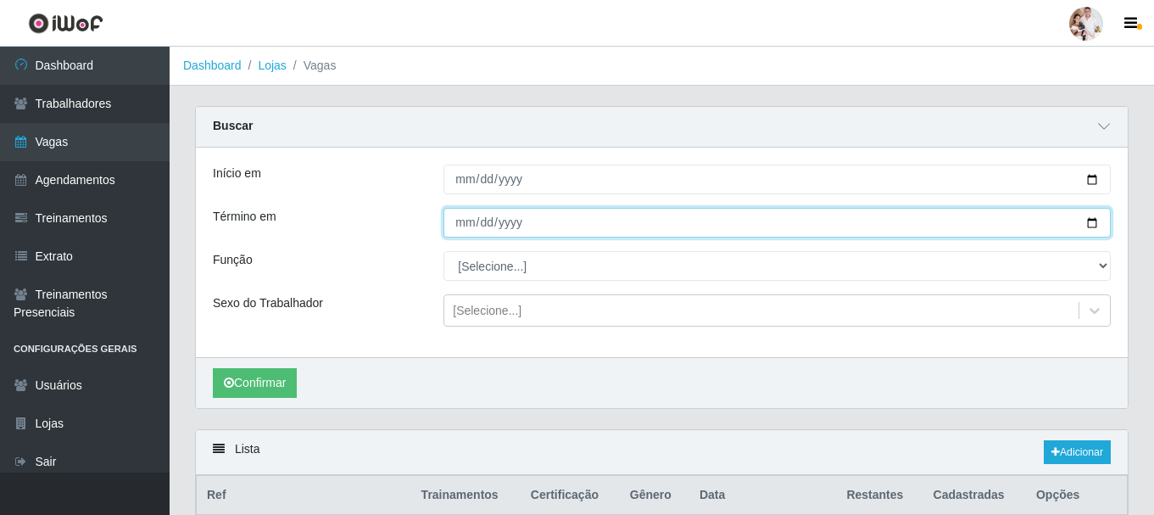
click at [1090, 226] on input "2025-10-05" at bounding box center [777, 223] width 667 height 30
type input "2025-10-06"
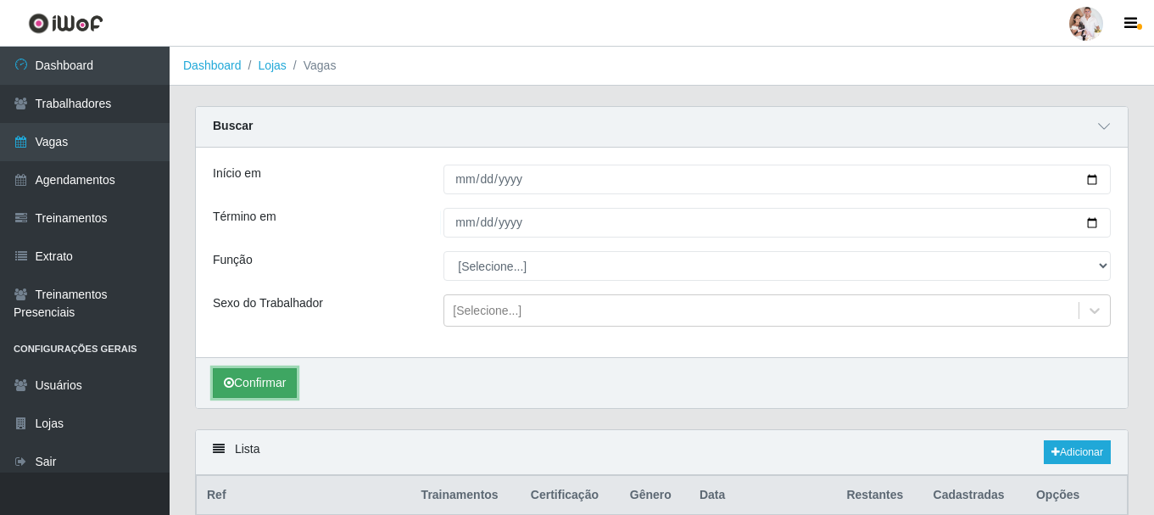
click at [284, 374] on button "Confirmar" at bounding box center [255, 383] width 84 height 30
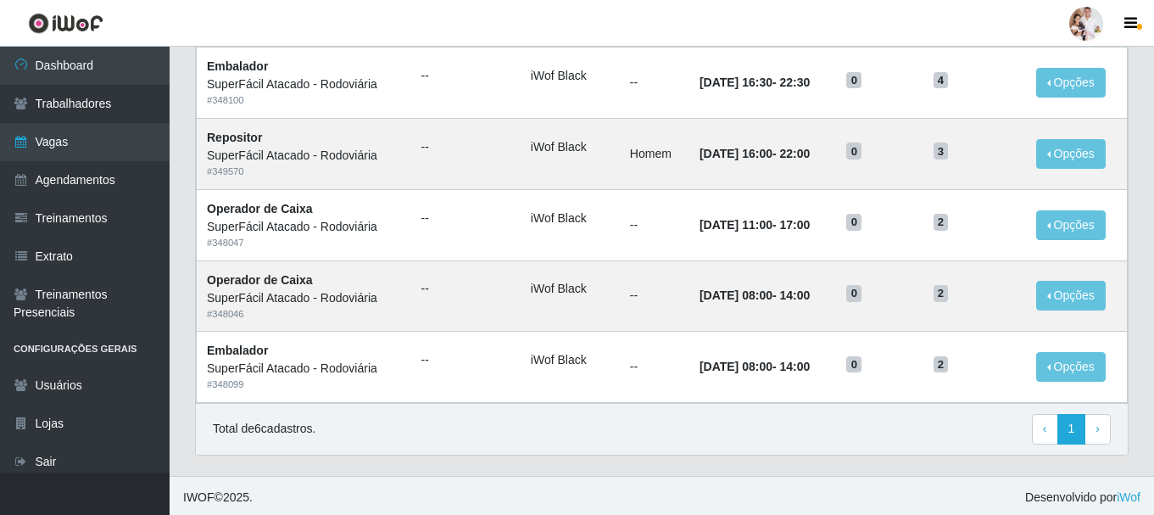
scroll to position [544, 0]
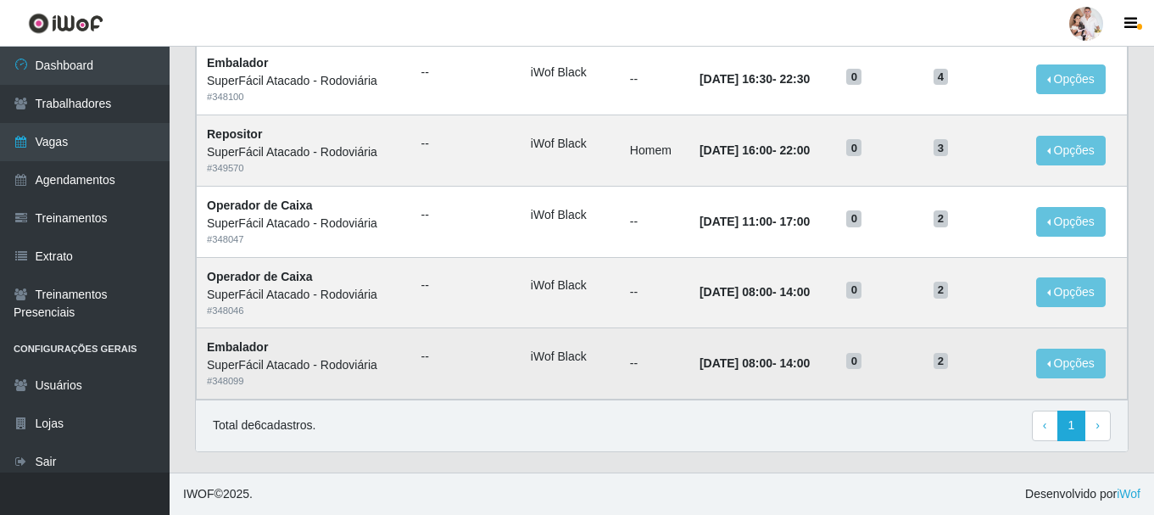
click at [964, 384] on td "2" at bounding box center [974, 363] width 103 height 71
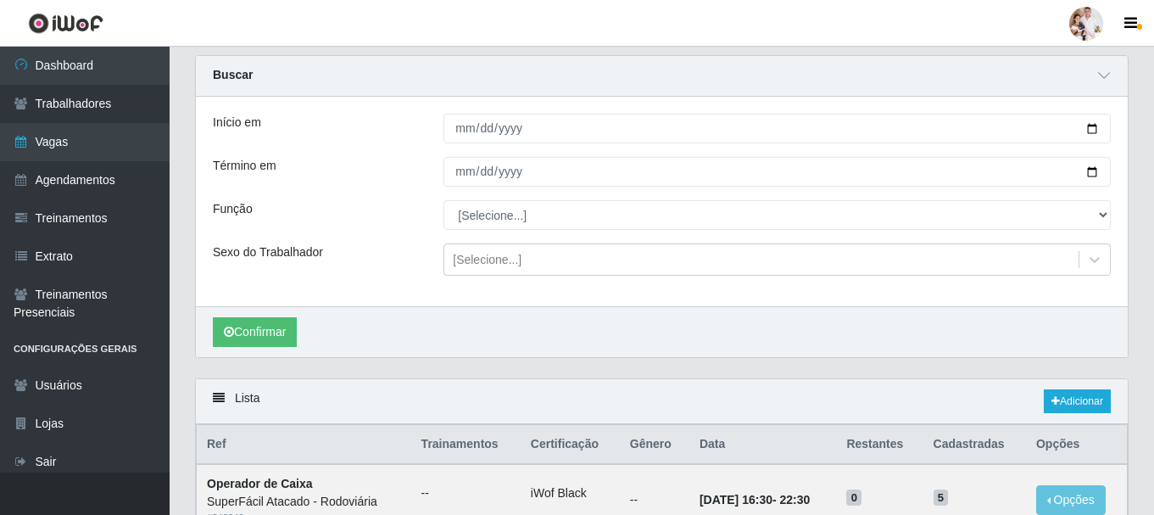
scroll to position [35, 0]
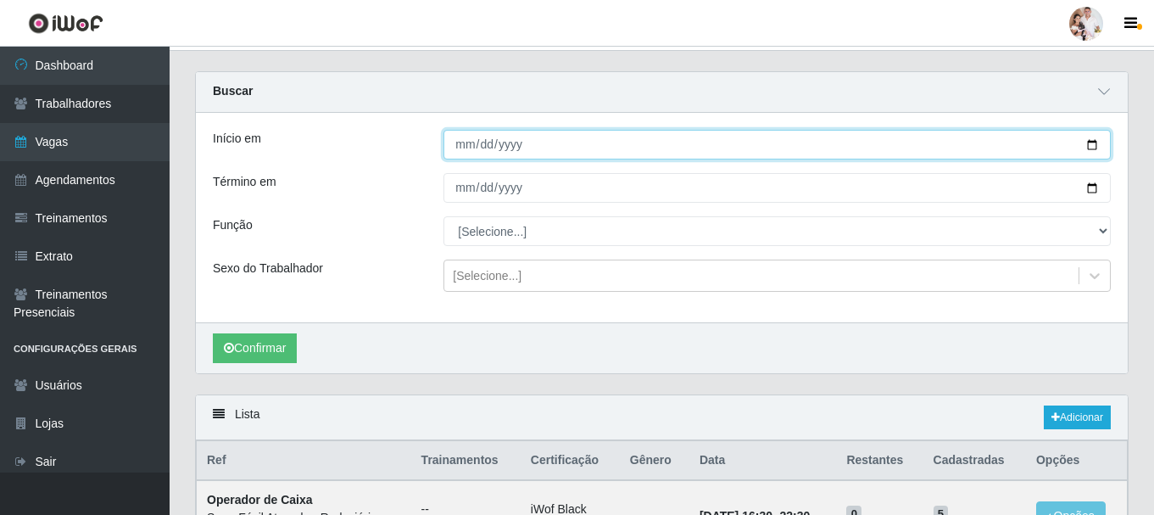
click at [1094, 144] on input "2025-10-06" at bounding box center [777, 145] width 667 height 30
type input "2025-10-07"
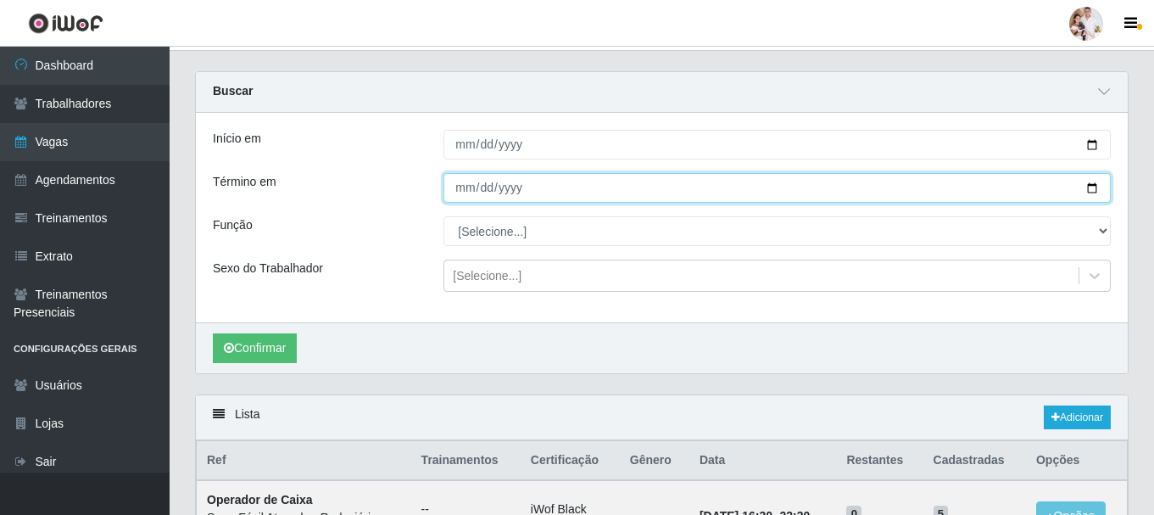
click at [1093, 192] on input "2025-10-06" at bounding box center [777, 188] width 667 height 30
type input "2025-10-07"
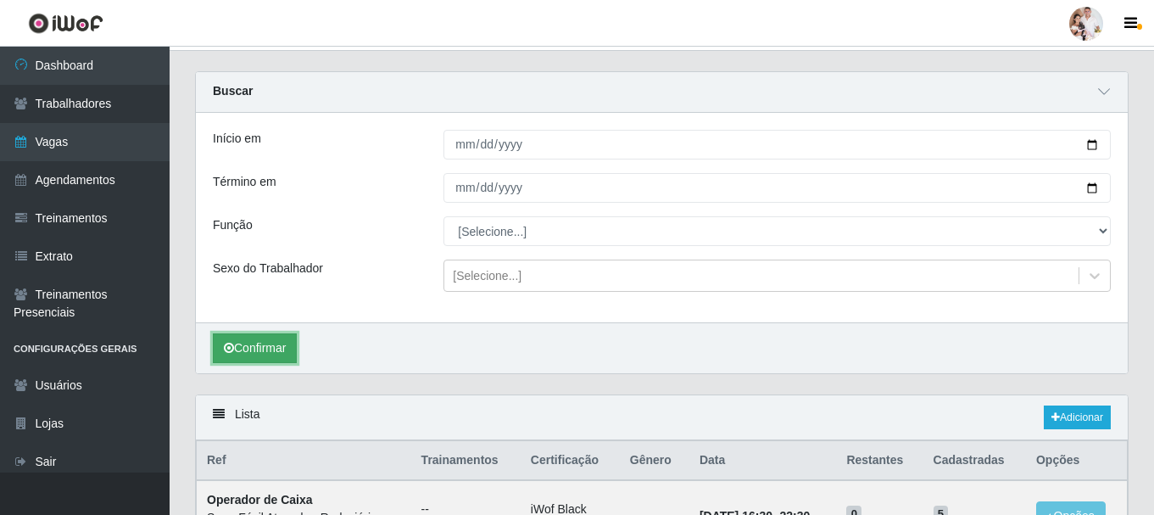
click at [256, 353] on button "Confirmar" at bounding box center [255, 348] width 84 height 30
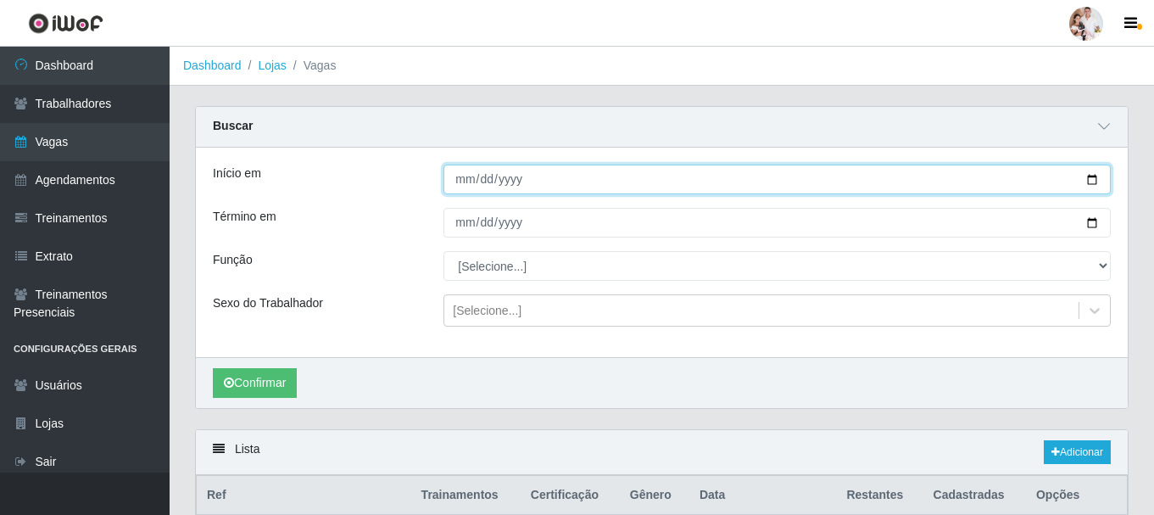
click at [1096, 181] on input "2025-10-07" at bounding box center [777, 180] width 667 height 30
type input "2025-10-08"
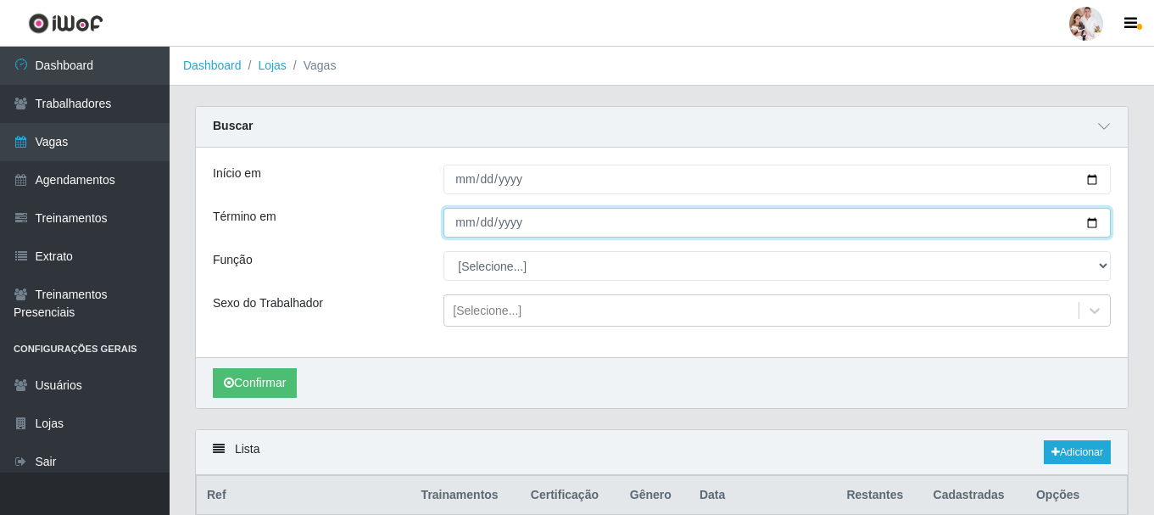
click at [1091, 226] on input "2025-10-07" at bounding box center [777, 223] width 667 height 30
type input "2025-10-08"
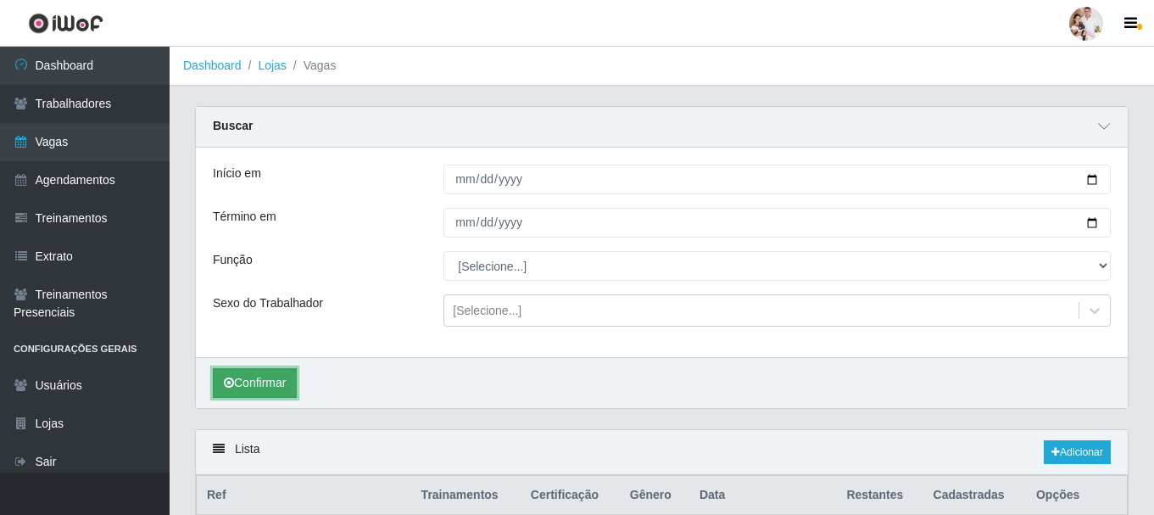
click at [279, 382] on button "Confirmar" at bounding box center [255, 383] width 84 height 30
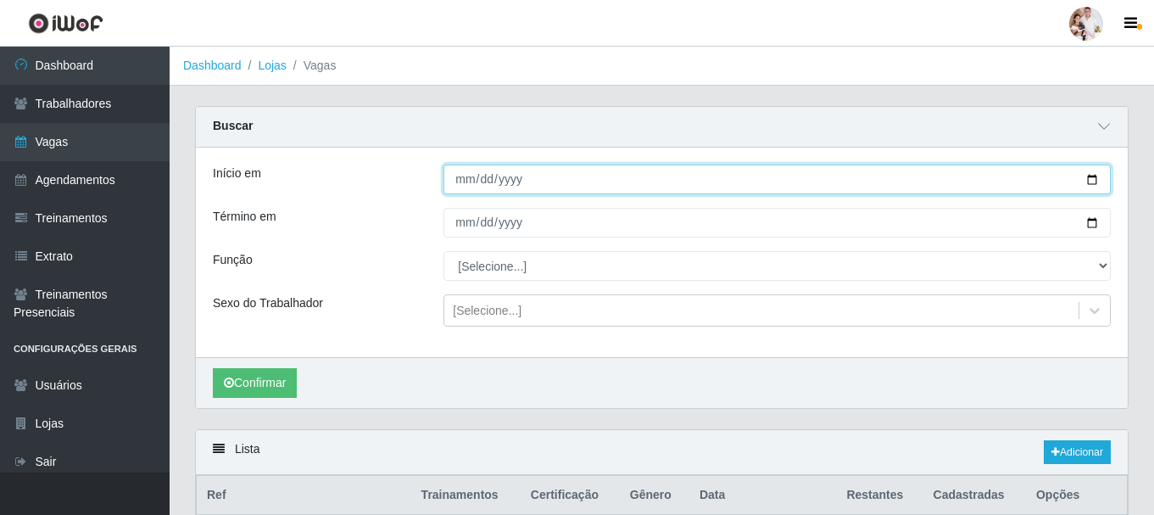
click at [1090, 179] on input "2025-10-08" at bounding box center [777, 180] width 667 height 30
type input "2025-10-09"
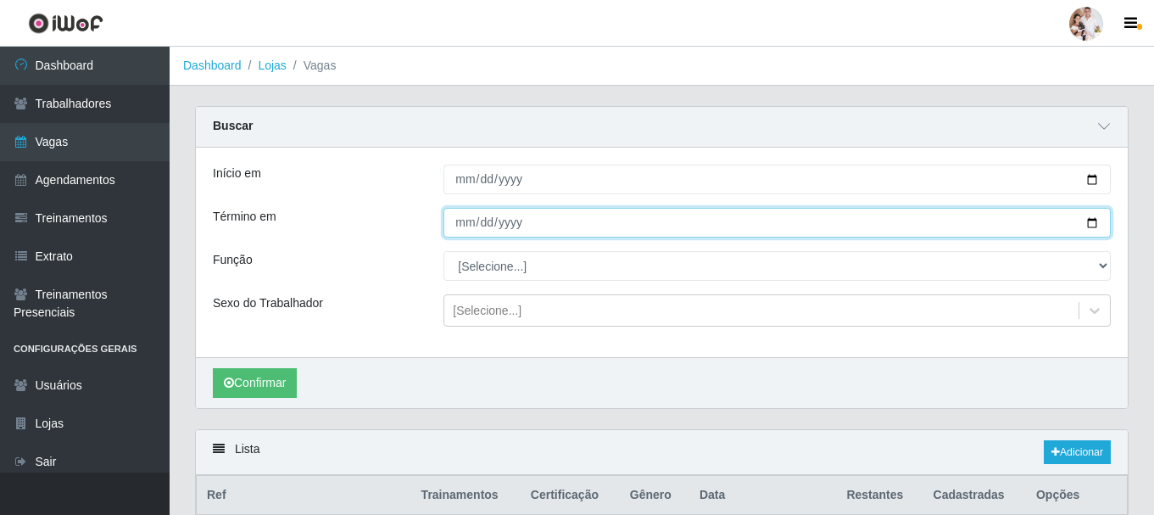
click at [1090, 226] on input "2025-10-08" at bounding box center [777, 223] width 667 height 30
type input "2025-10-09"
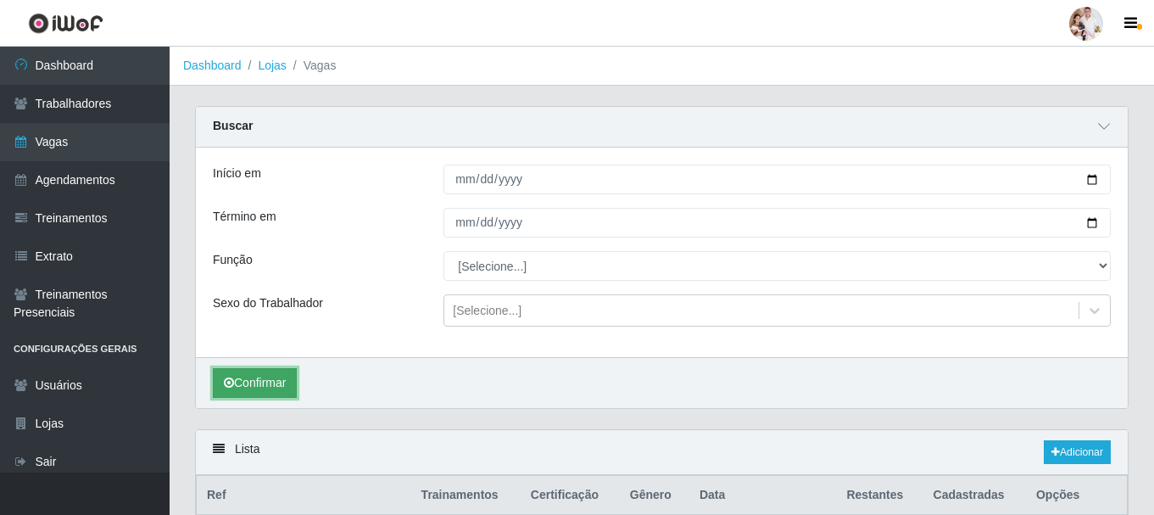
click at [275, 383] on button "Confirmar" at bounding box center [255, 383] width 84 height 30
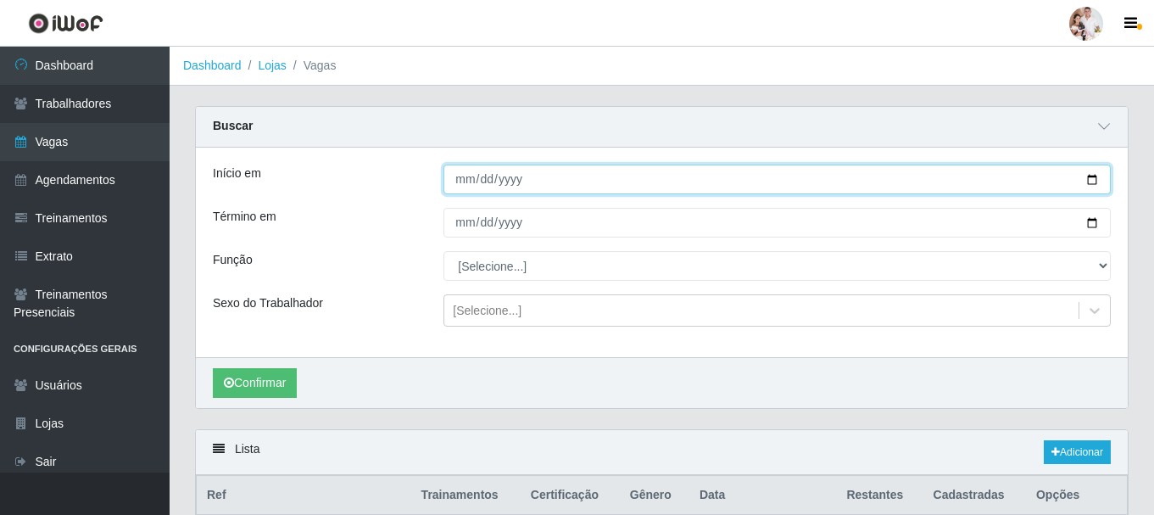
click at [1091, 177] on input "2025-10-09" at bounding box center [777, 180] width 667 height 30
type input "2025-10-10"
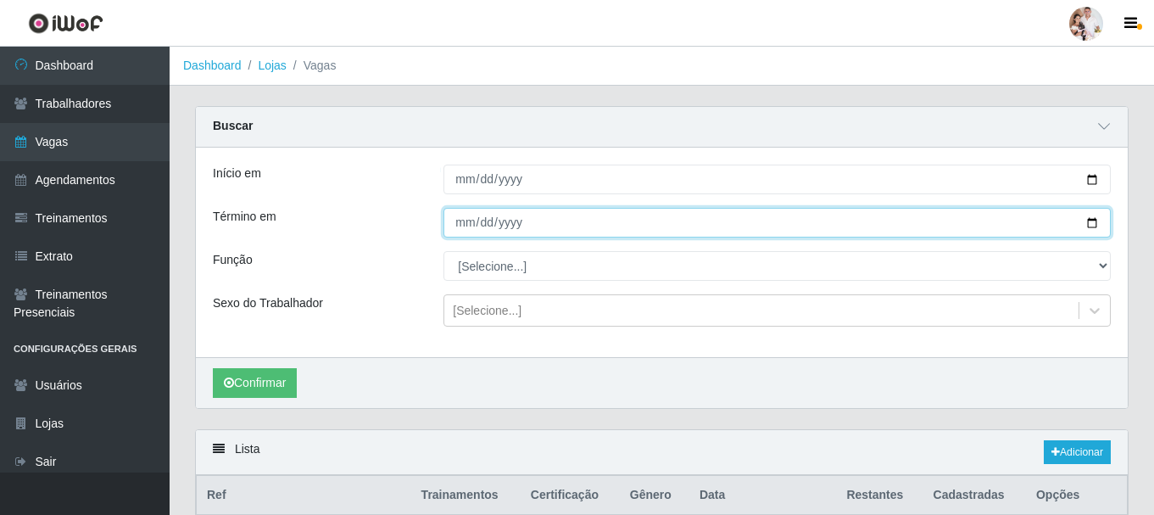
click at [1089, 226] on input "2025-10-09" at bounding box center [777, 223] width 667 height 30
type input "2025-10-10"
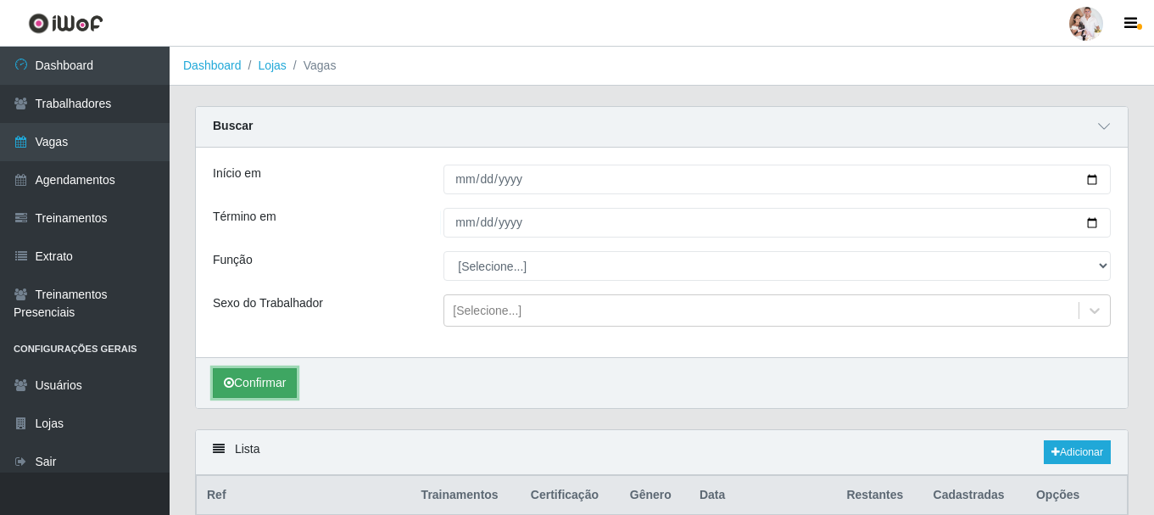
click at [279, 383] on button "Confirmar" at bounding box center [255, 383] width 84 height 30
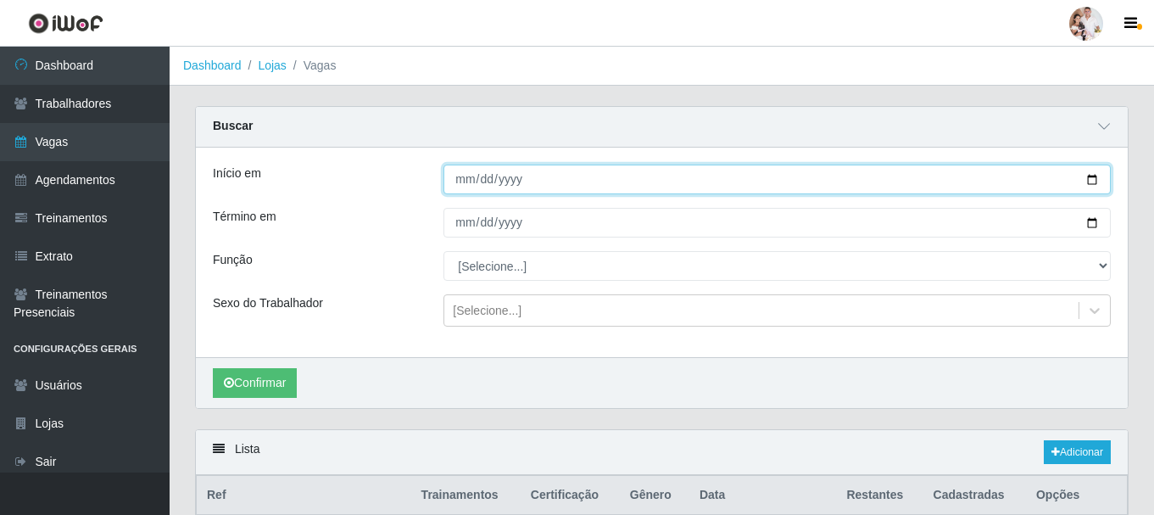
click at [1090, 181] on input "2025-10-10" at bounding box center [777, 180] width 667 height 30
type input "2025-10-01"
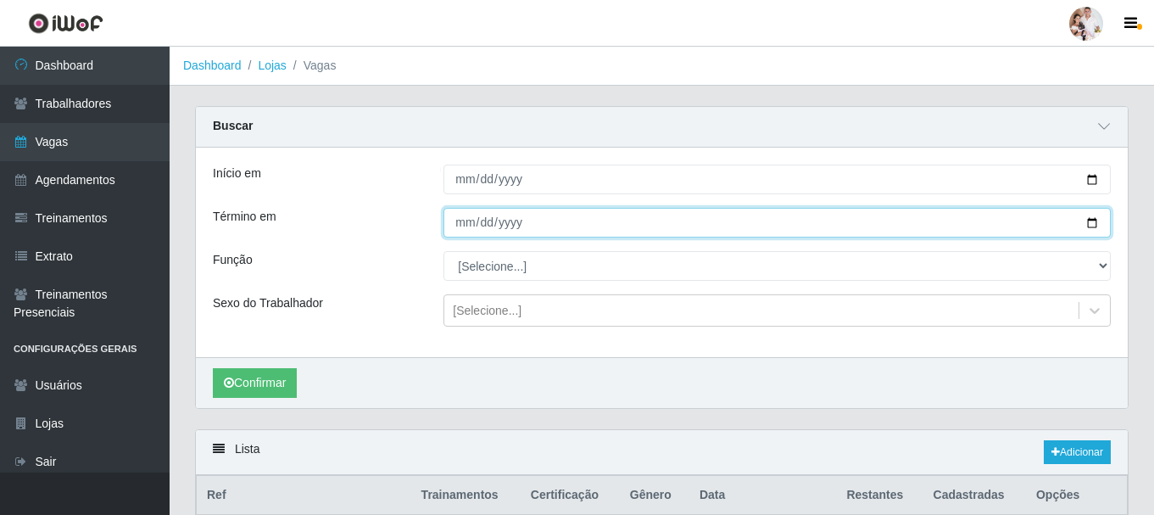
click at [1088, 226] on input "2025-10-10" at bounding box center [777, 223] width 667 height 30
type input "2025-10-02"
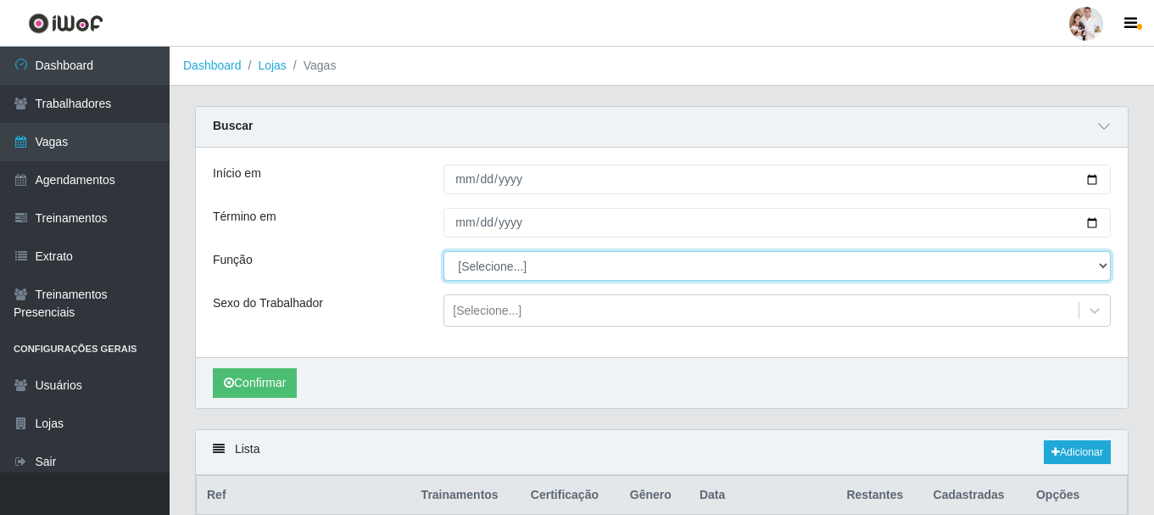
click at [1102, 268] on select "[Selecione...] Balconista de Padaria Balconista de Padaria + Balconista de Pada…" at bounding box center [777, 266] width 667 height 30
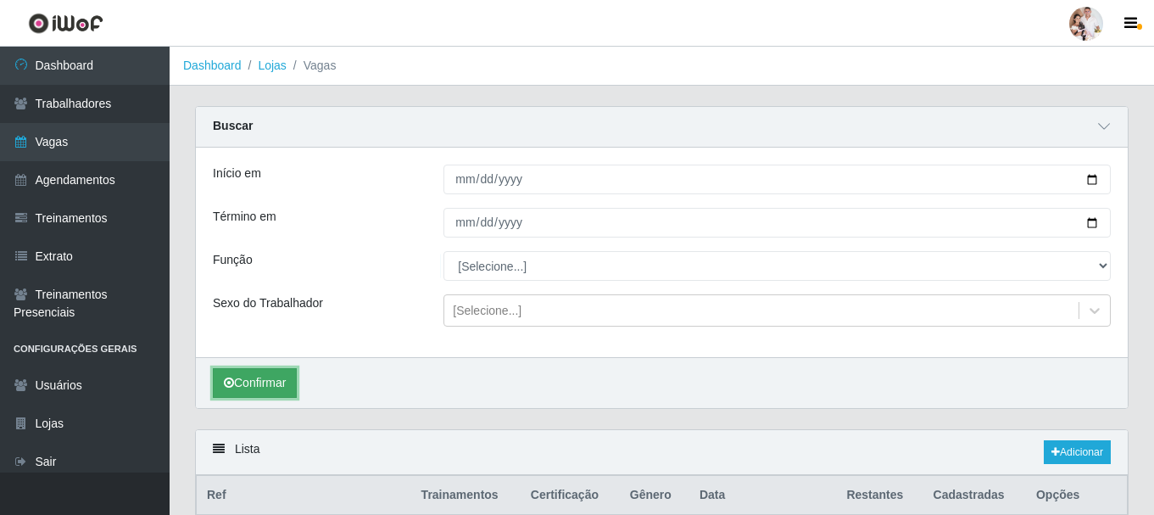
click at [271, 388] on button "Confirmar" at bounding box center [255, 383] width 84 height 30
